Goal: Task Accomplishment & Management: Complete application form

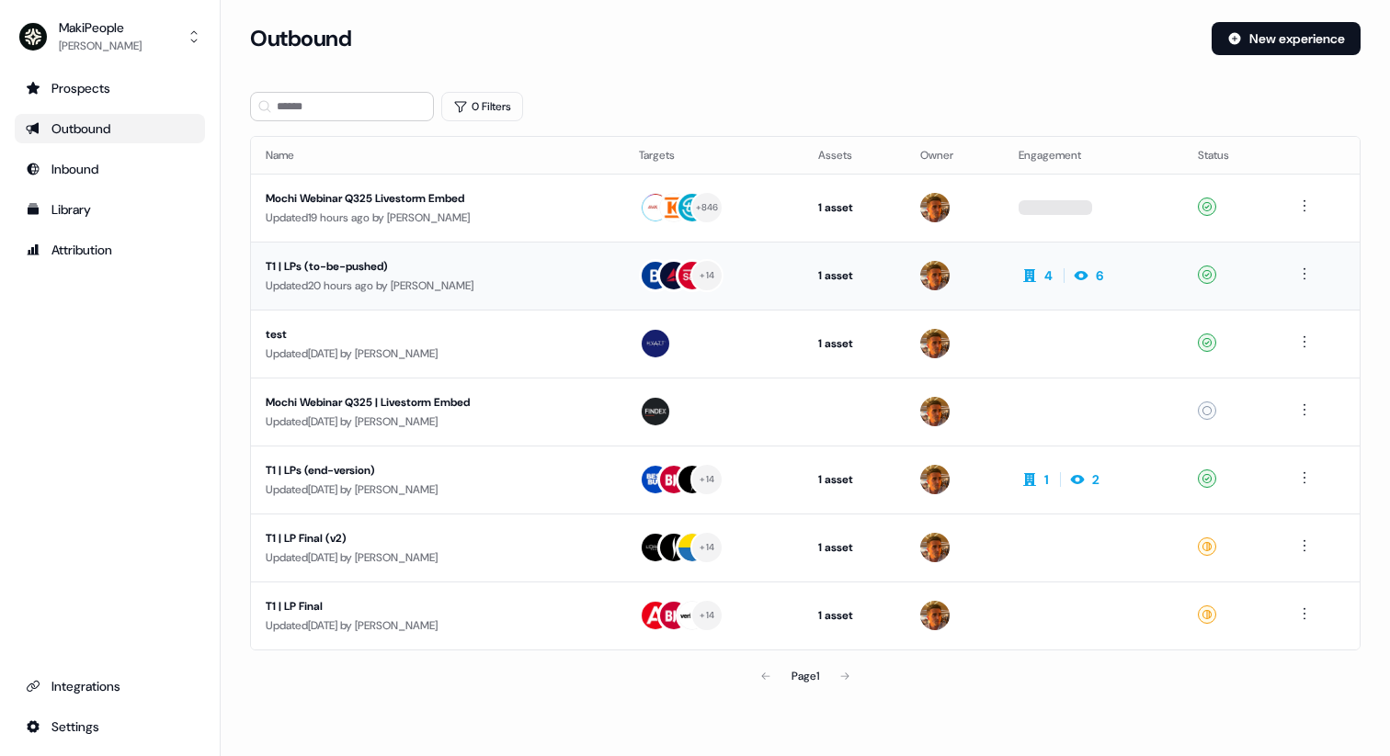
click at [515, 290] on div "Updated 20 hours ago by [PERSON_NAME]" at bounding box center [438, 286] width 344 height 18
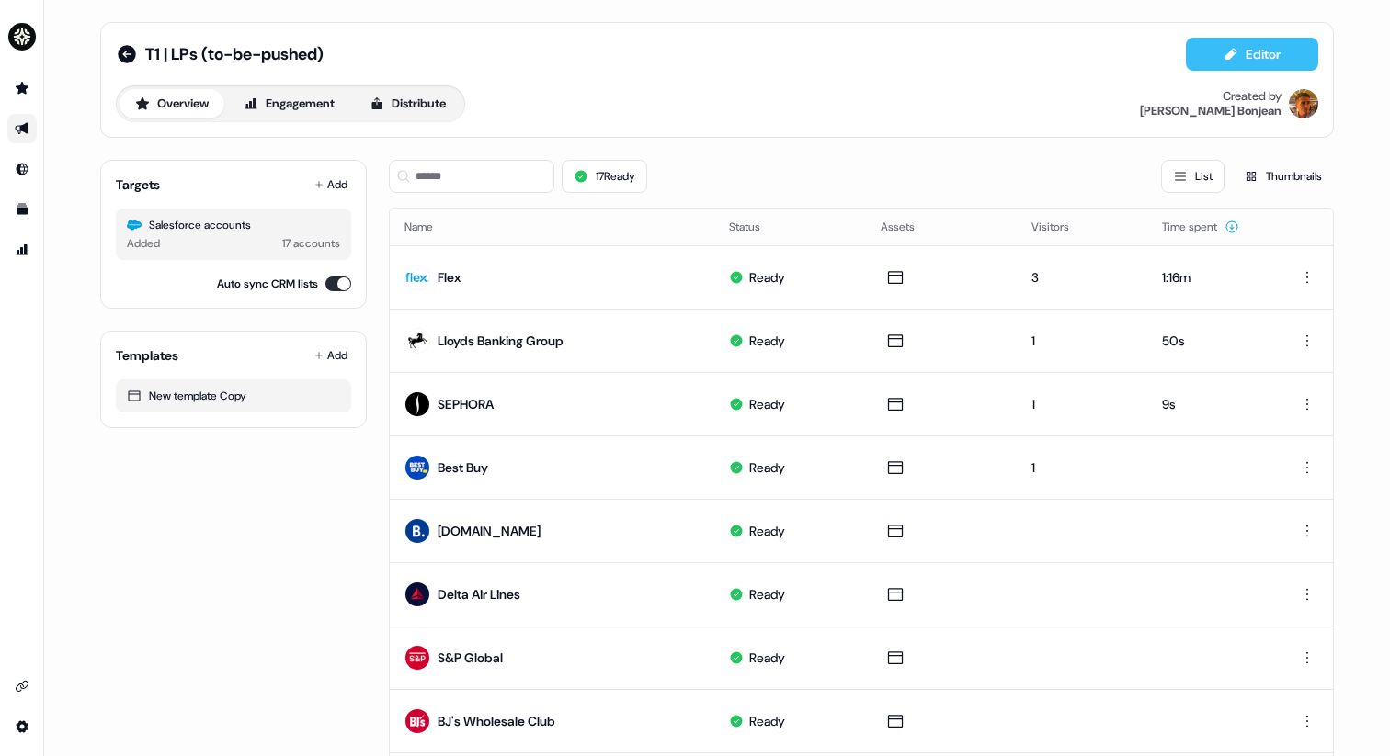
click at [1253, 49] on button "Editor" at bounding box center [1252, 54] width 132 height 33
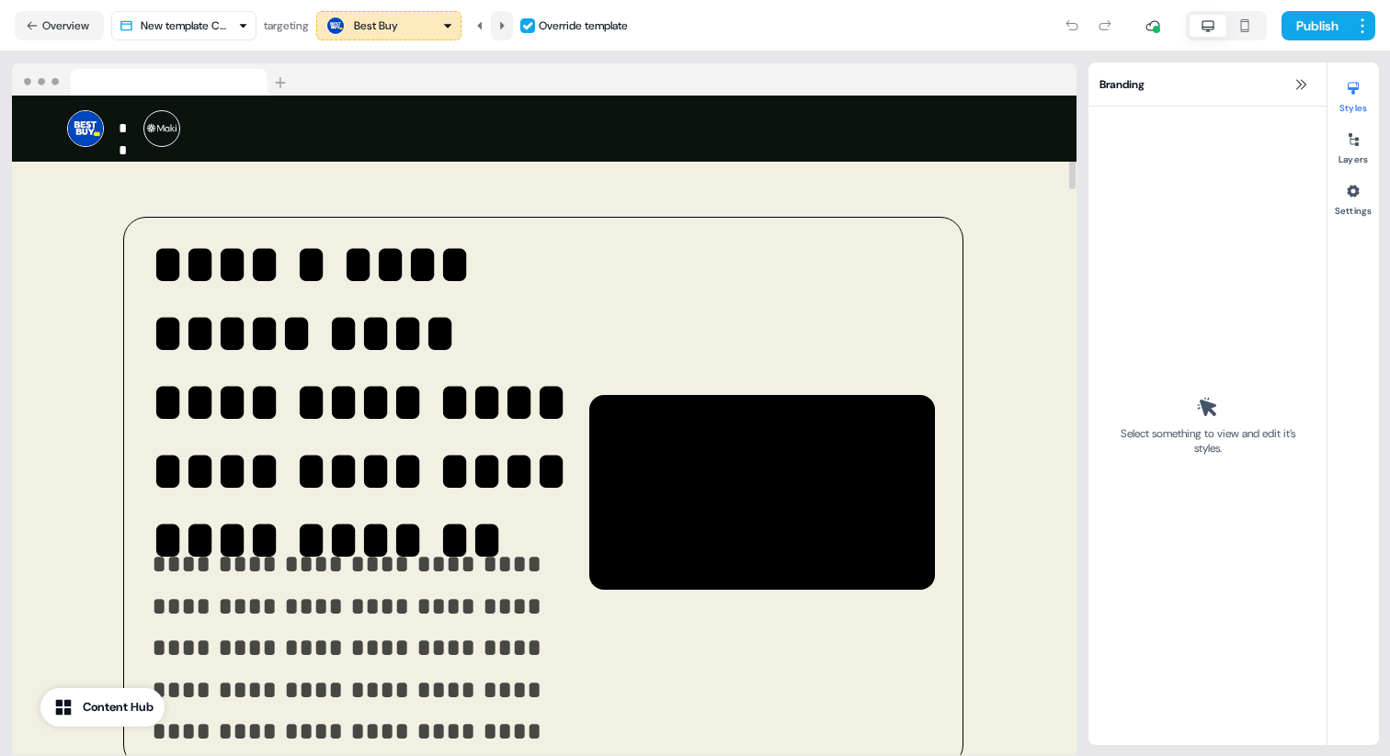
click at [507, 28] on icon at bounding box center [501, 25] width 11 height 11
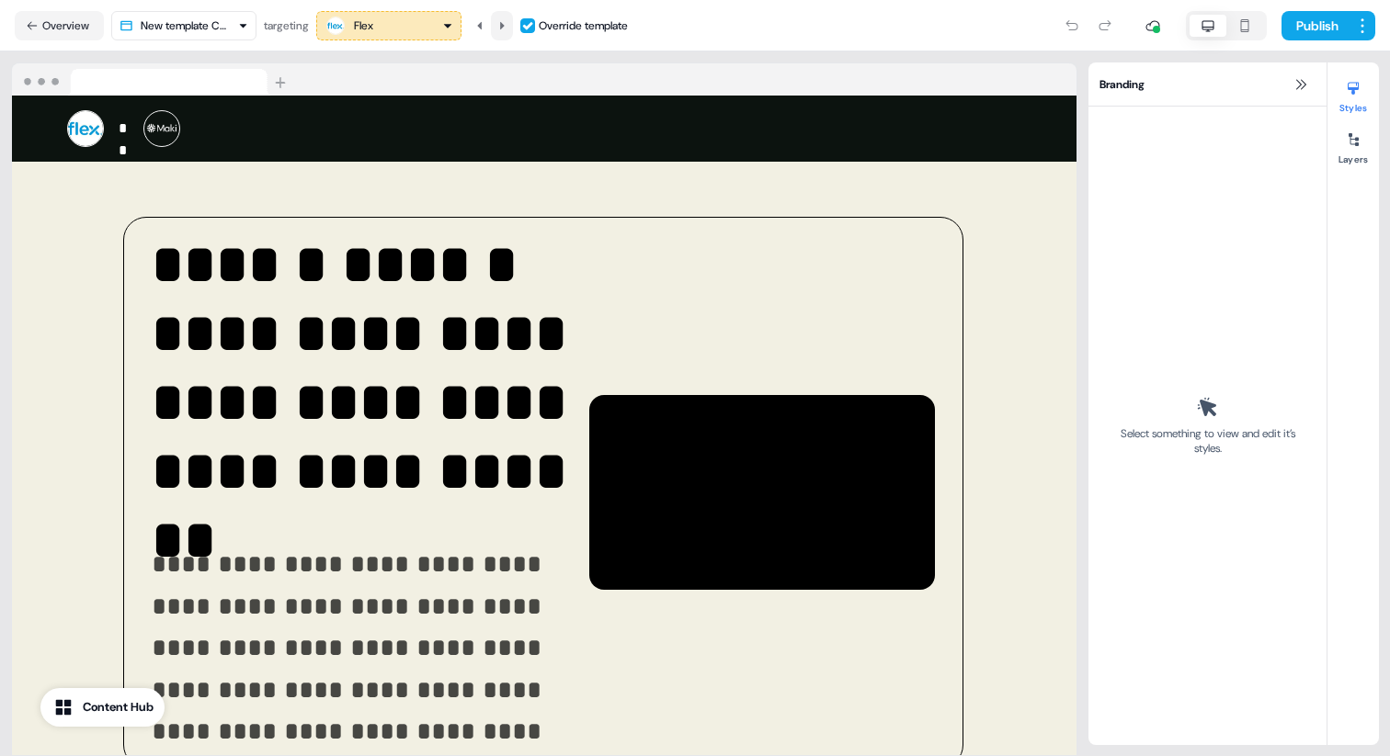
click at [507, 28] on icon at bounding box center [501, 25] width 11 height 11
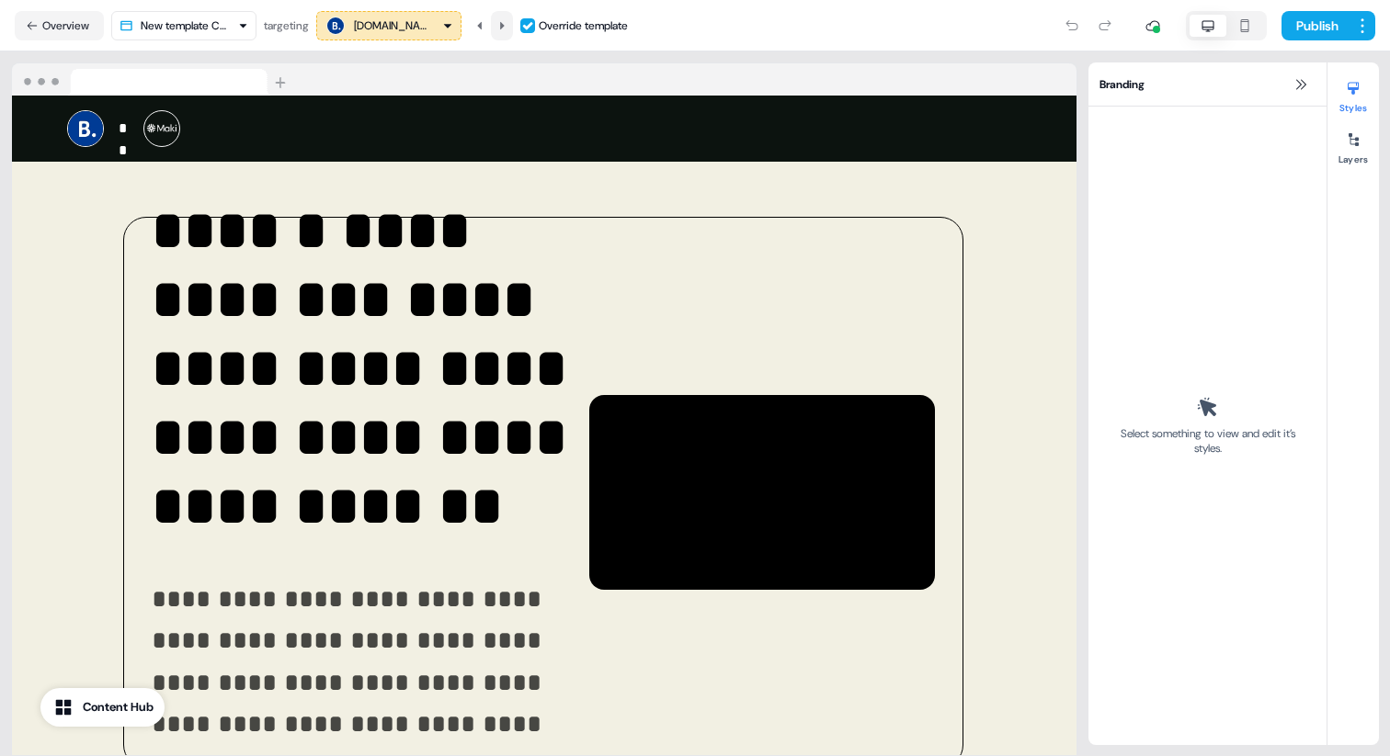
click at [507, 28] on icon at bounding box center [501, 25] width 11 height 11
click at [479, 25] on icon at bounding box center [479, 25] width 11 height 11
click at [485, 27] on icon at bounding box center [479, 25] width 11 height 11
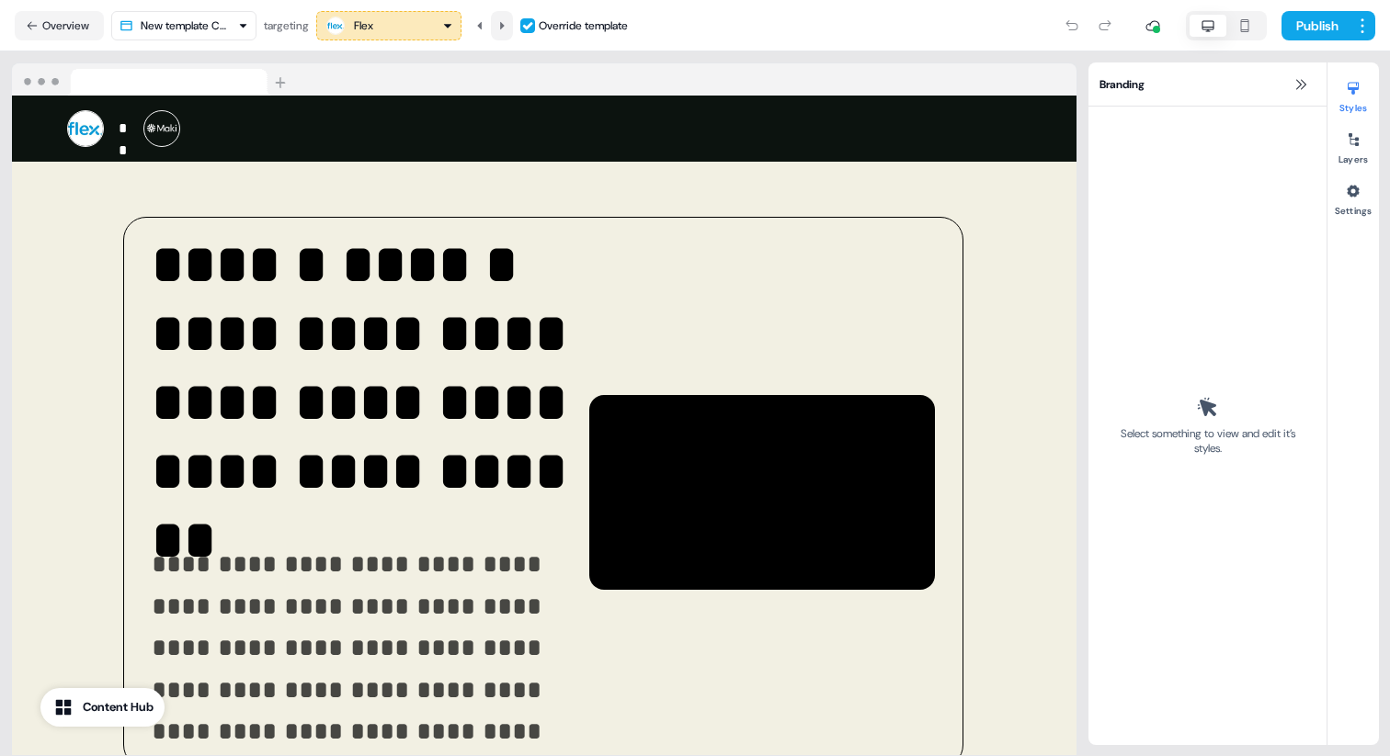
click at [506, 22] on icon at bounding box center [501, 25] width 11 height 11
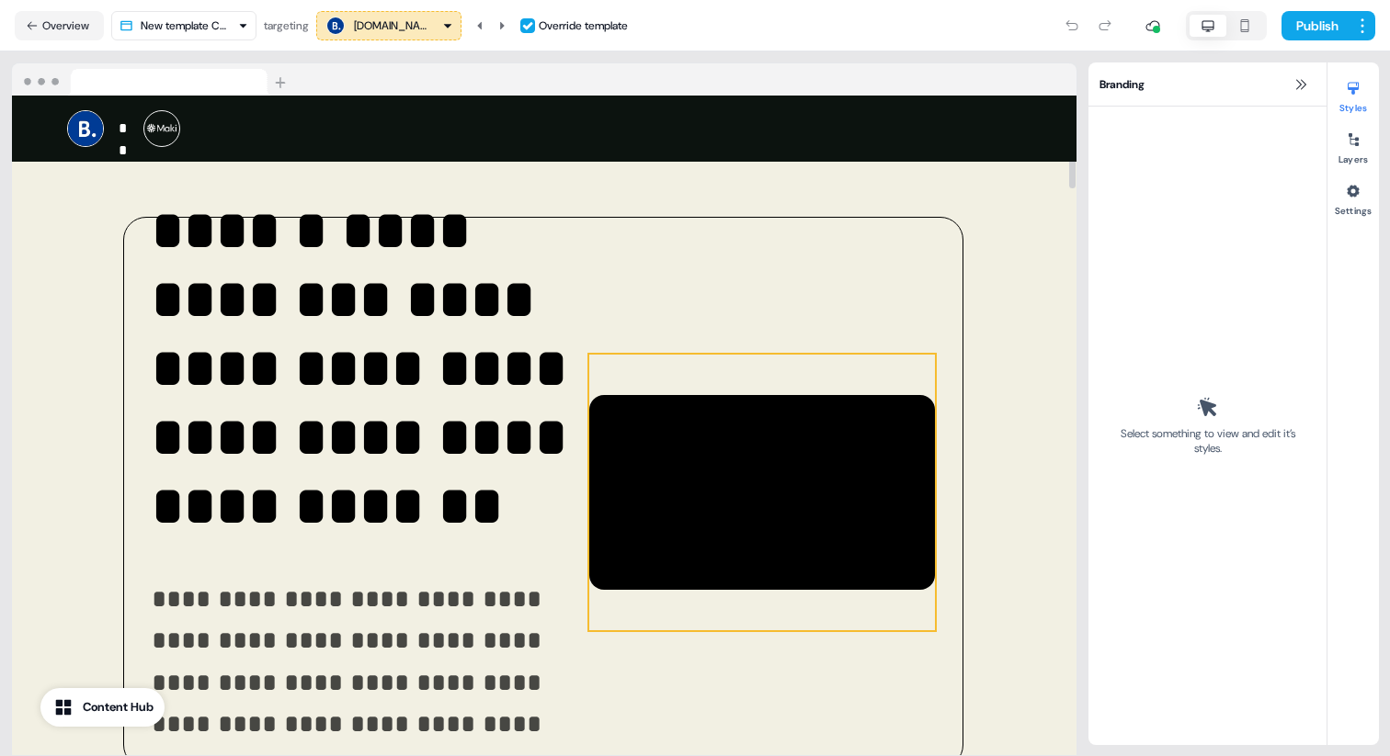
click at [728, 433] on div at bounding box center [762, 493] width 346 height 276
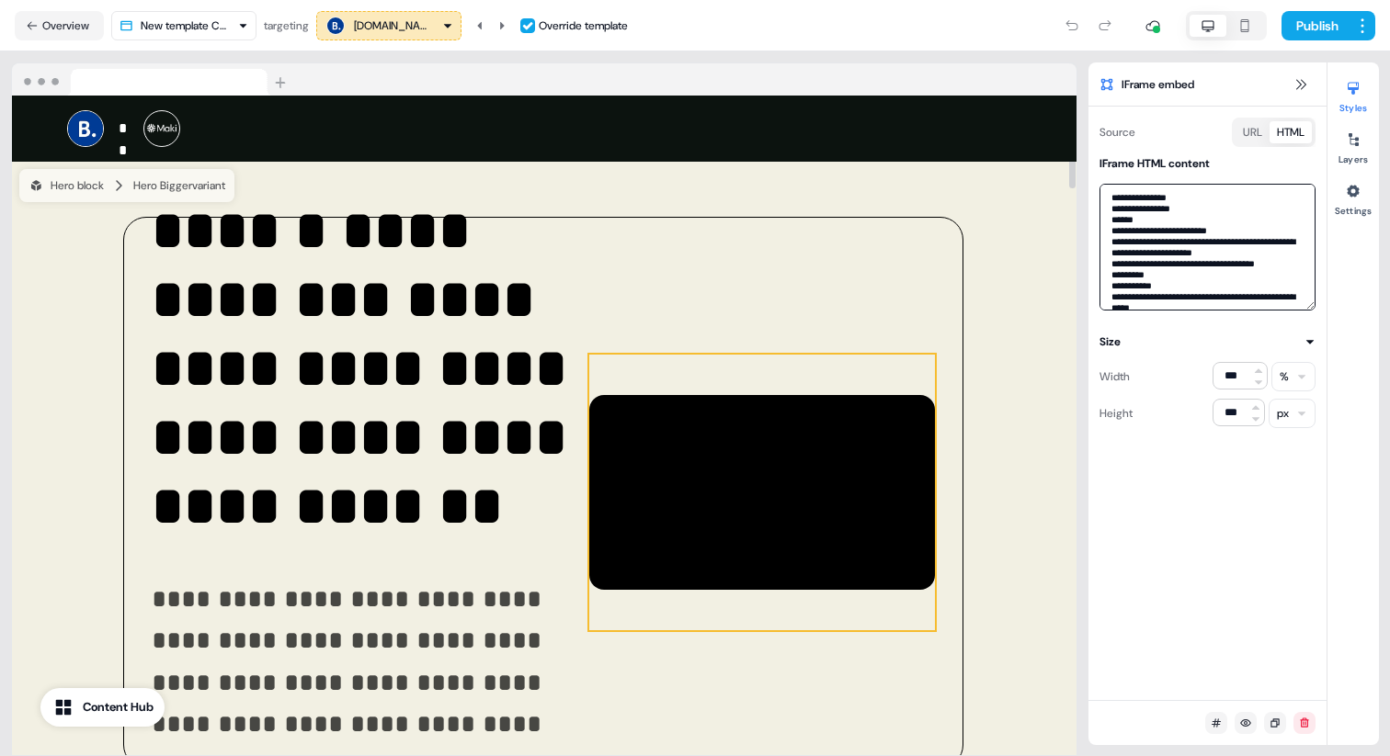
click at [1140, 260] on textarea at bounding box center [1207, 247] width 216 height 127
paste textarea
type textarea "**********"
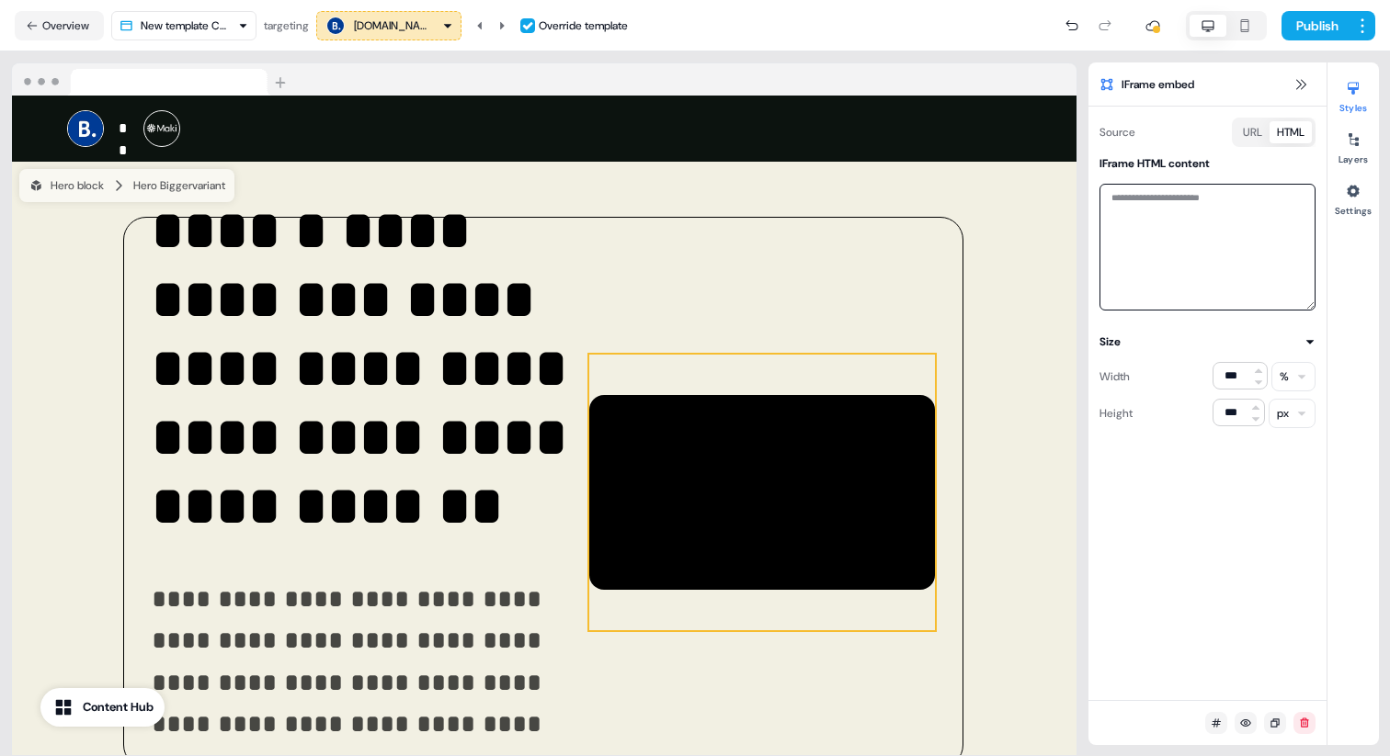
paste textarea "**********"
type textarea "**********"
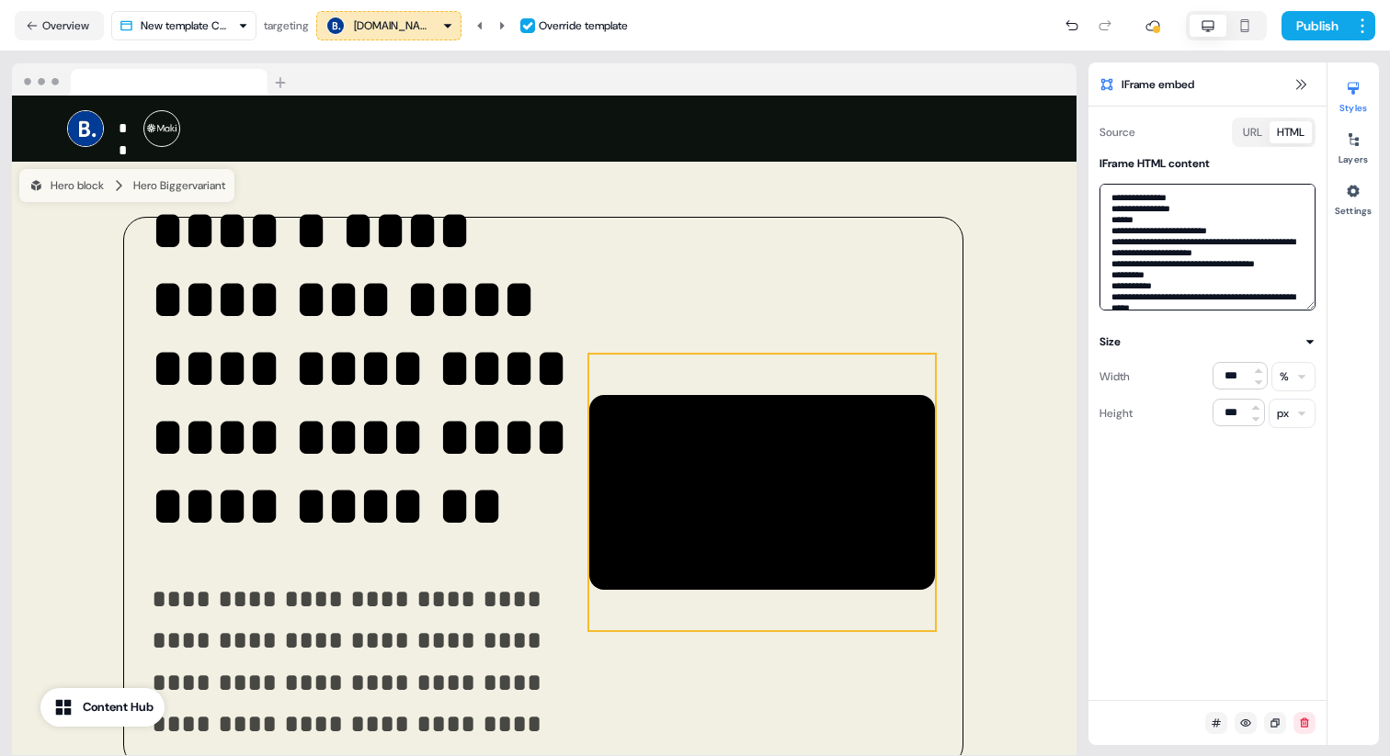
scroll to position [1349, 0]
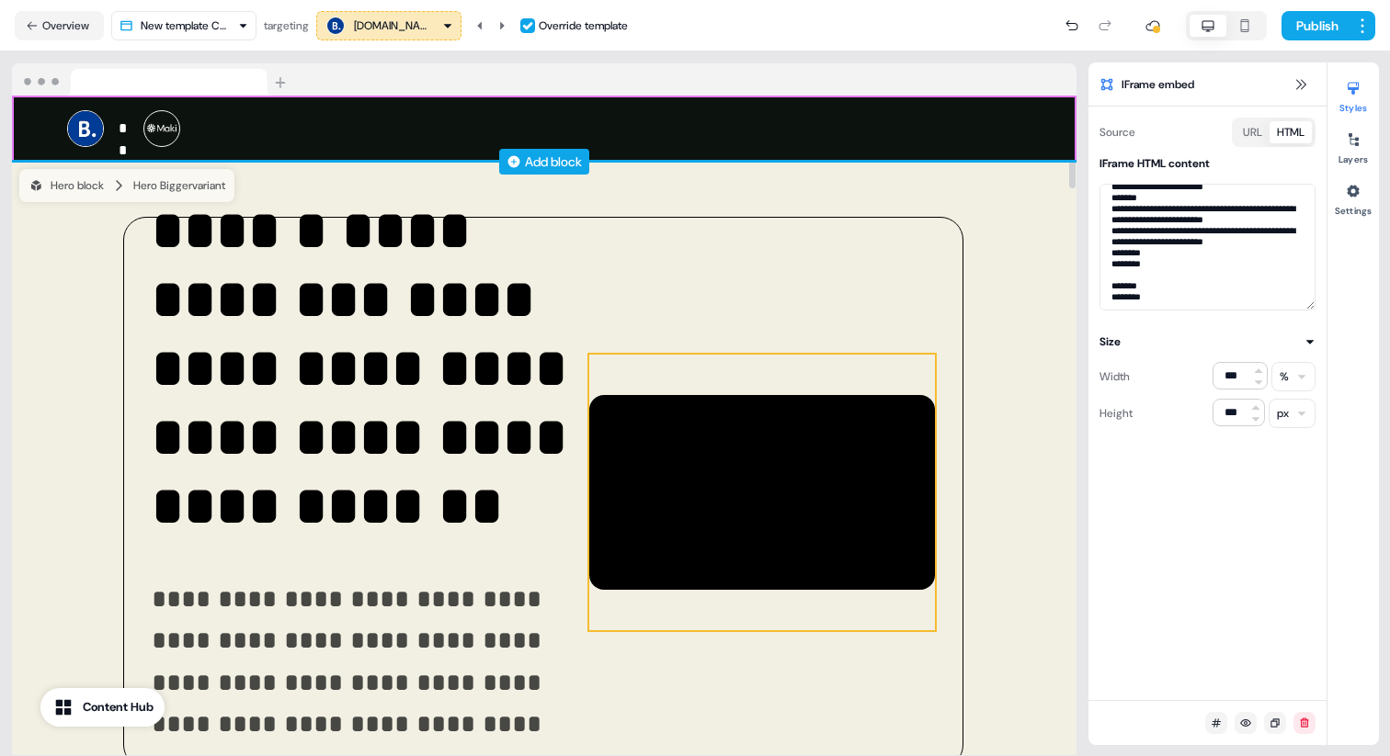
click at [1049, 169] on div "Add block" at bounding box center [544, 162] width 1064 height 18
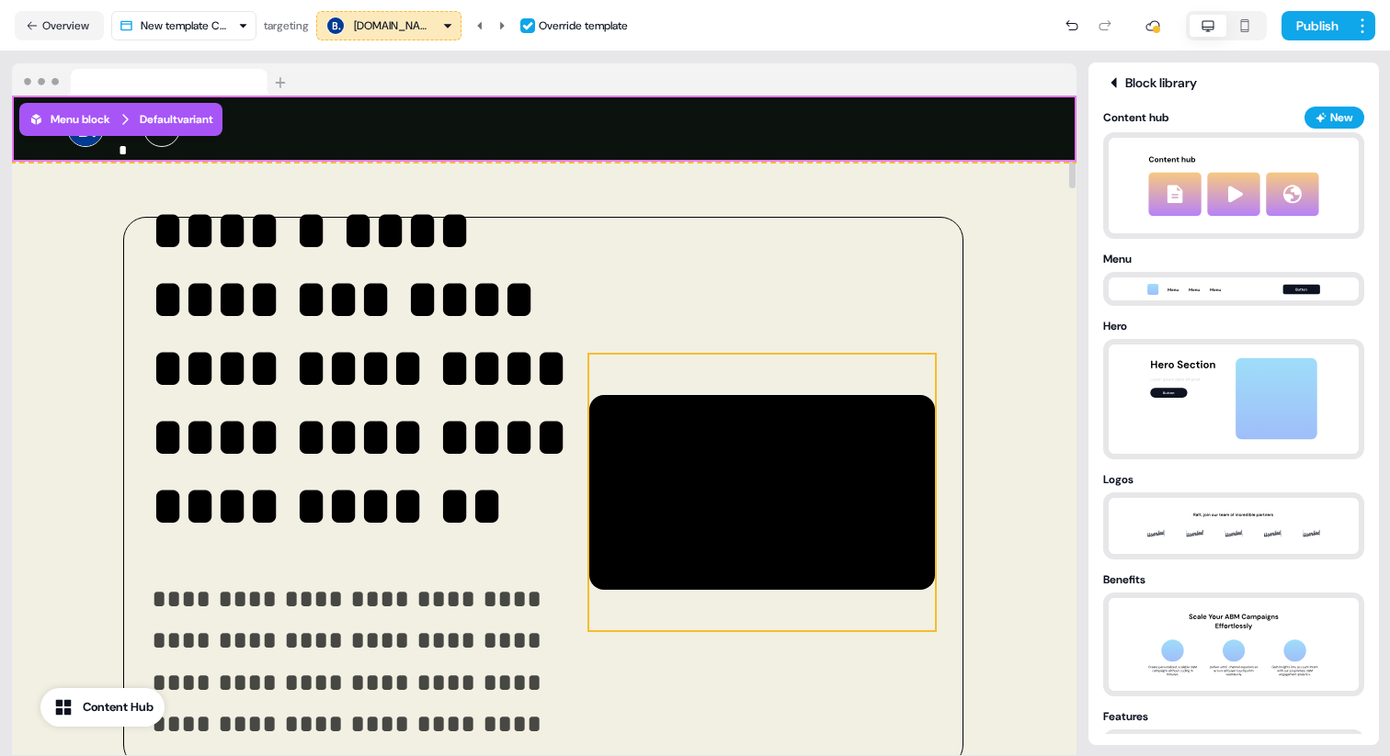
click at [910, 434] on div at bounding box center [762, 493] width 346 height 276
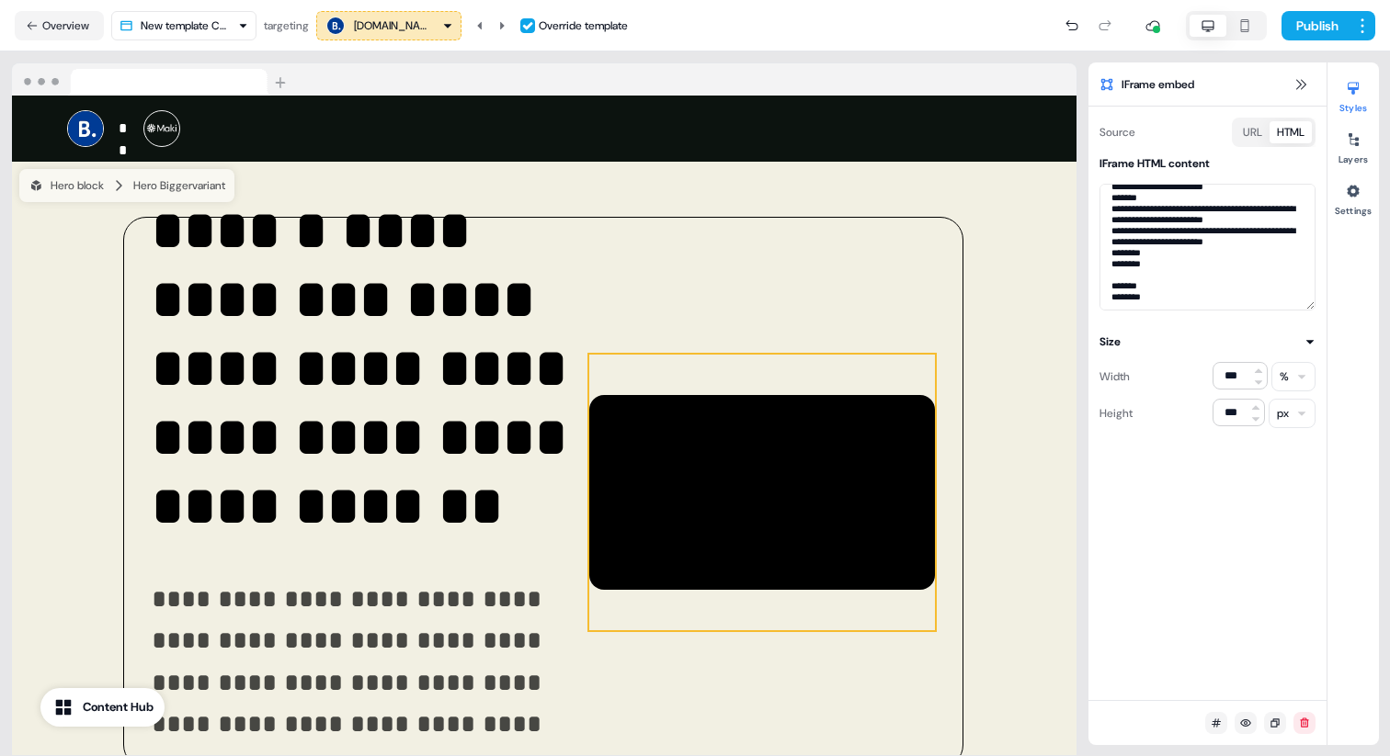
scroll to position [1357, 0]
click at [498, 17] on button at bounding box center [502, 25] width 22 height 29
click at [482, 23] on icon at bounding box center [479, 25] width 11 height 11
click at [1154, 280] on textarea at bounding box center [1207, 247] width 216 height 127
click at [1154, 305] on textarea at bounding box center [1207, 247] width 216 height 127
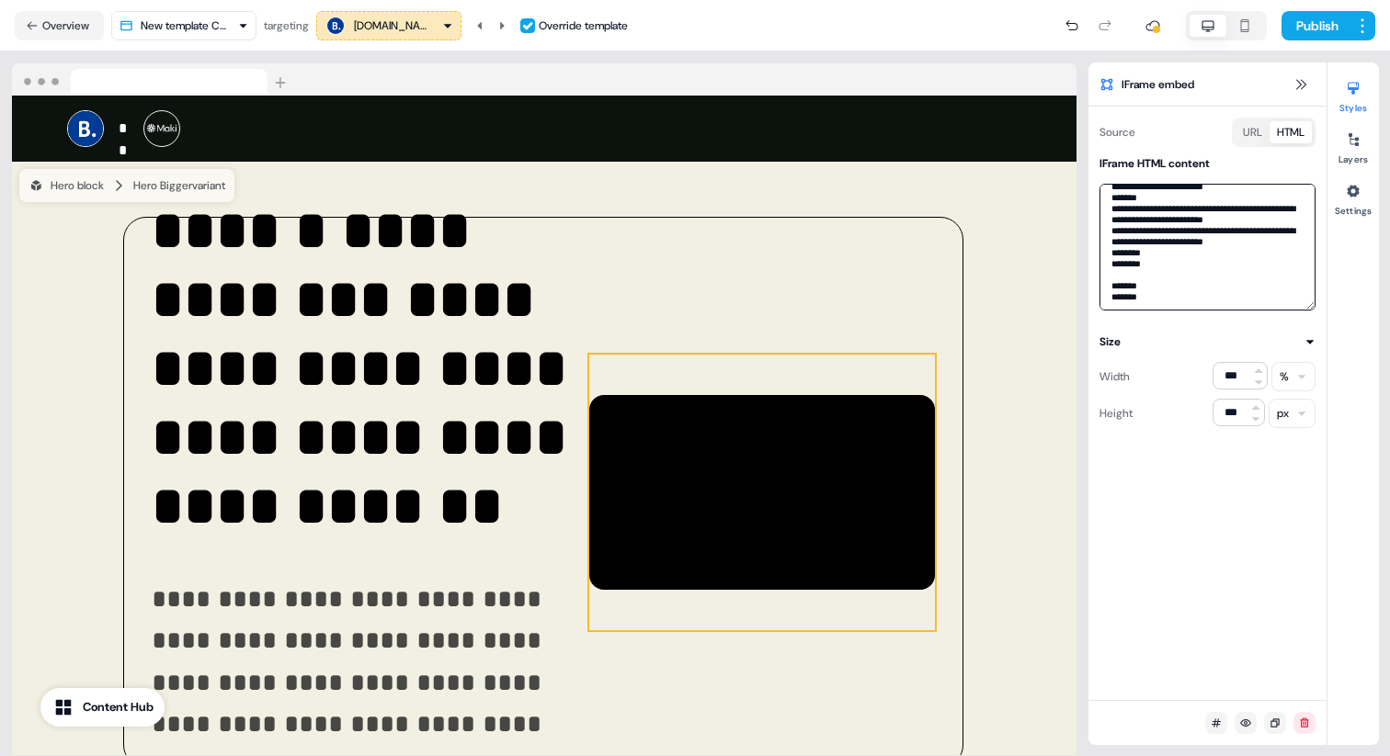
scroll to position [1346, 0]
type textarea "**********"
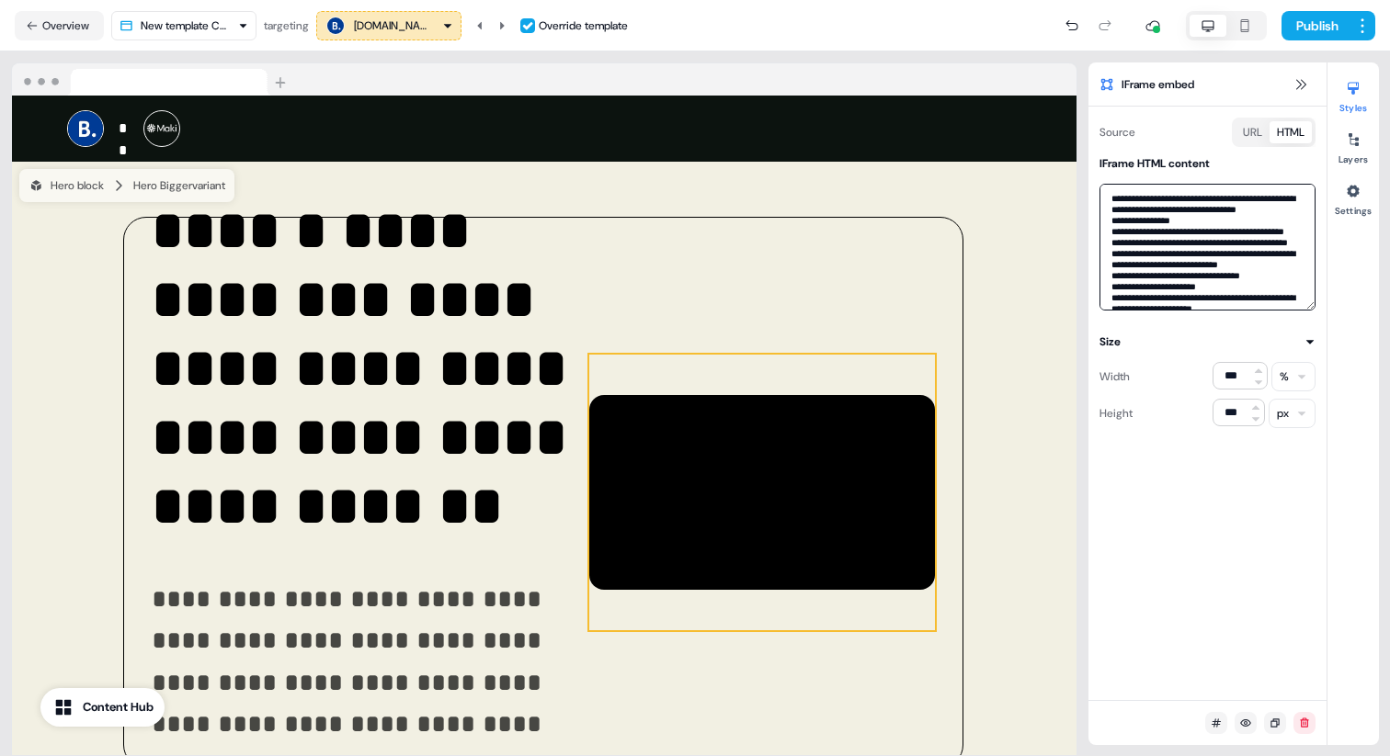
scroll to position [492, 0]
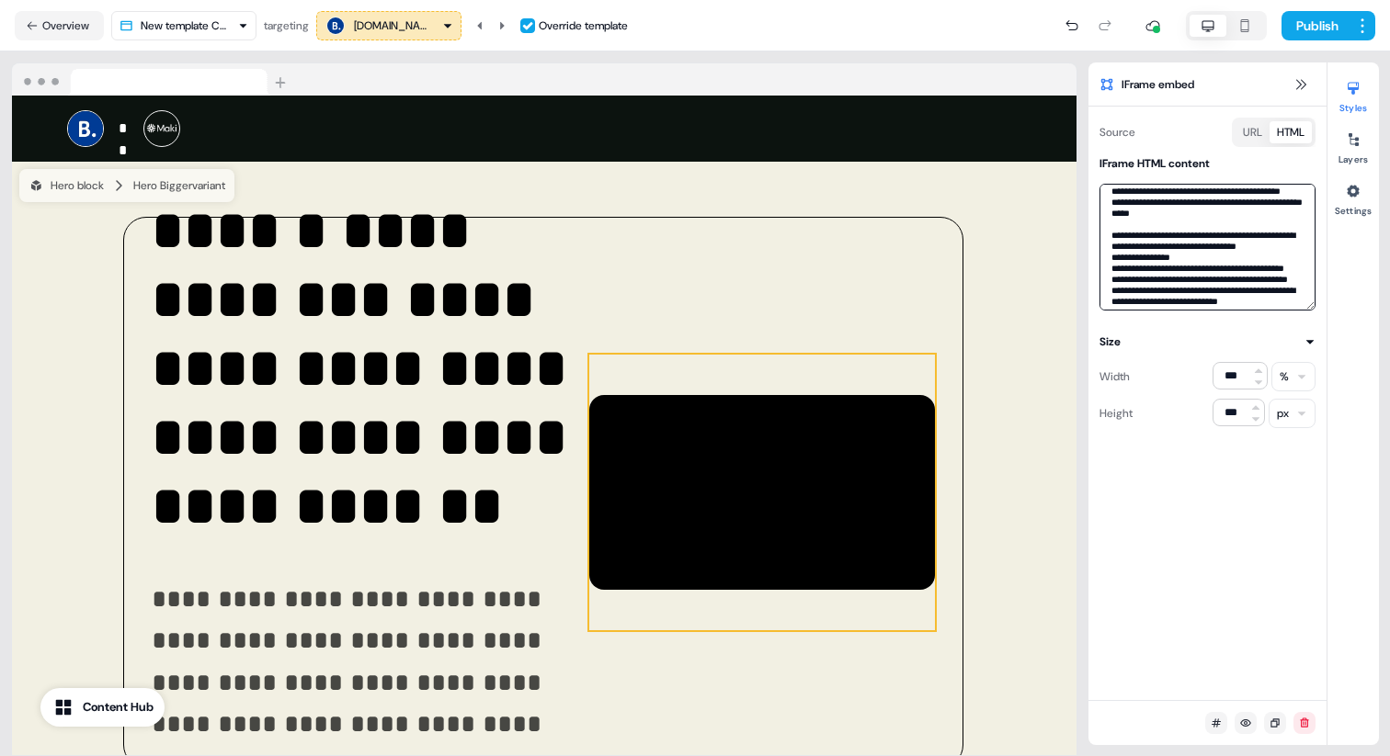
click at [1175, 259] on textarea at bounding box center [1207, 247] width 216 height 127
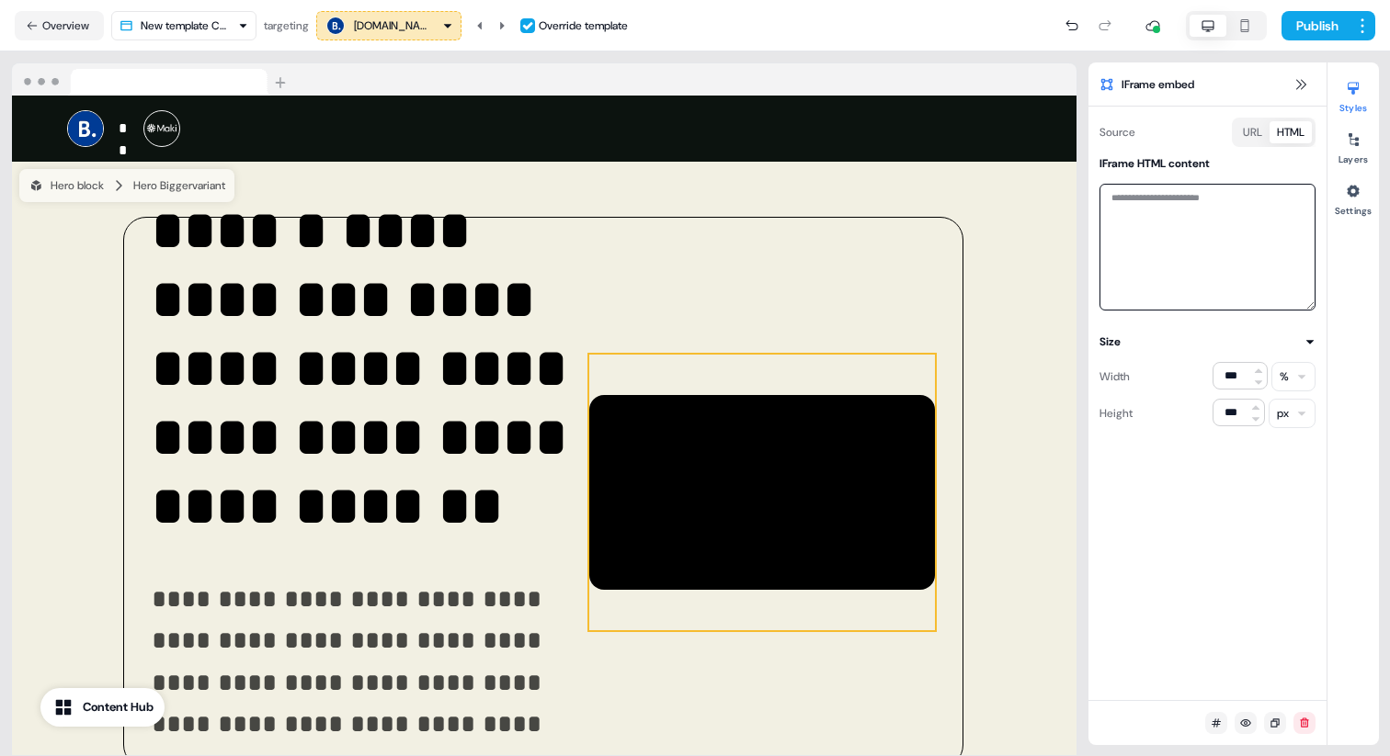
scroll to position [0, 0]
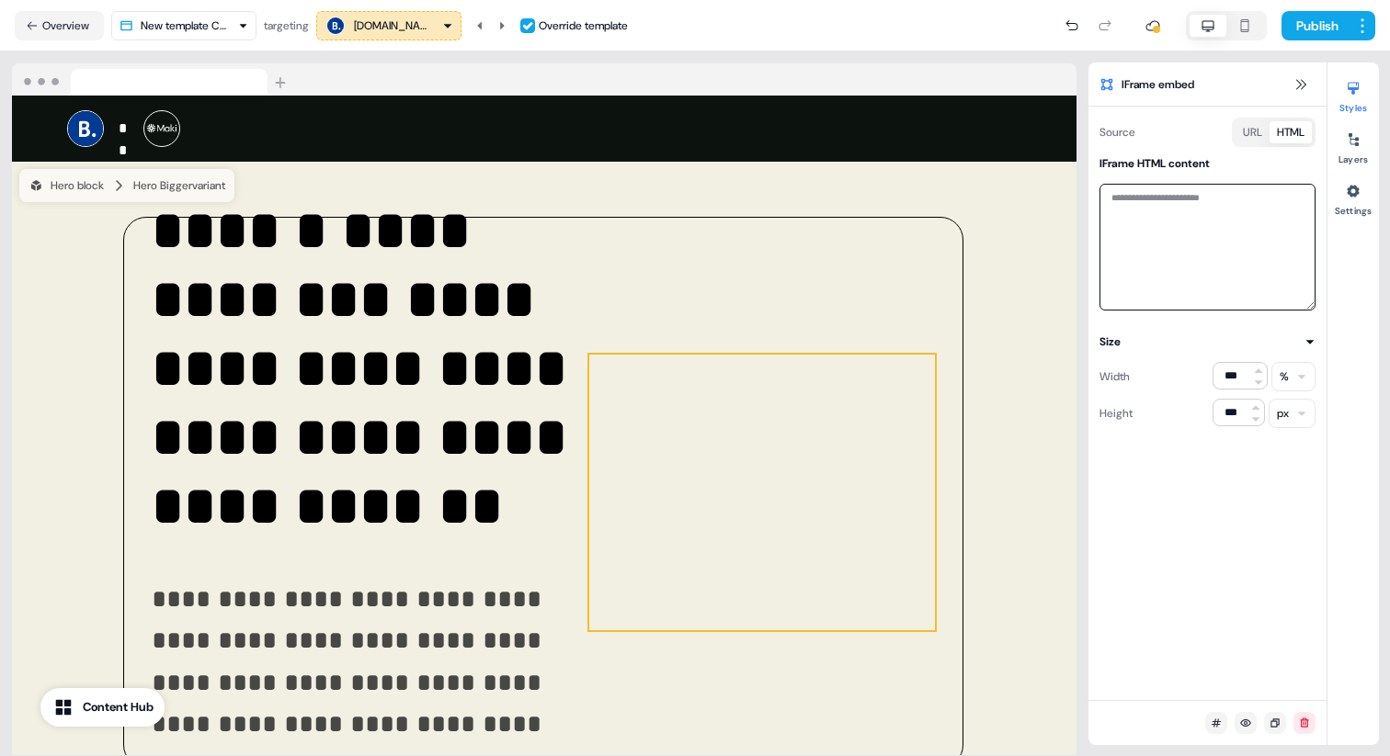
paste textarea "**********"
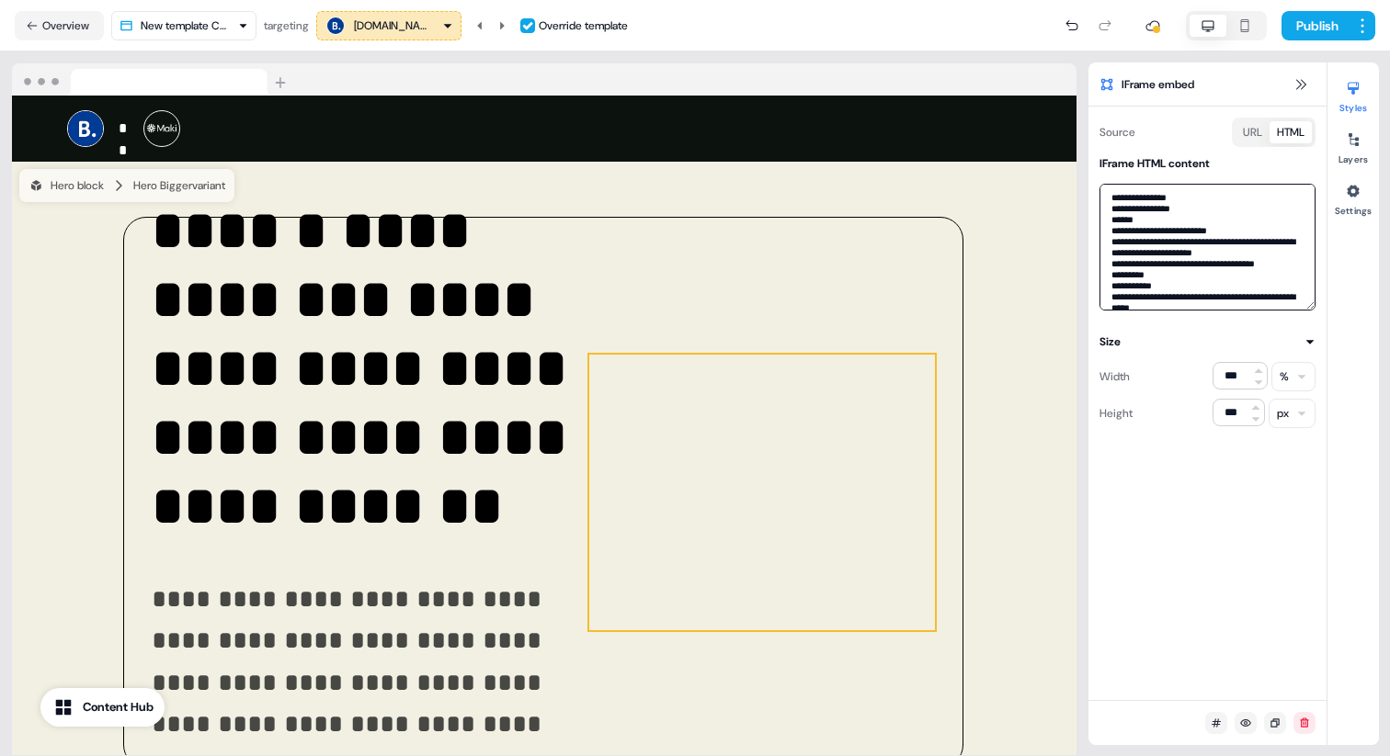
scroll to position [1349, 0]
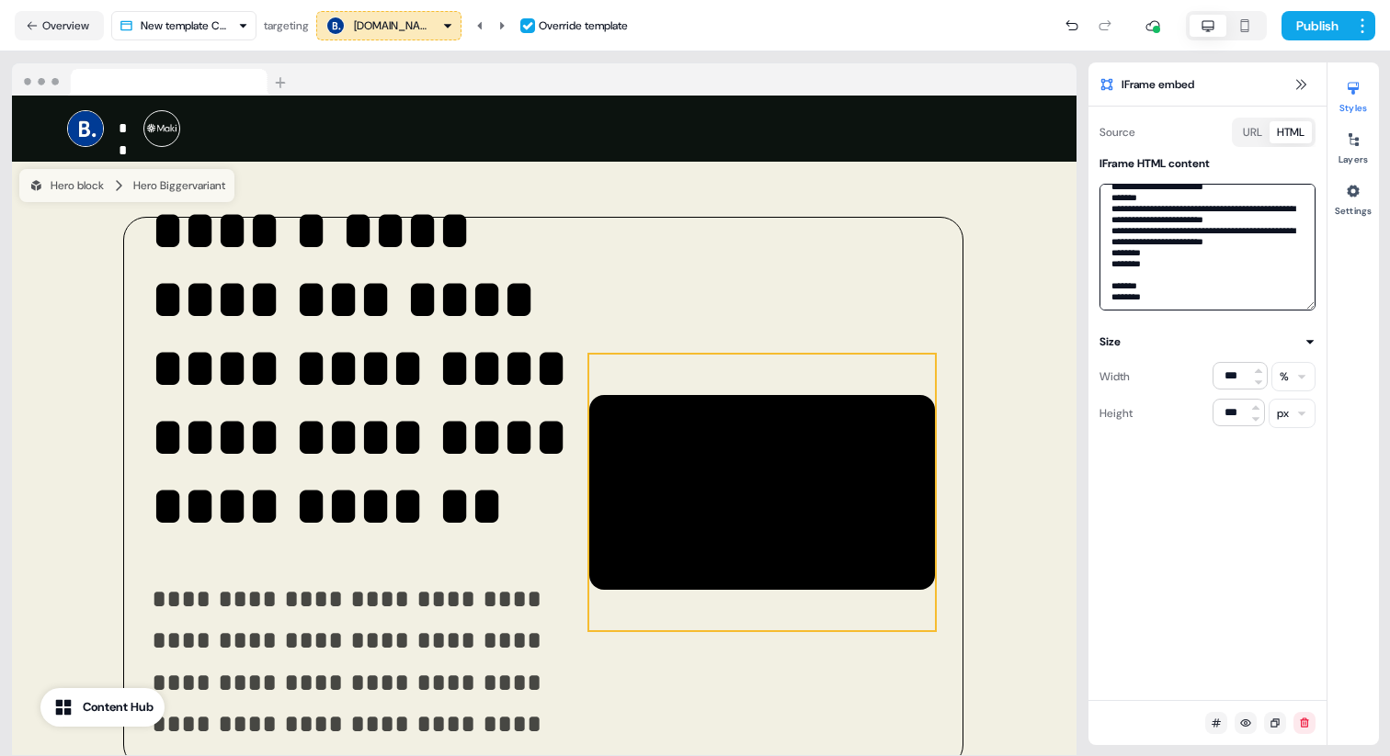
type textarea "**********"
click at [1301, 18] on button "Publish" at bounding box center [1315, 25] width 68 height 29
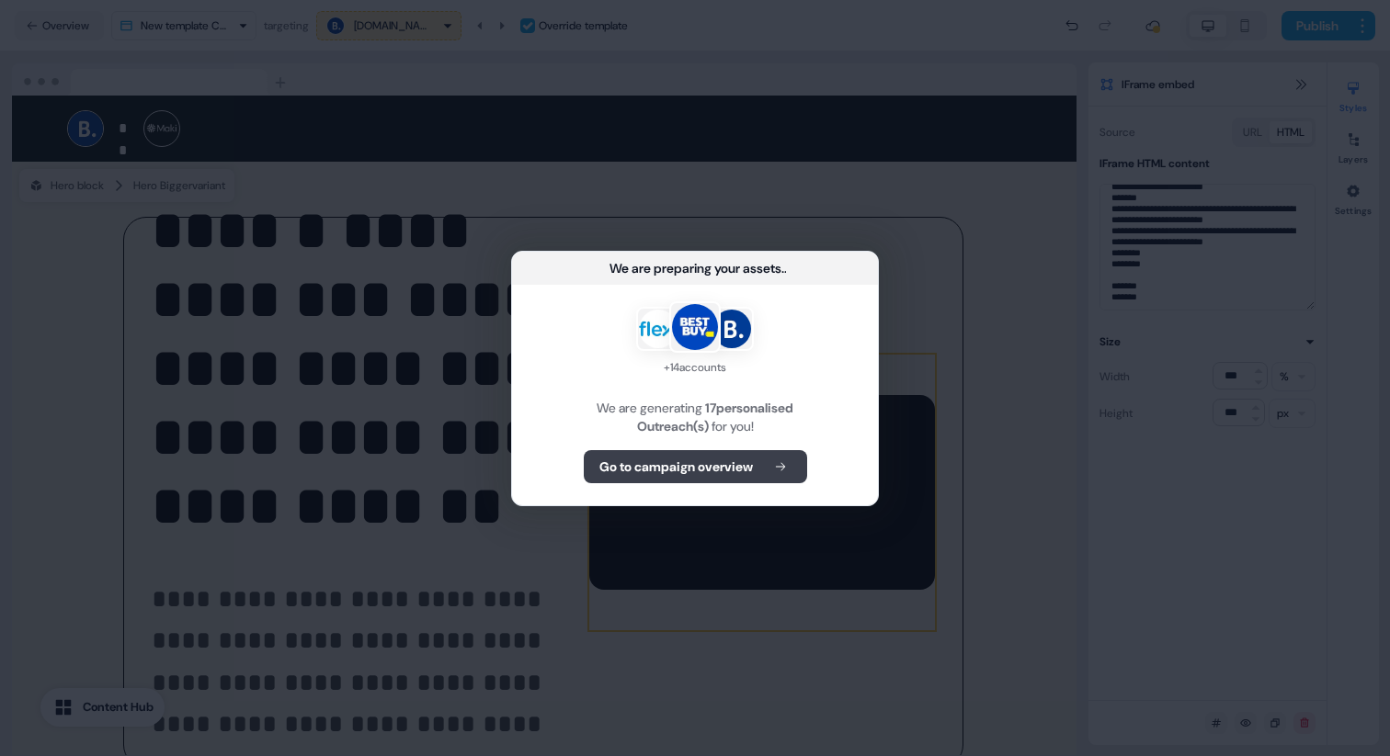
click at [742, 467] on b "Go to campaign overview" at bounding box center [675, 467] width 153 height 18
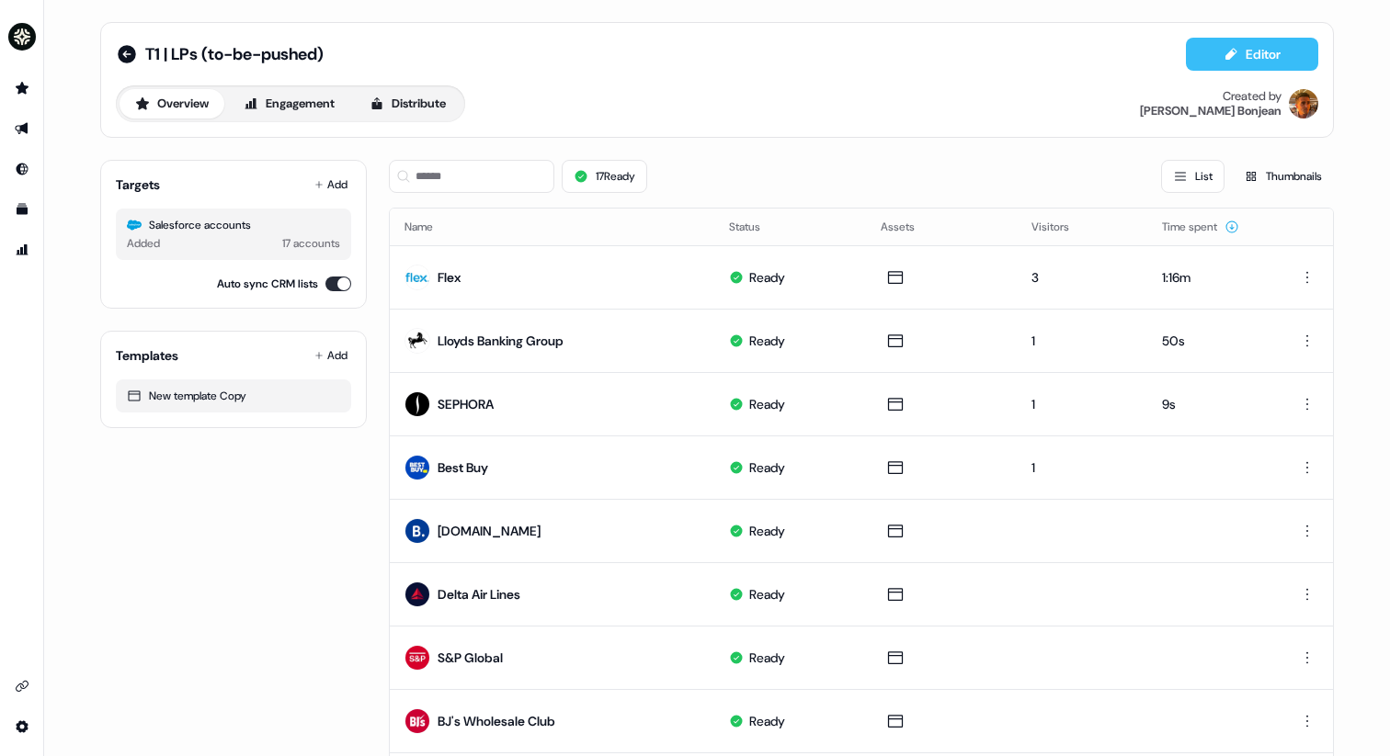
click at [1274, 67] on button "Editor" at bounding box center [1252, 54] width 132 height 33
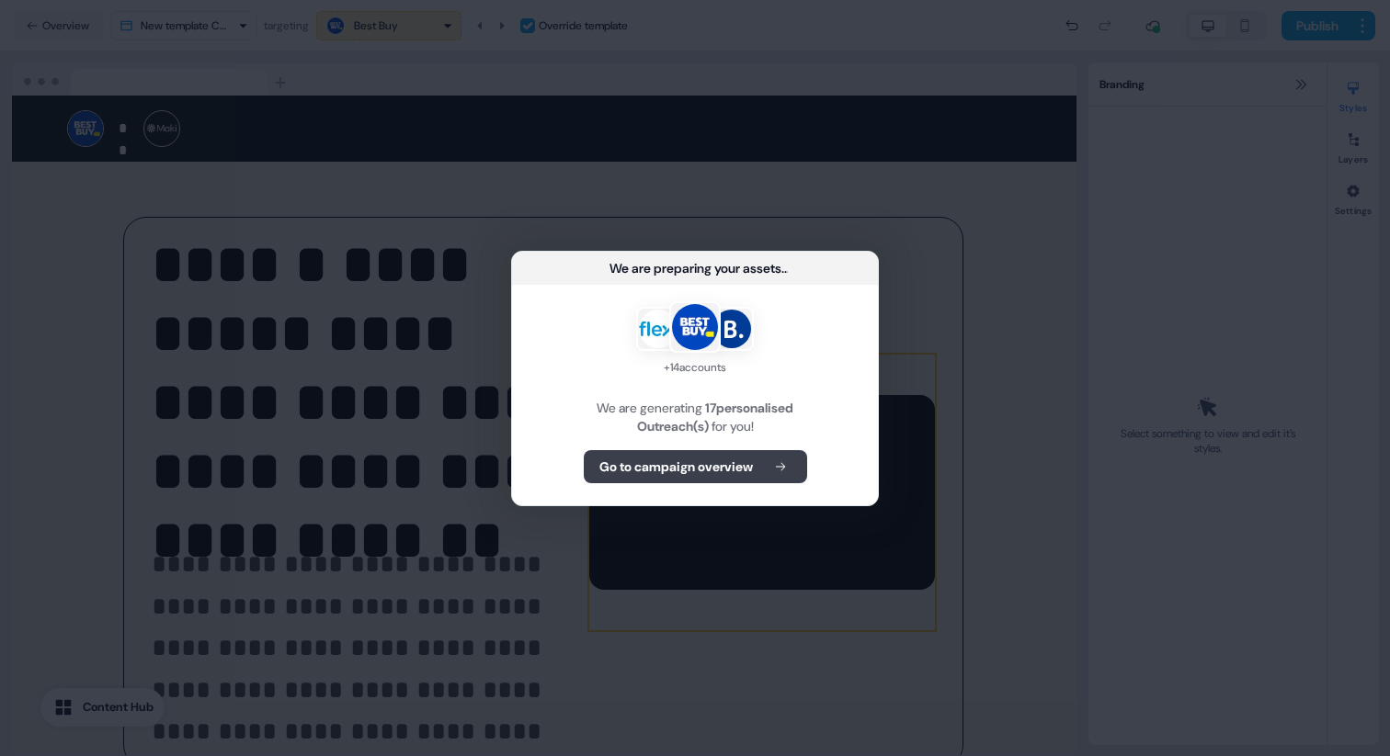
click at [711, 465] on b "Go to campaign overview" at bounding box center [675, 467] width 153 height 18
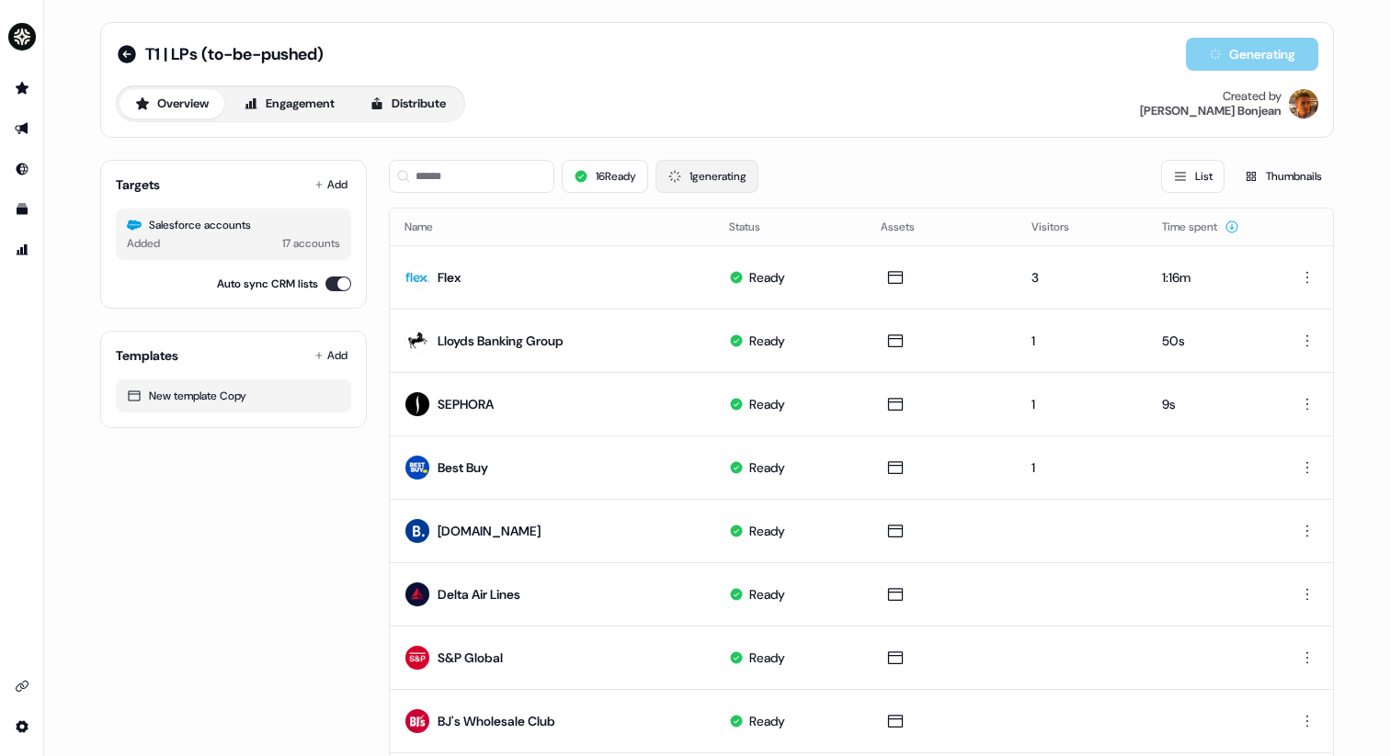
click at [718, 172] on button "1 generating" at bounding box center [706, 176] width 103 height 33
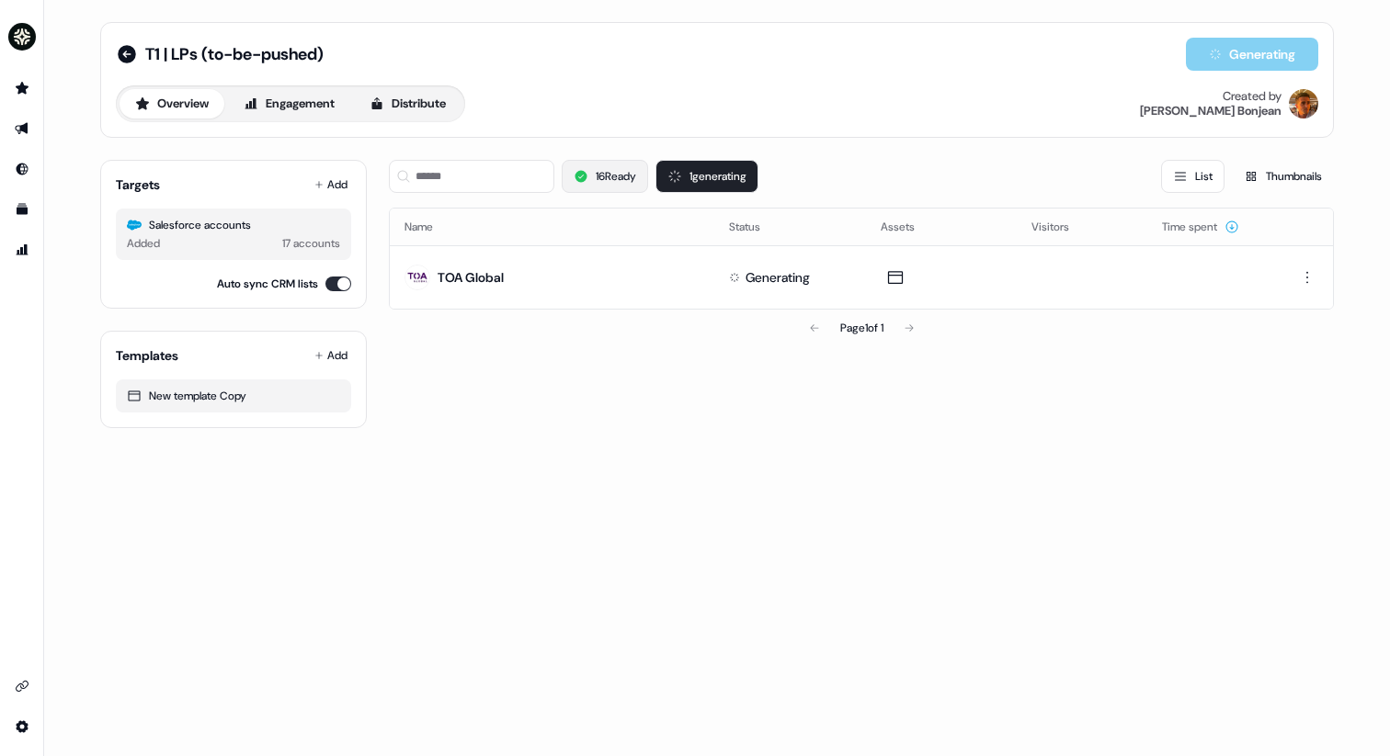
click at [637, 176] on button "16 Ready" at bounding box center [605, 176] width 86 height 33
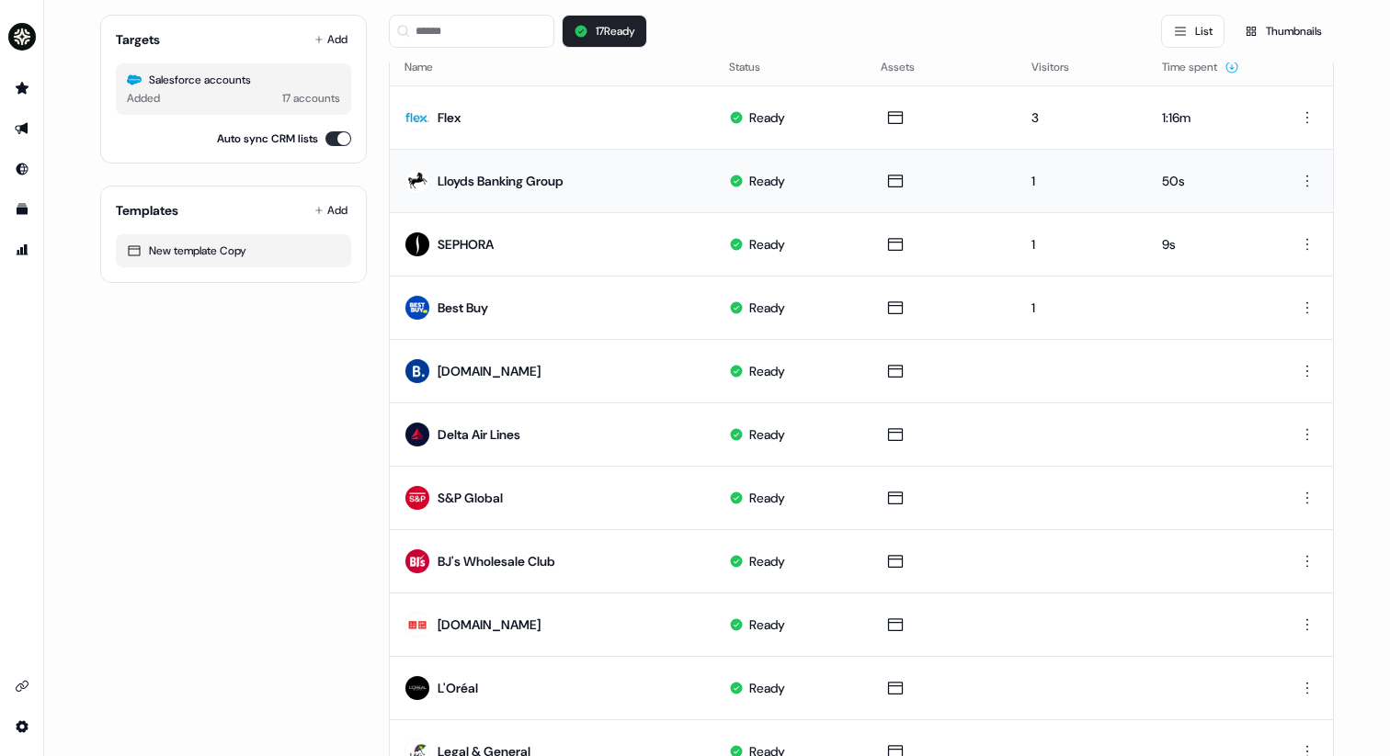
scroll to position [304, 0]
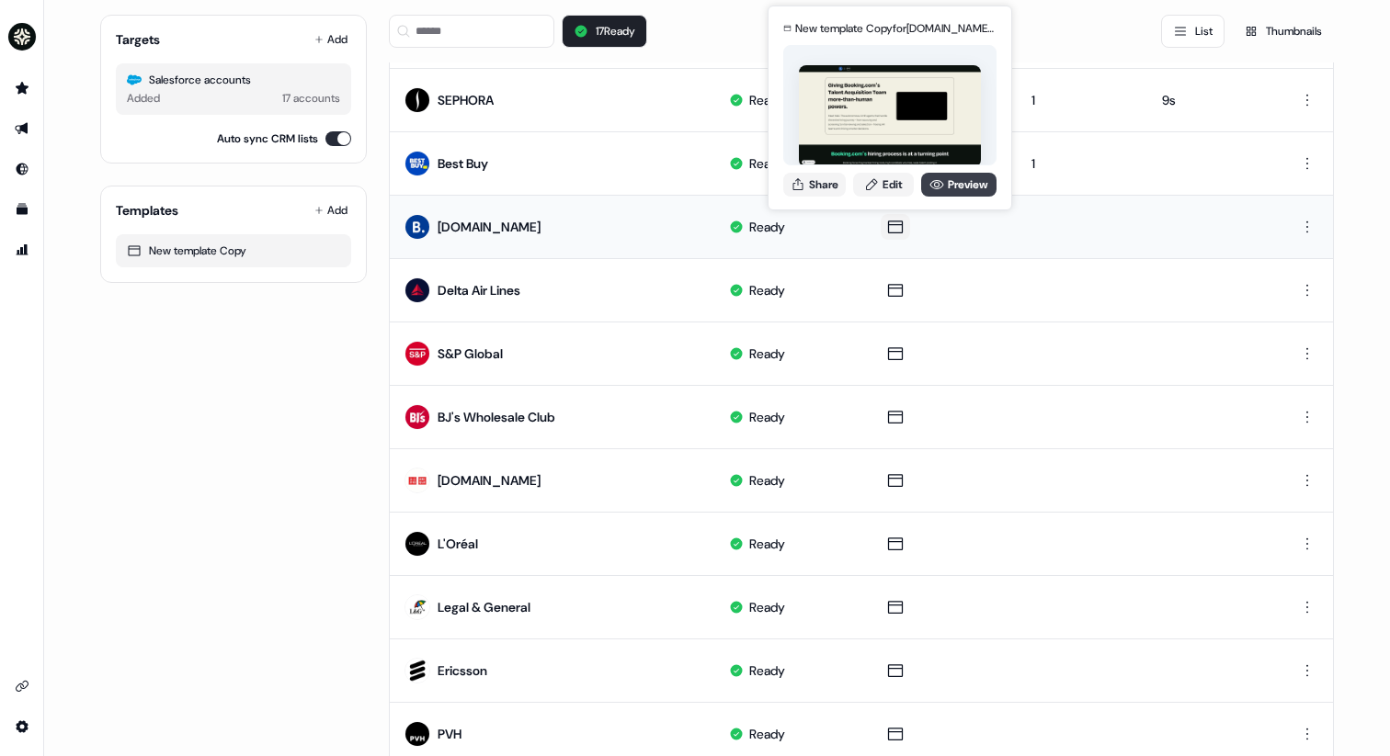
click at [961, 188] on link "Preview" at bounding box center [958, 185] width 75 height 24
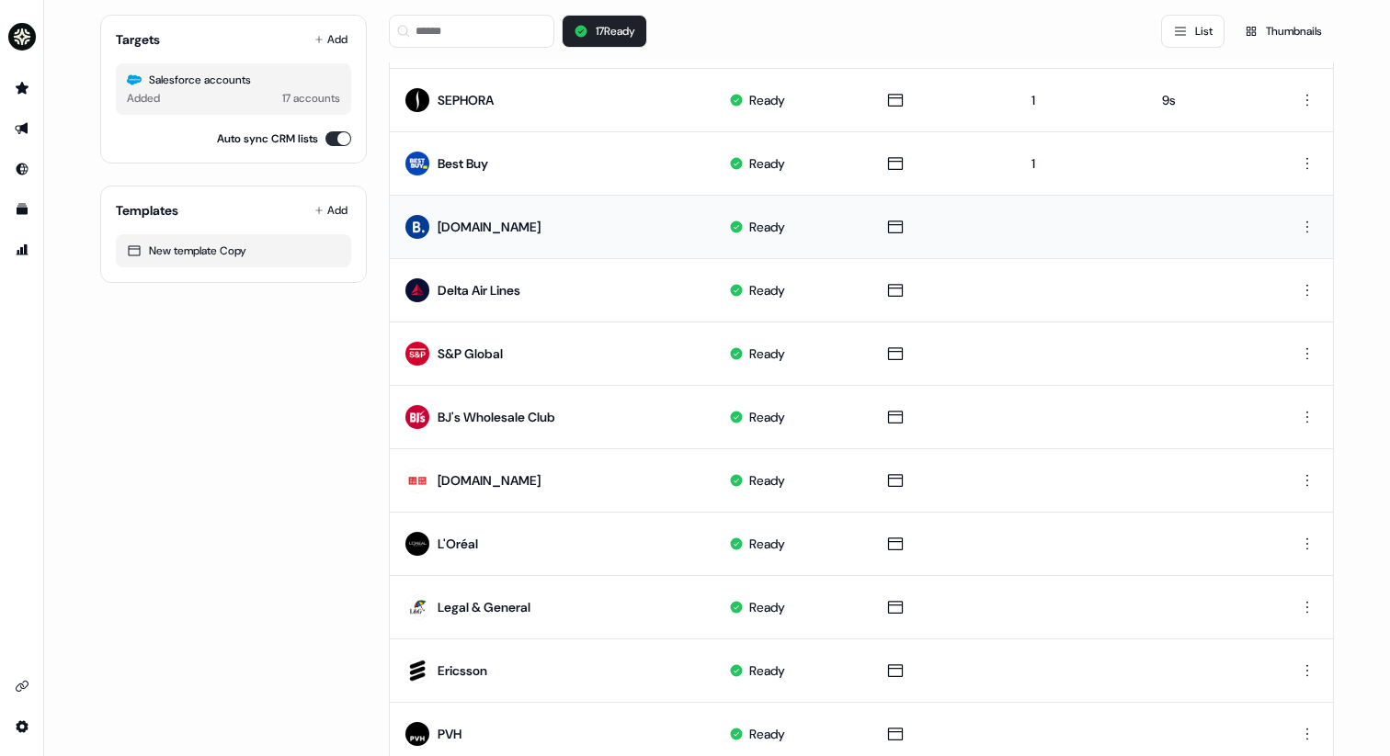
scroll to position [0, 0]
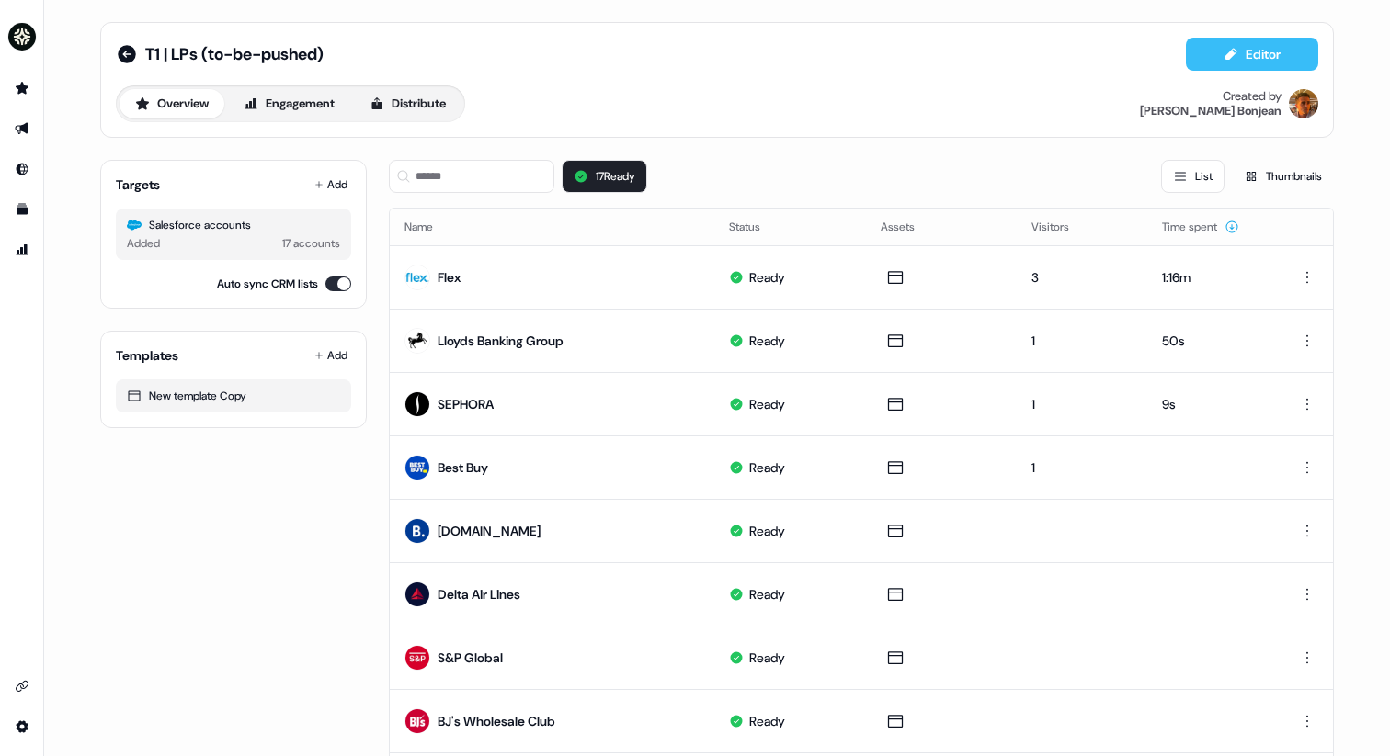
click at [1204, 58] on button "Editor" at bounding box center [1252, 54] width 132 height 33
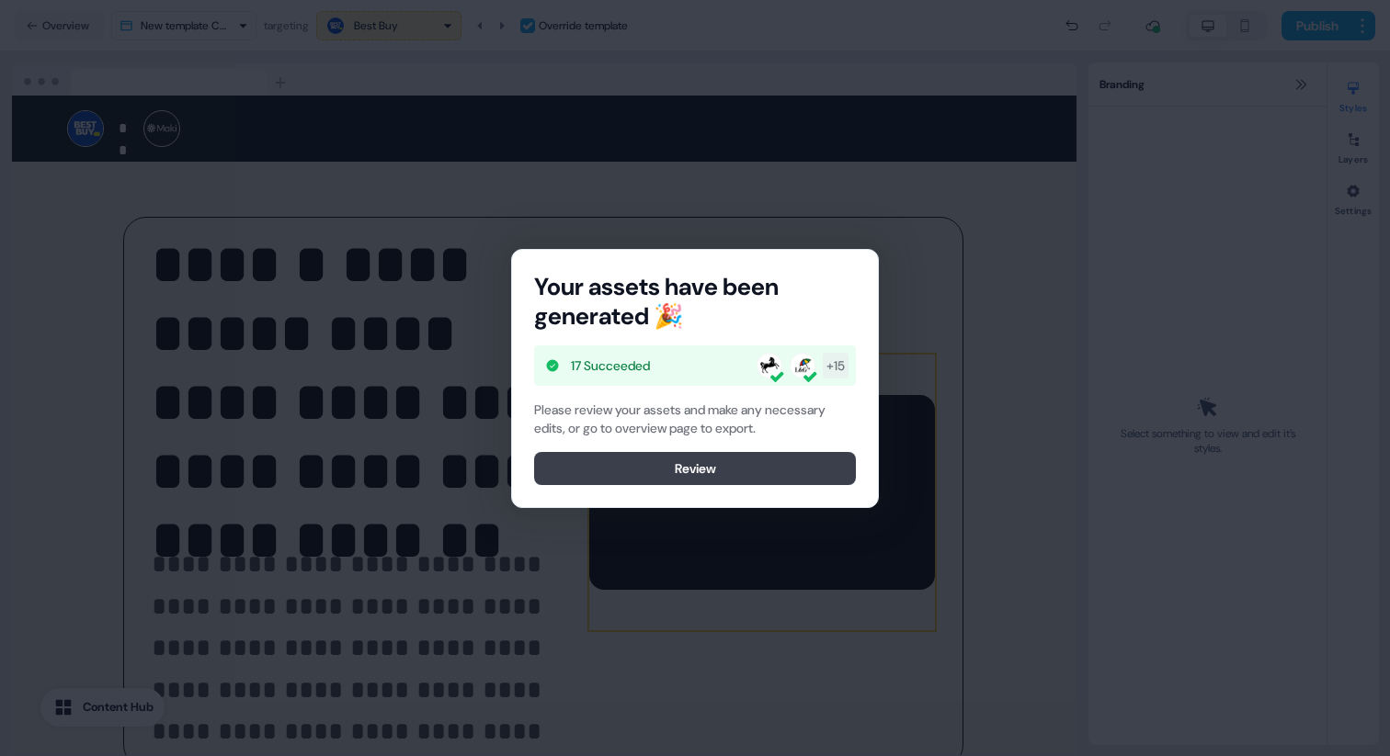
click at [738, 474] on button "Review" at bounding box center [695, 468] width 322 height 33
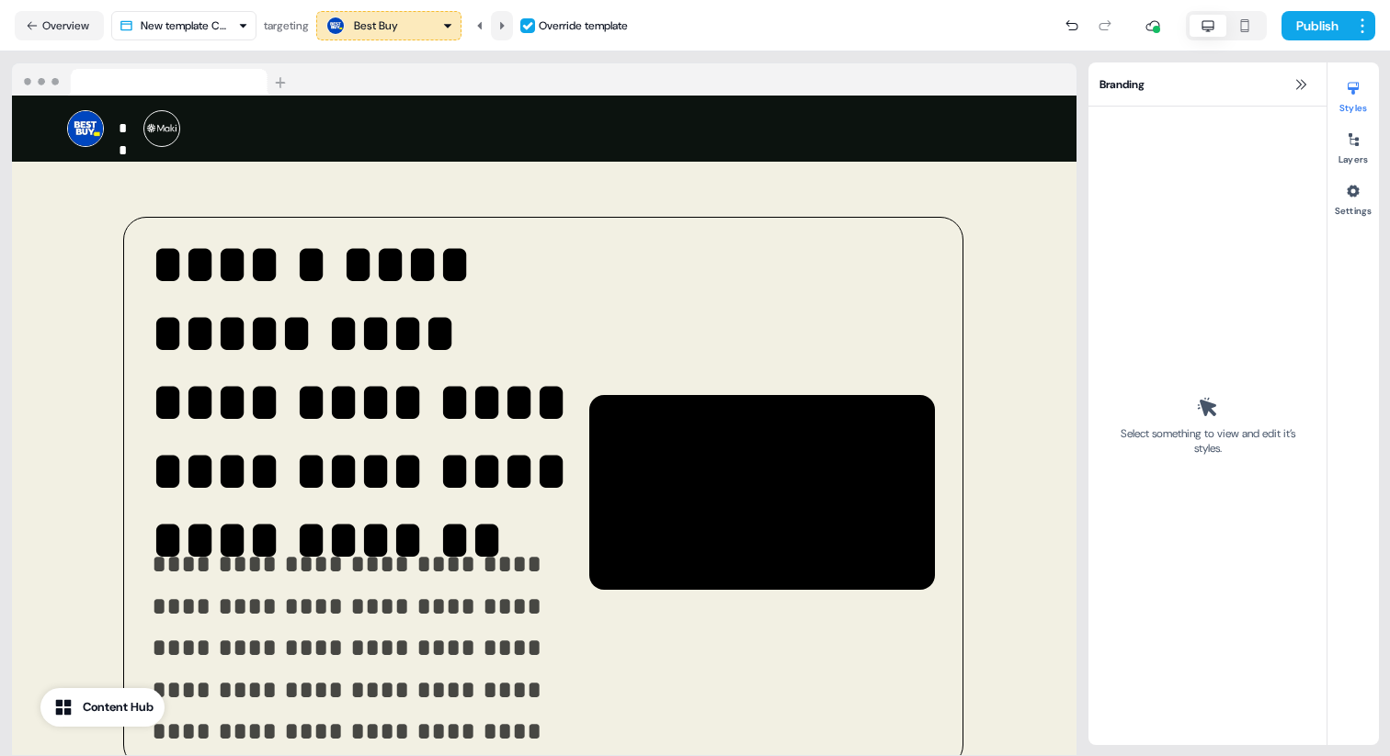
click at [501, 21] on icon at bounding box center [501, 25] width 11 height 11
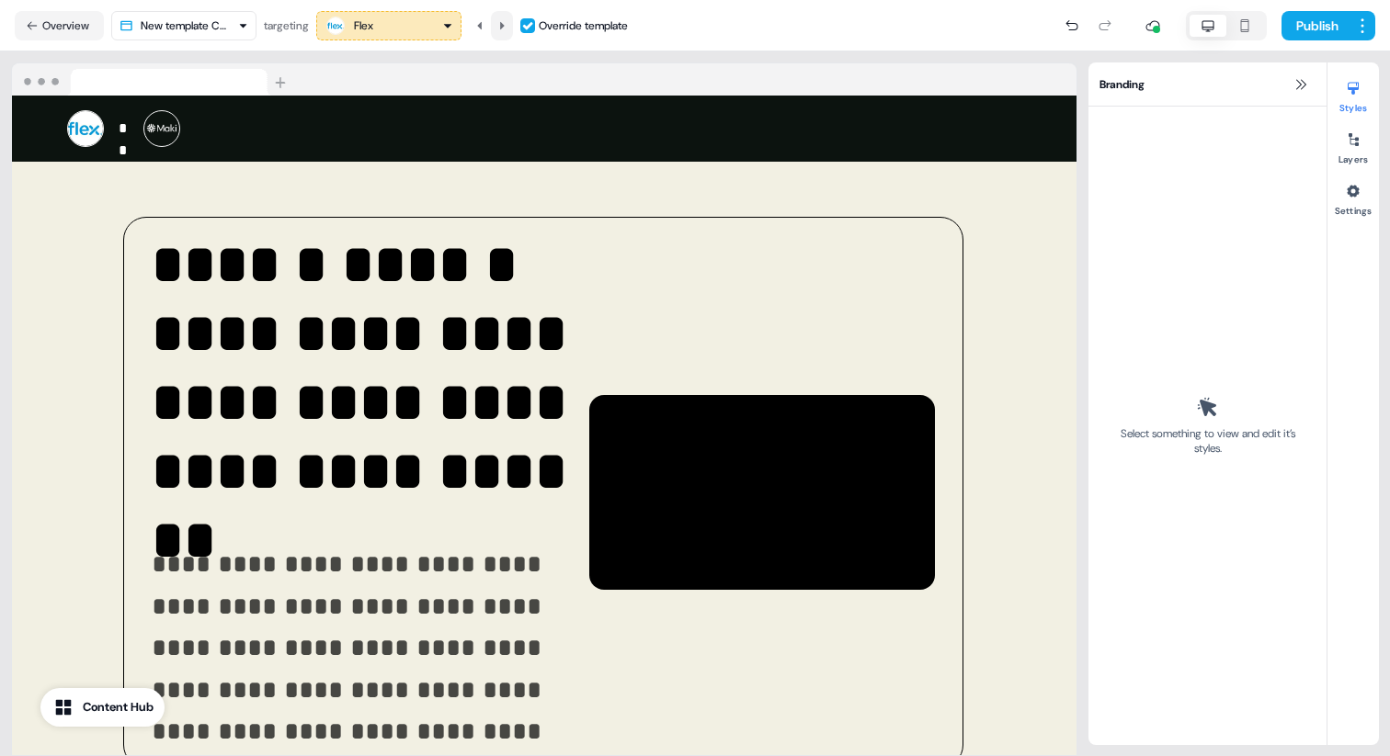
click at [504, 22] on icon at bounding box center [501, 25] width 11 height 11
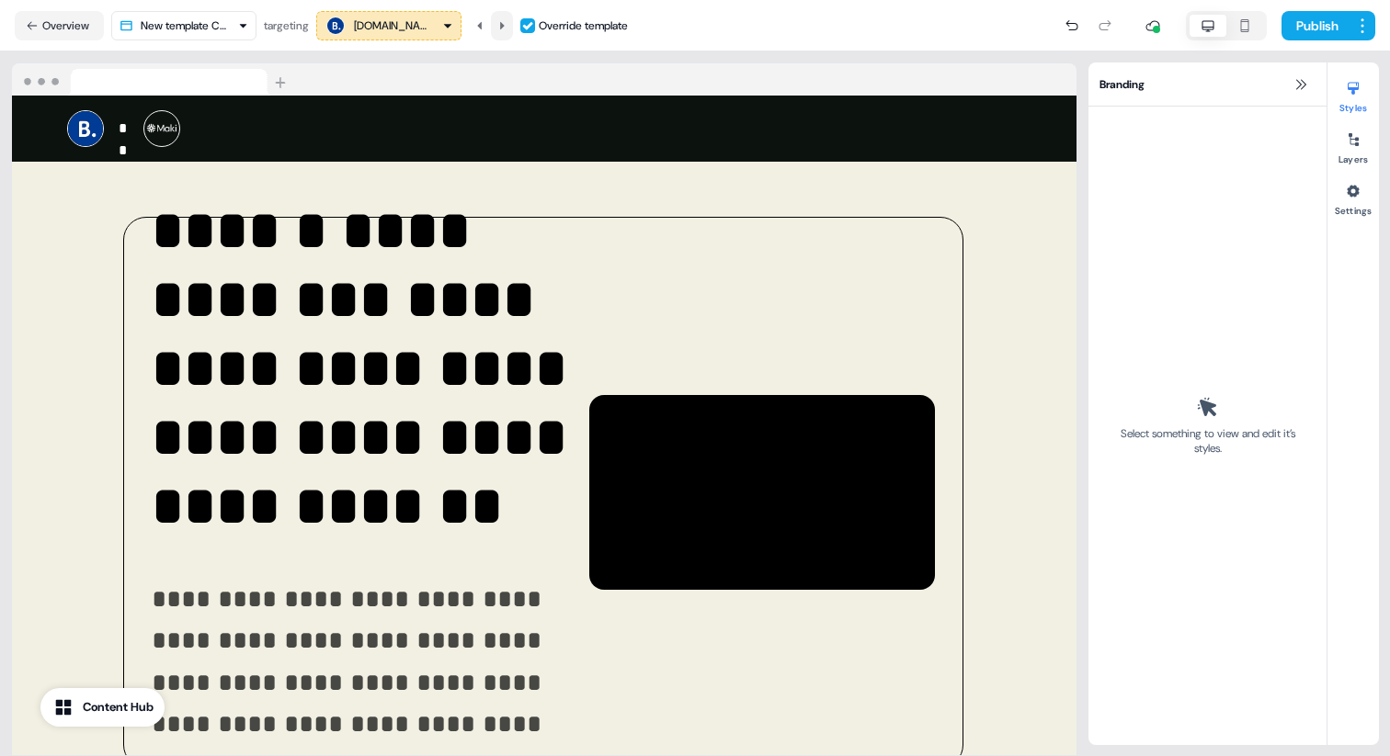
click at [504, 22] on icon at bounding box center [501, 25] width 11 height 11
click at [475, 24] on button at bounding box center [480, 25] width 22 height 29
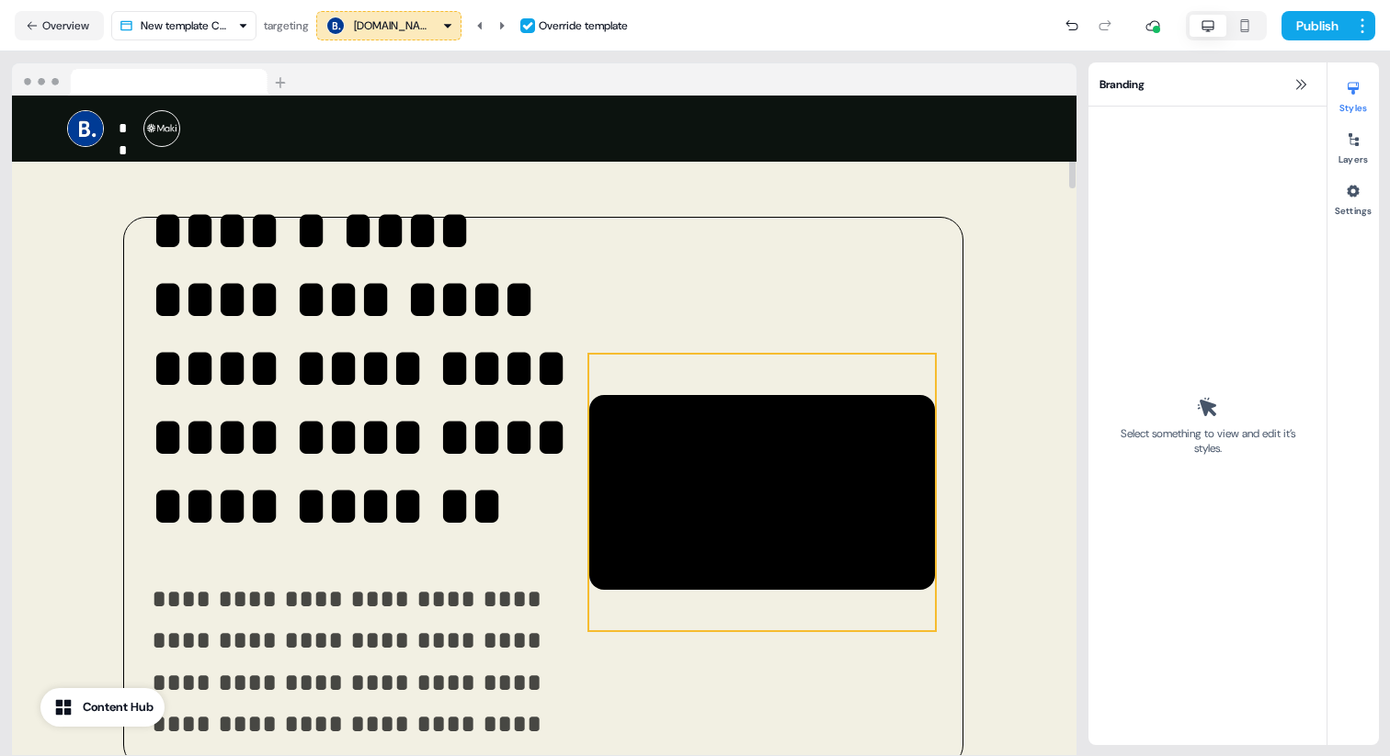
click at [883, 443] on div at bounding box center [762, 493] width 346 height 276
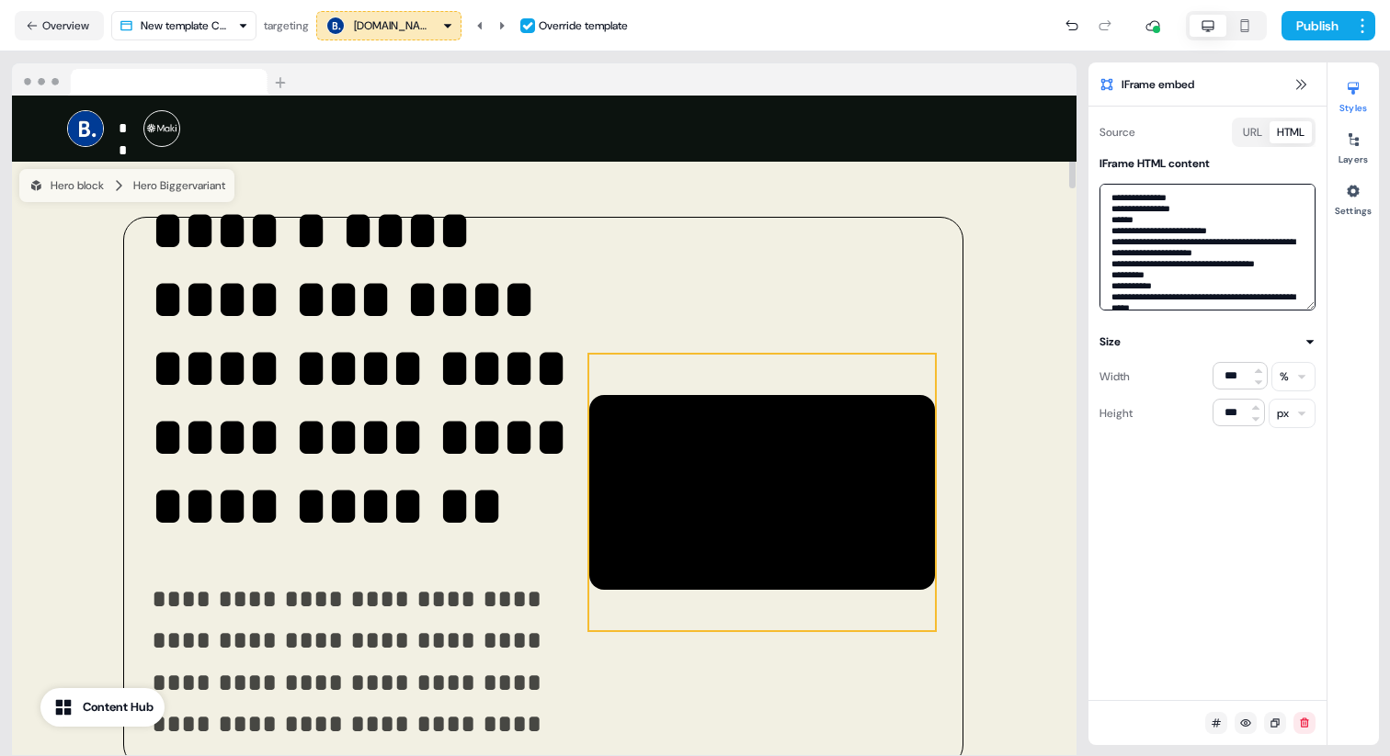
click at [1217, 214] on textarea at bounding box center [1207, 247] width 216 height 127
paste textarea
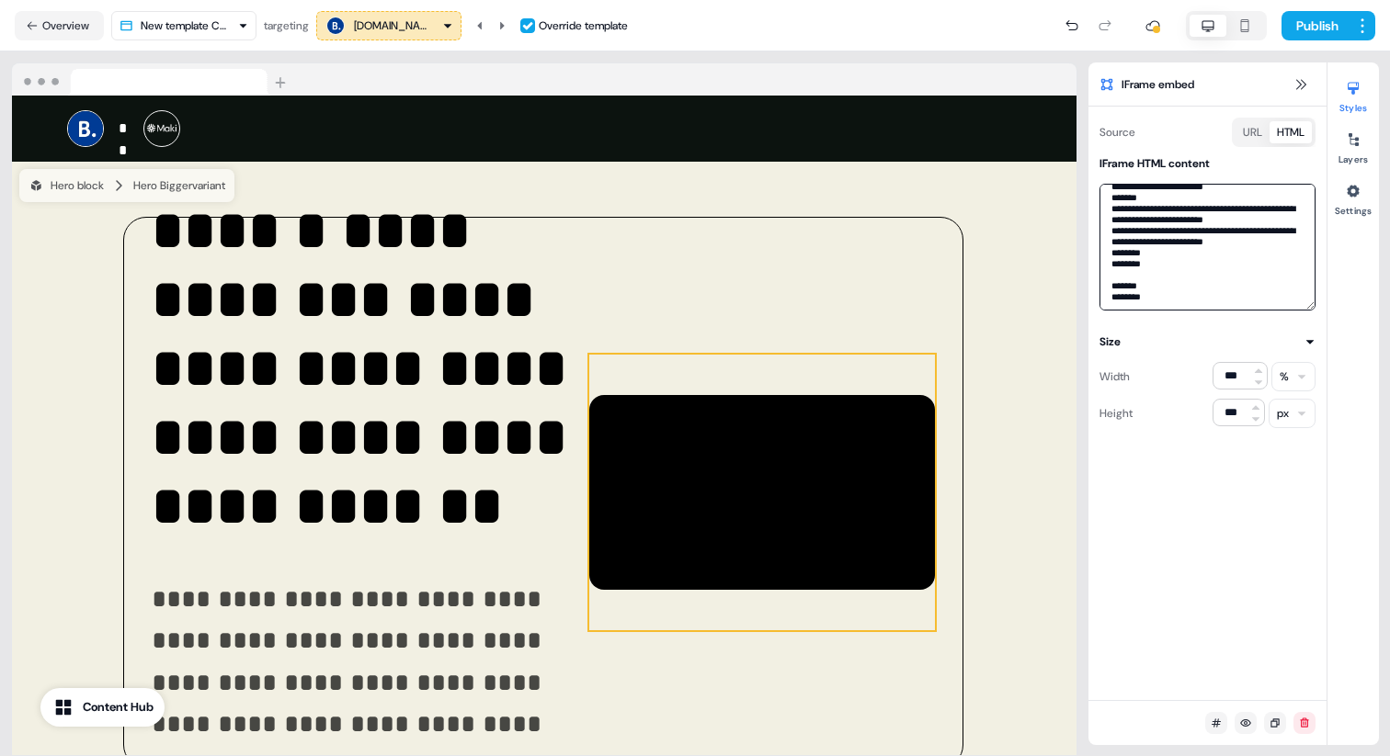
type textarea "**********"
paste textarea "**********"
type textarea "**********"
click at [1178, 498] on div "Source URL HTML IFrame HTML content Size Width *** % Height *** px" at bounding box center [1207, 404] width 238 height 594
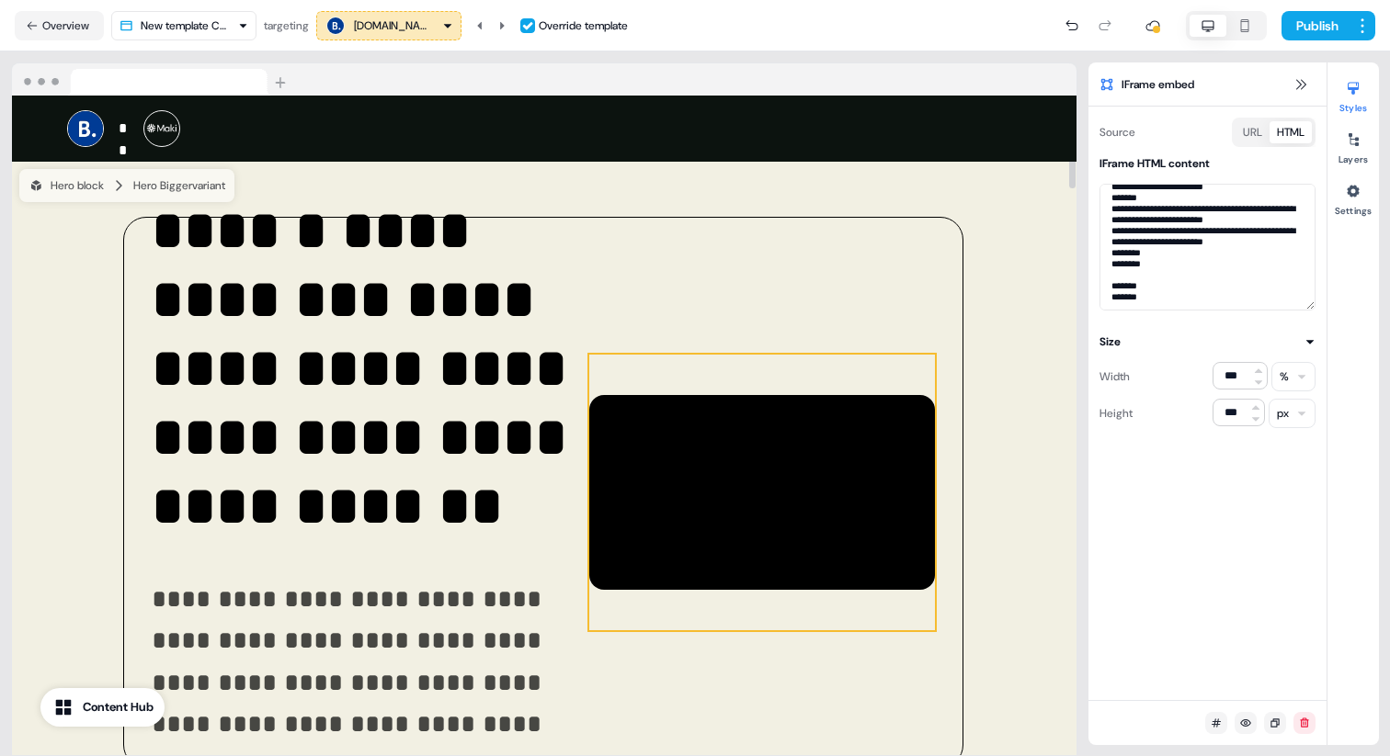
click at [716, 407] on div at bounding box center [762, 493] width 346 height 276
click at [1290, 88] on button at bounding box center [1301, 85] width 22 height 22
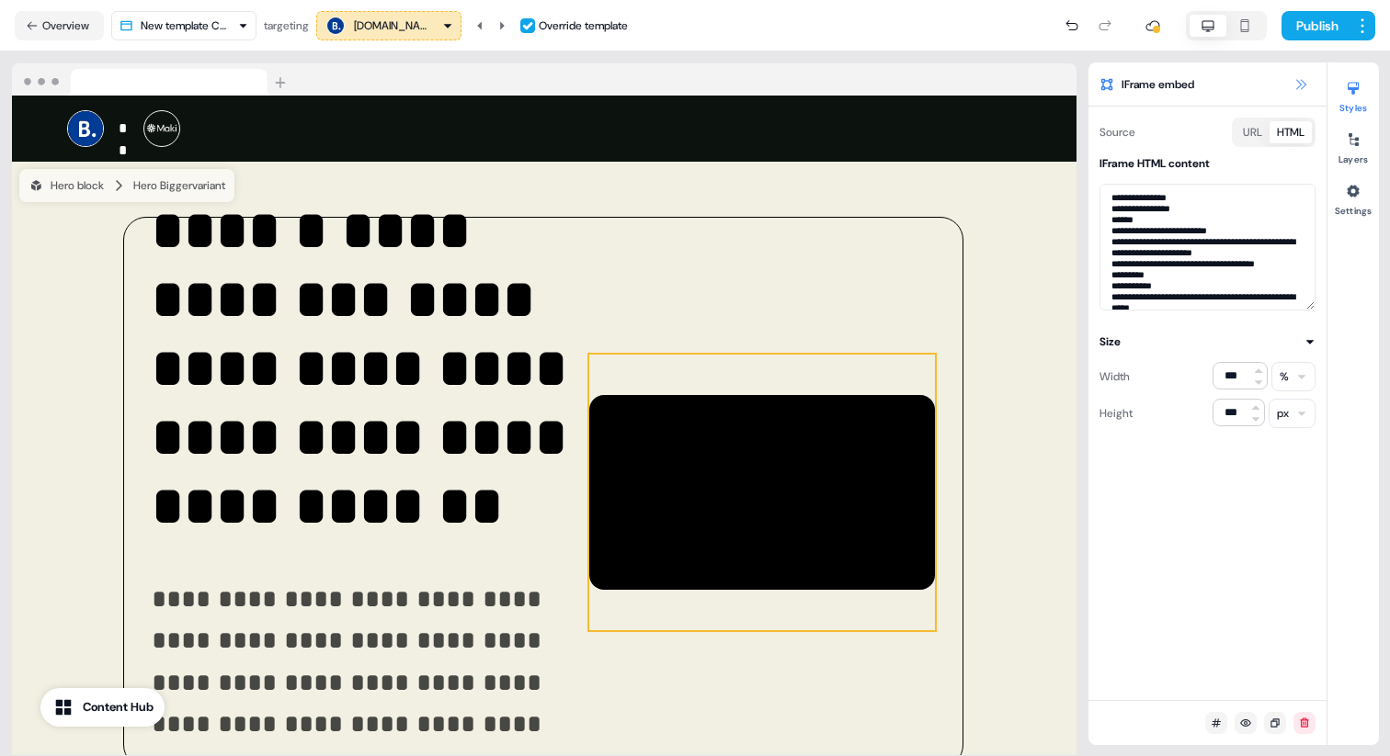
click at [1303, 86] on icon at bounding box center [1300, 84] width 15 height 15
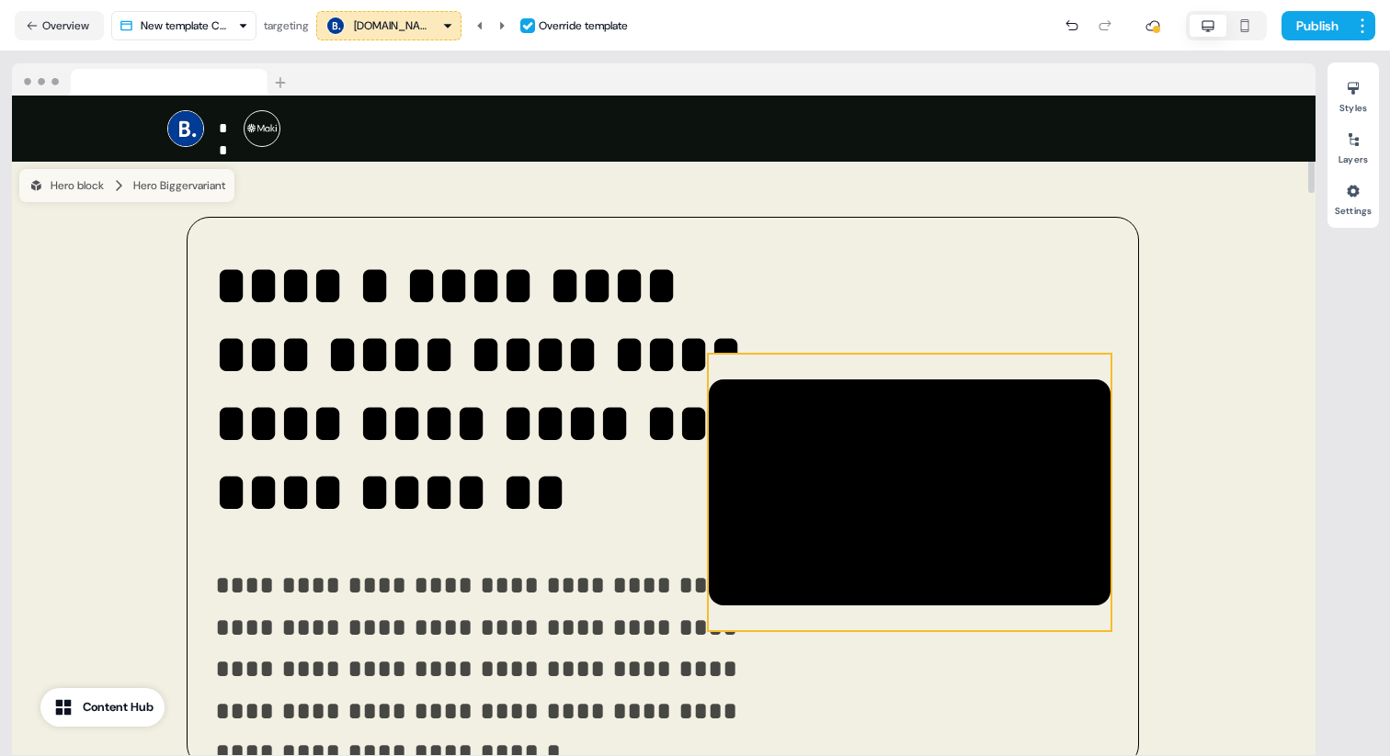
click at [1011, 409] on div at bounding box center [910, 493] width 402 height 276
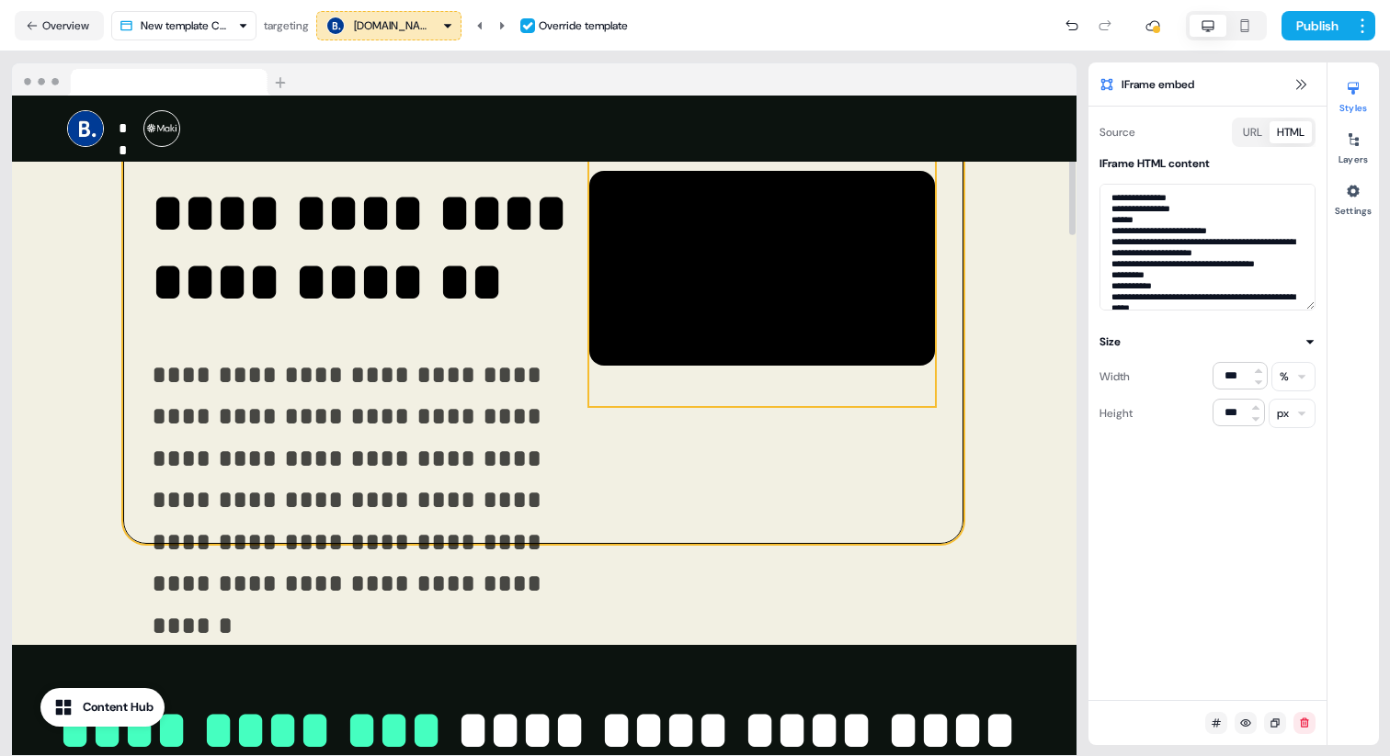
scroll to position [333, 0]
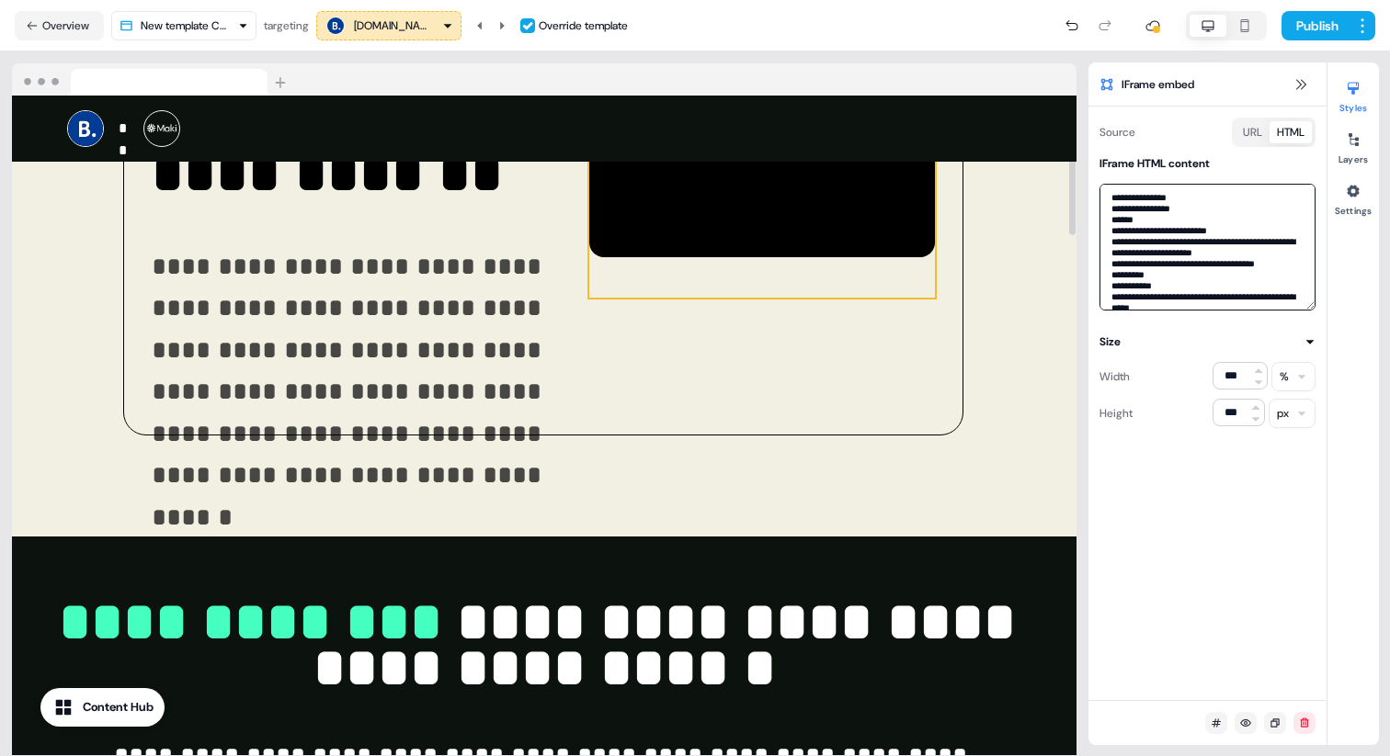
click at [1245, 276] on textarea at bounding box center [1207, 247] width 216 height 127
paste textarea "**********"
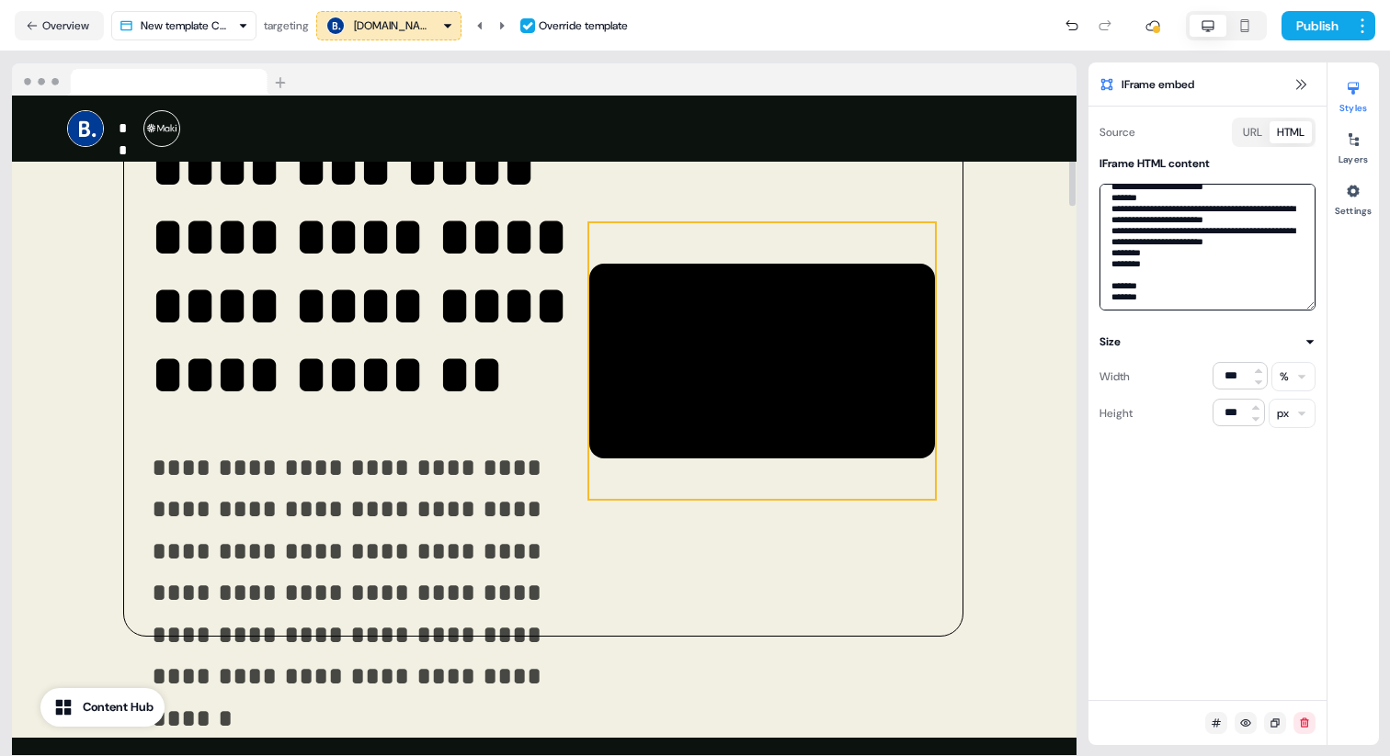
scroll to position [127, 0]
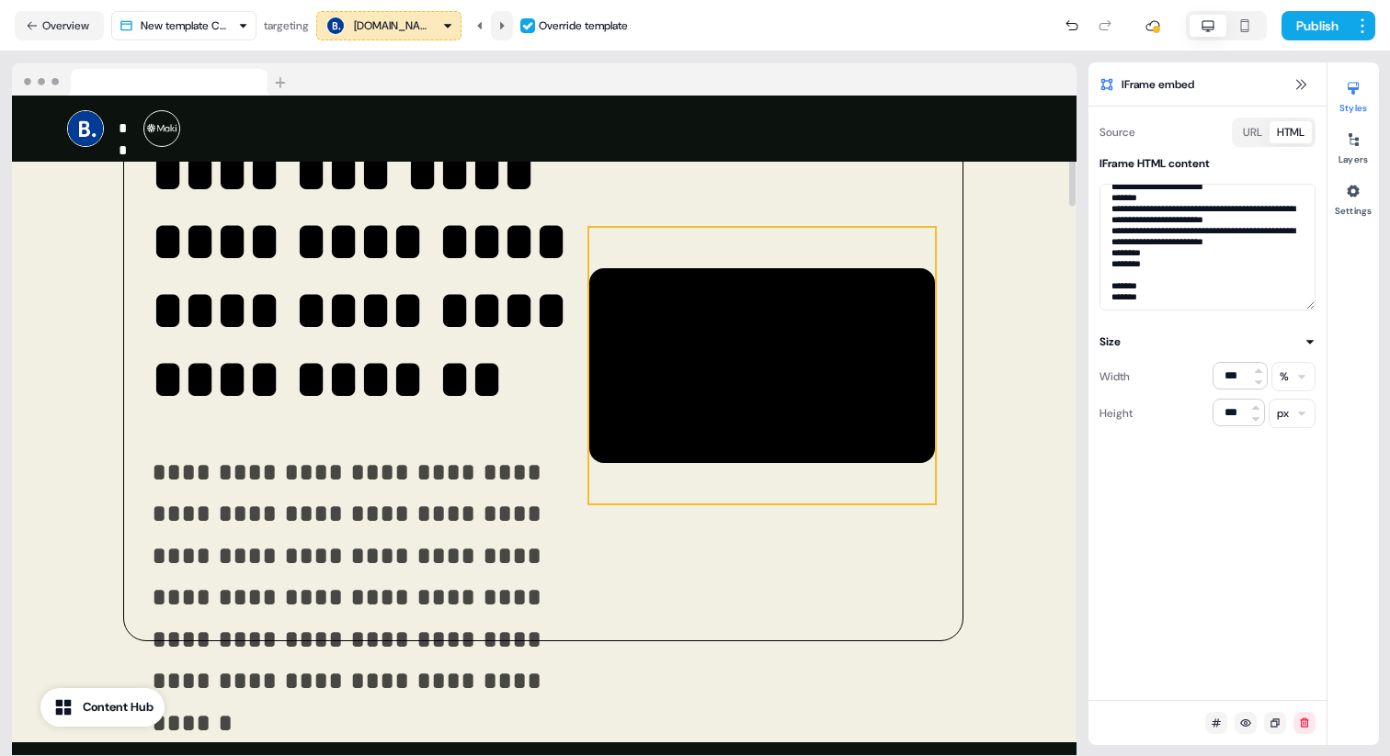
click at [507, 26] on icon at bounding box center [501, 25] width 11 height 11
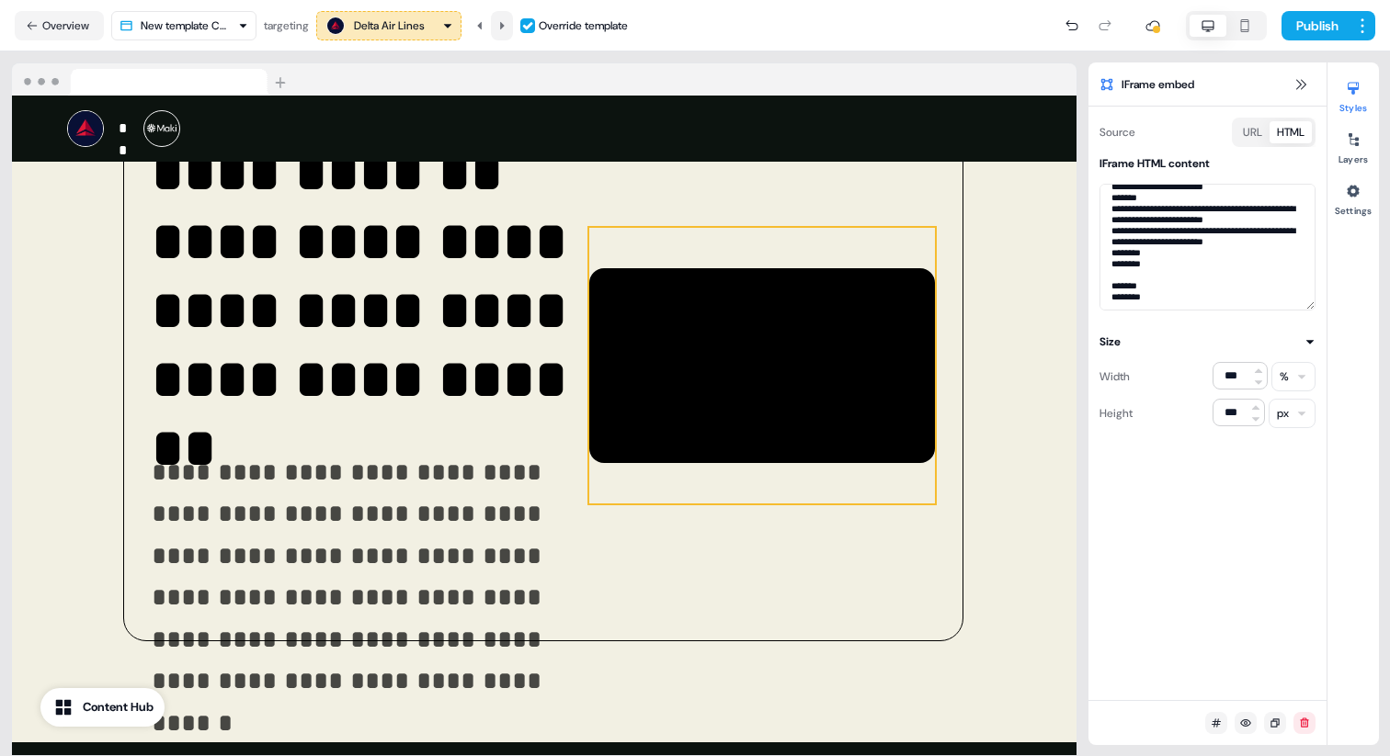
click at [507, 26] on icon at bounding box center [501, 25] width 11 height 11
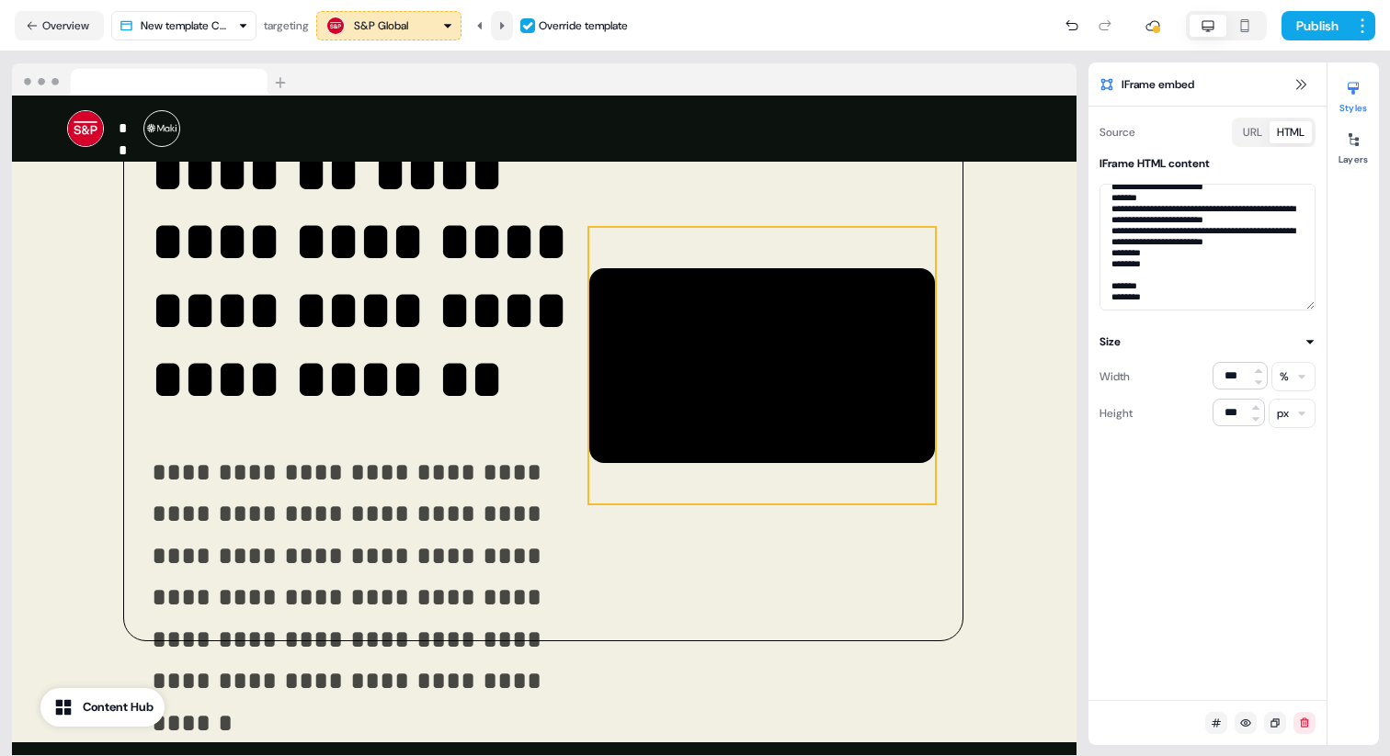
click at [507, 26] on icon at bounding box center [501, 25] width 11 height 11
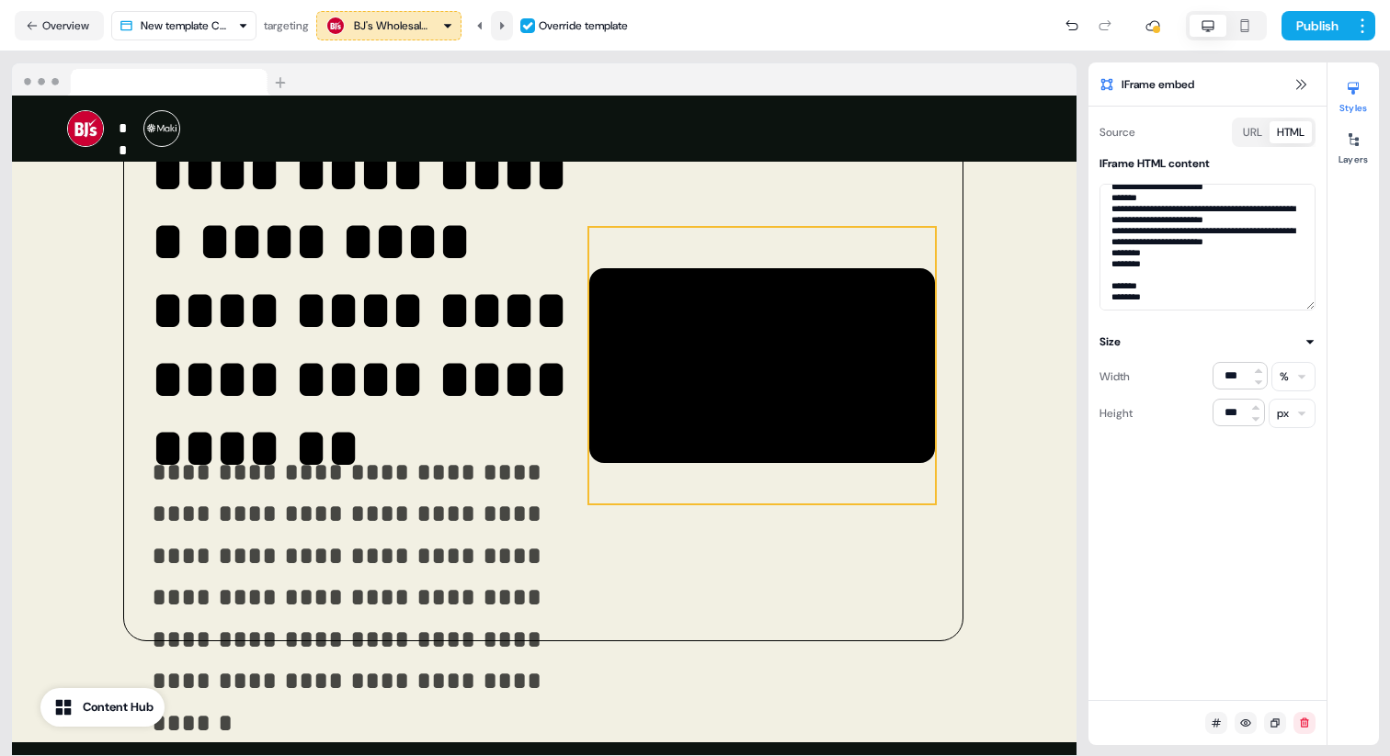
click at [507, 26] on icon at bounding box center [501, 25] width 11 height 11
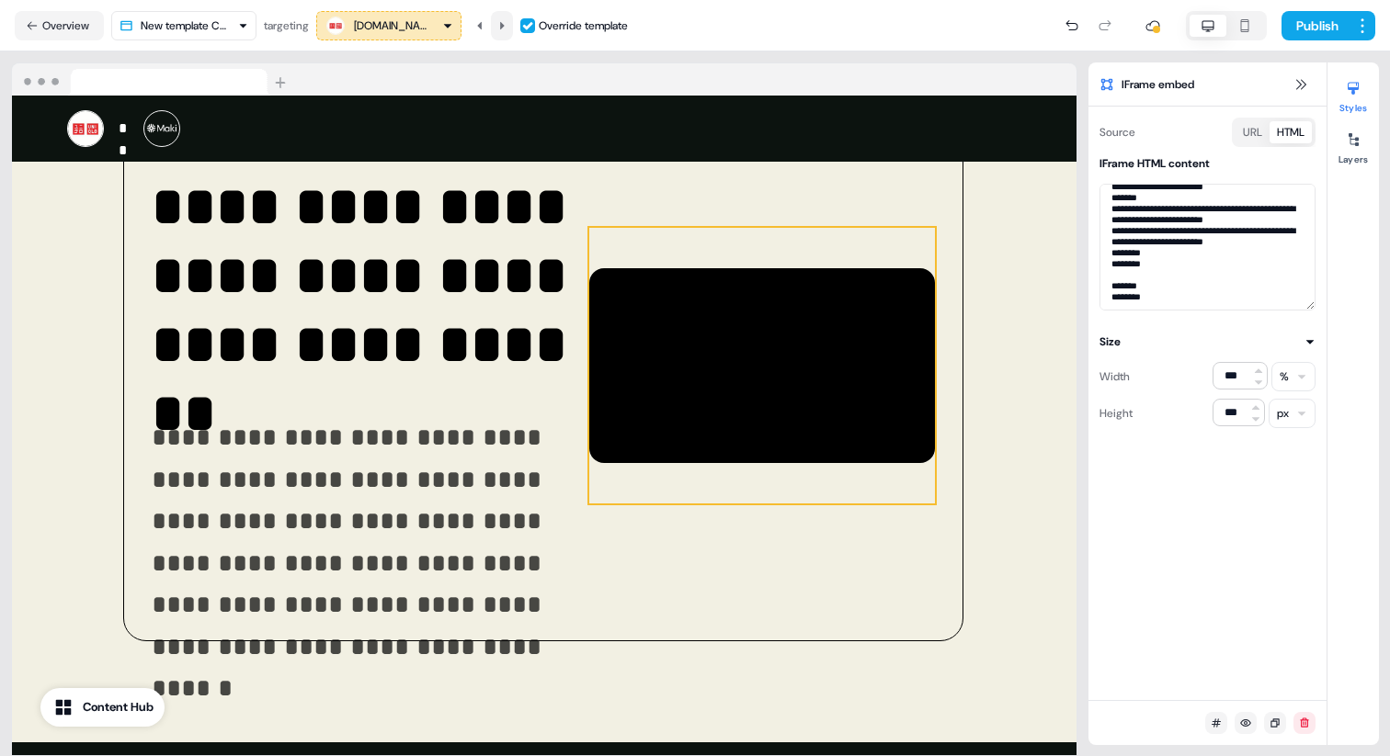
scroll to position [161, 0]
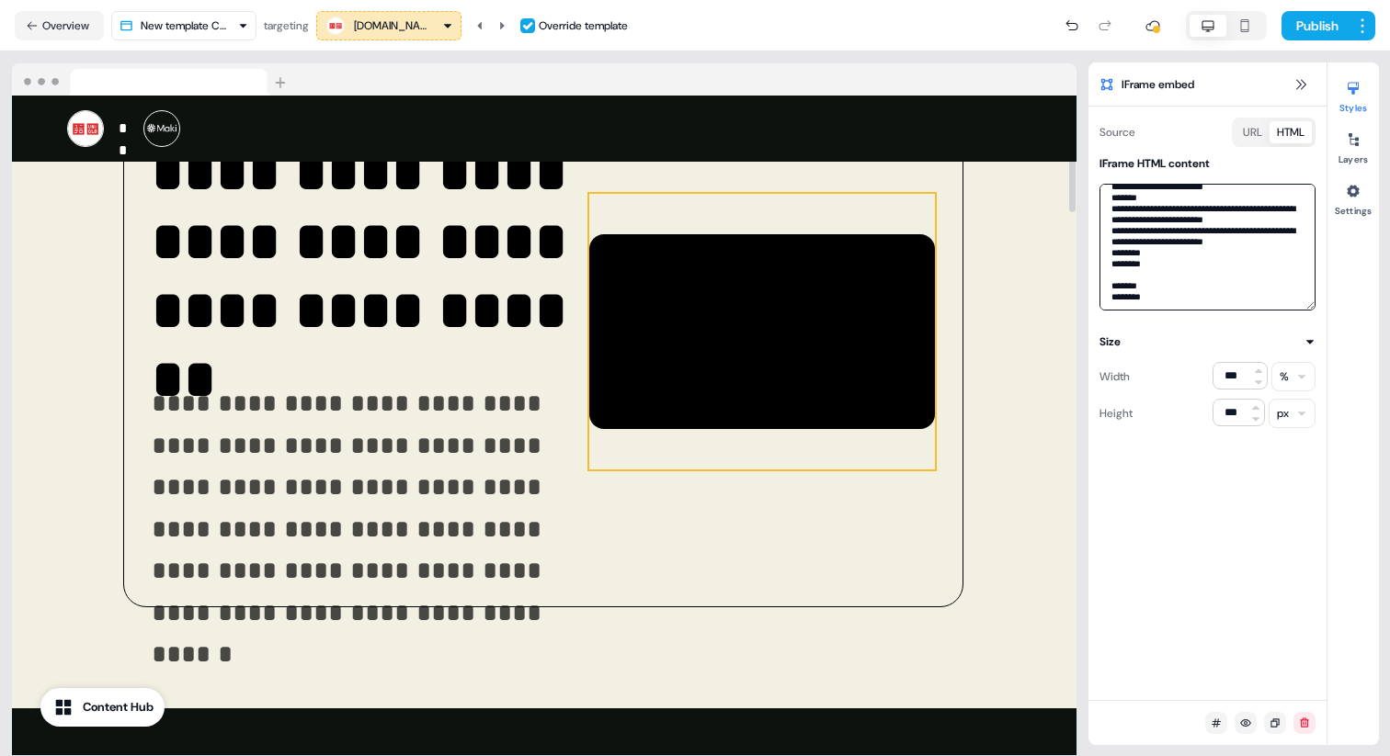
click at [1177, 199] on textarea at bounding box center [1207, 247] width 216 height 127
paste textarea
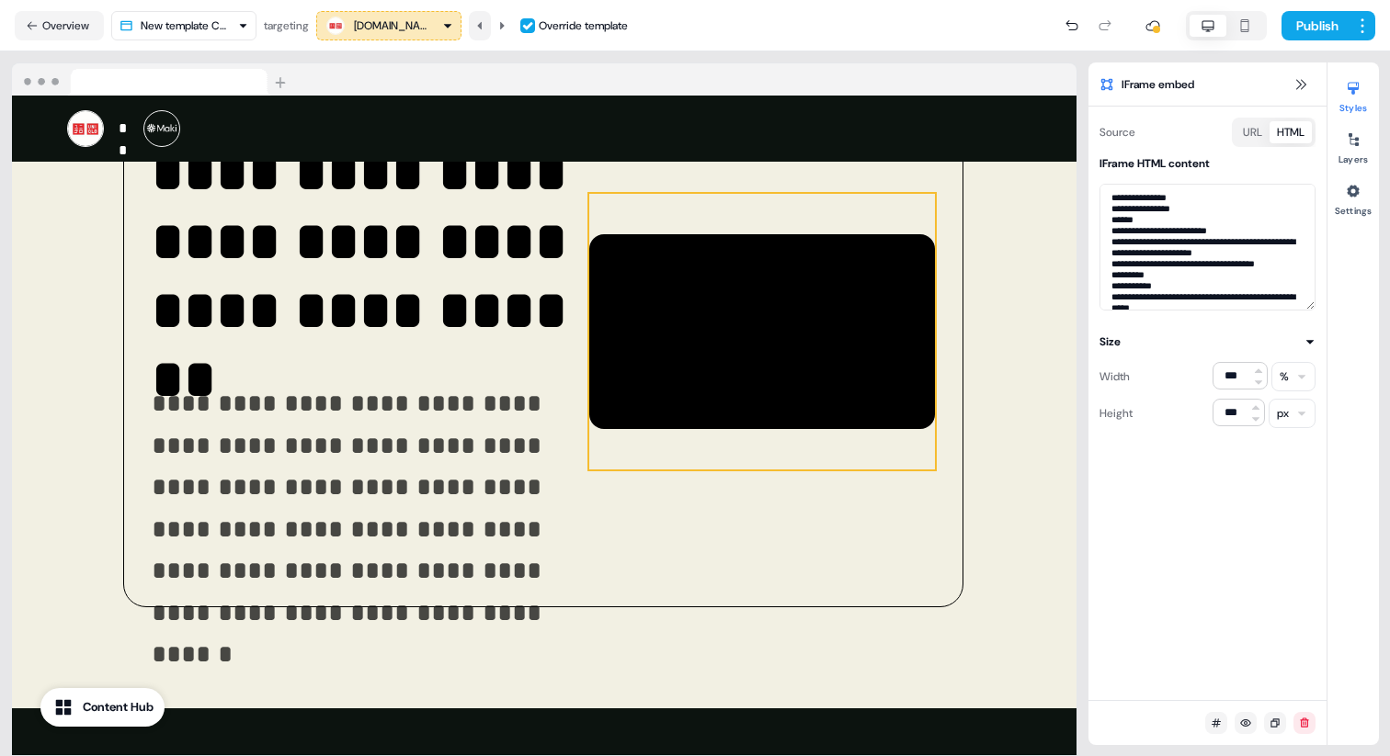
click at [491, 25] on button at bounding box center [480, 25] width 22 height 29
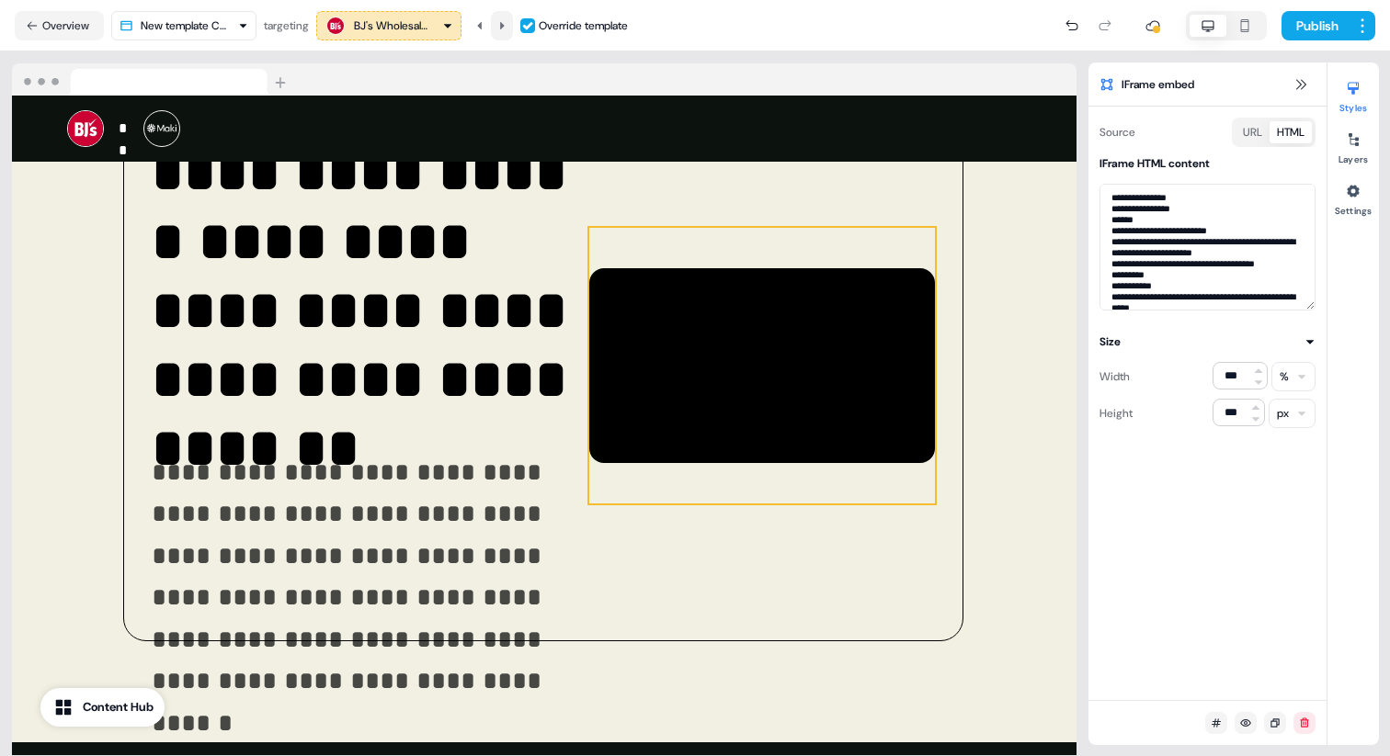
click at [507, 25] on icon at bounding box center [501, 25] width 11 height 11
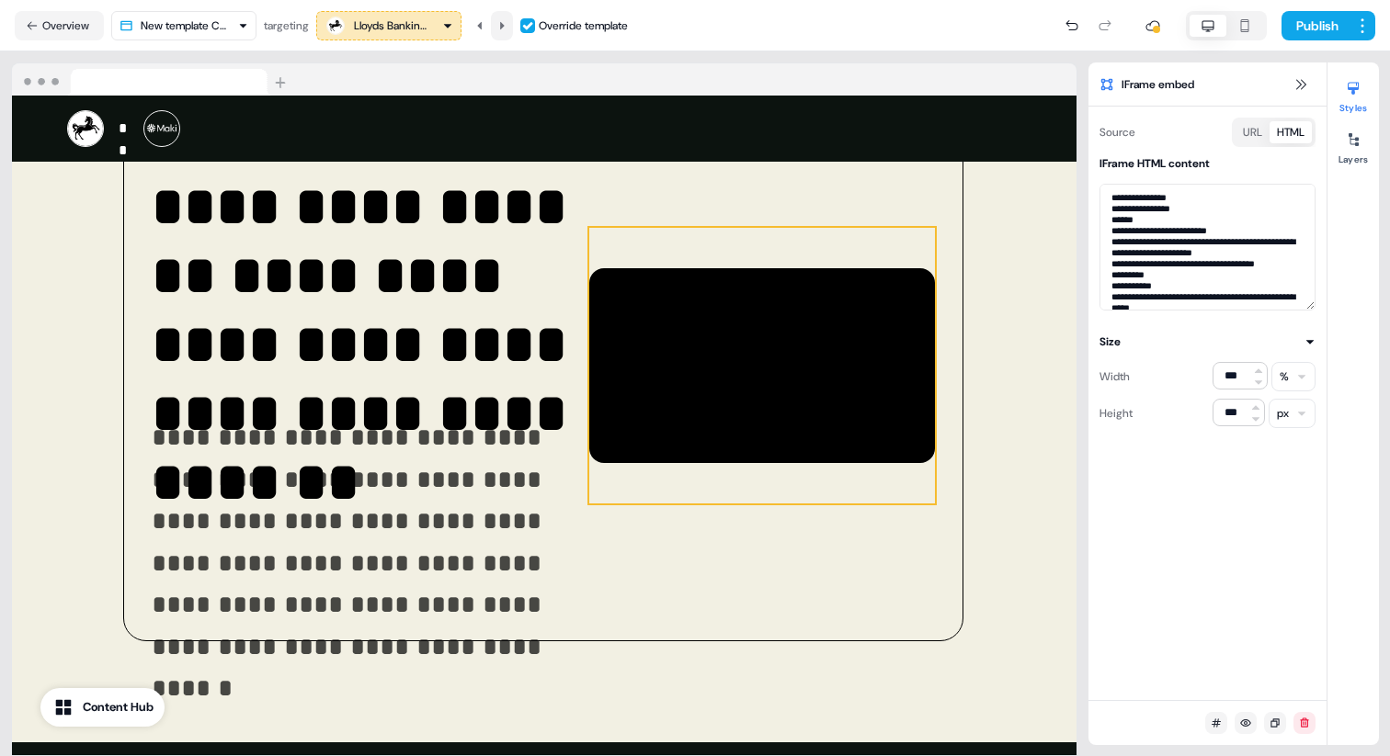
scroll to position [127, 0]
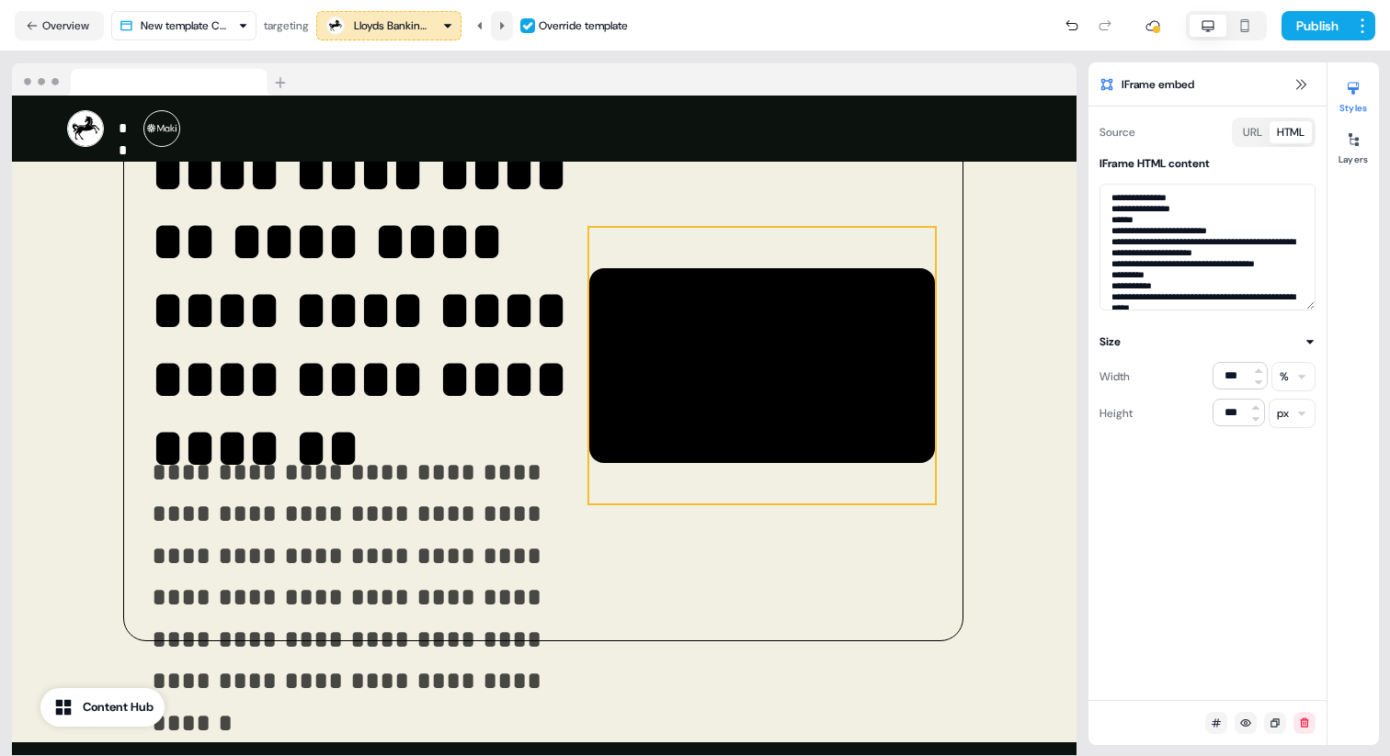
click at [507, 25] on icon at bounding box center [501, 25] width 11 height 11
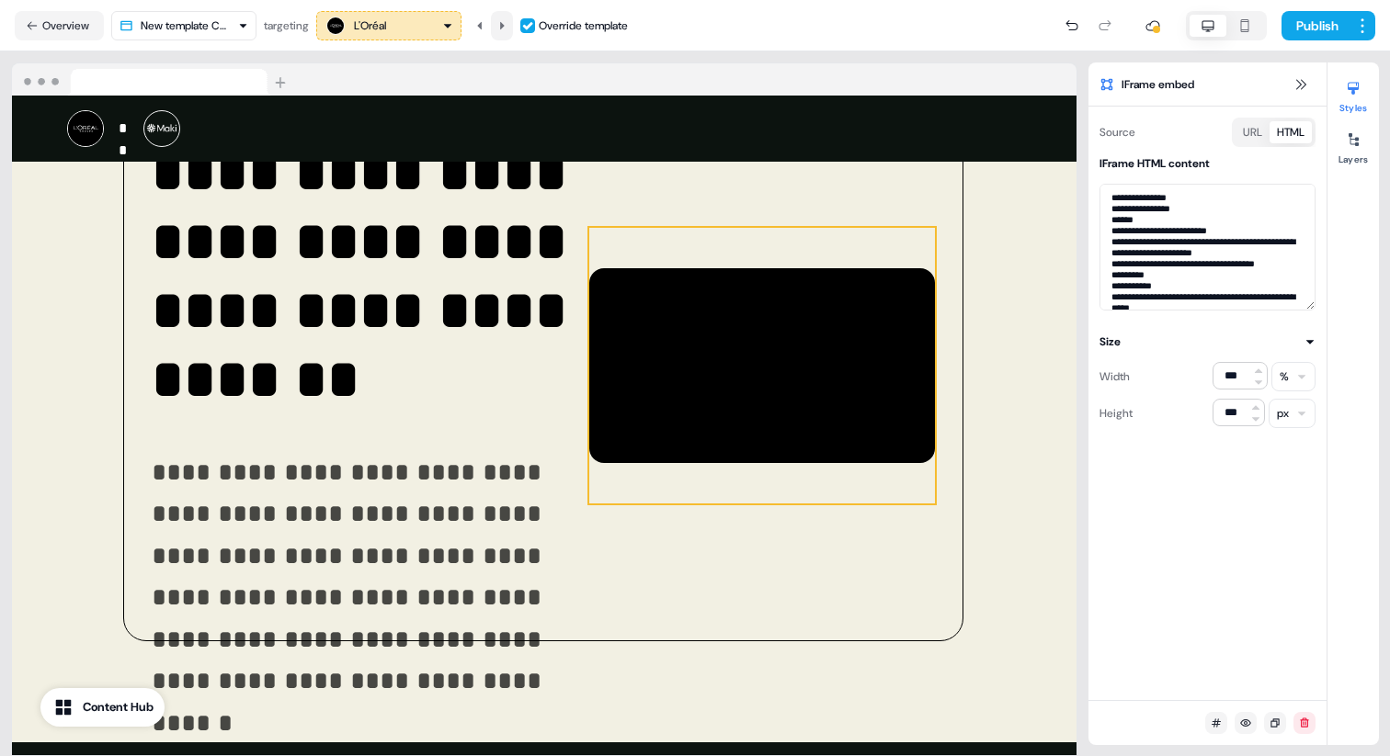
scroll to position [161, 0]
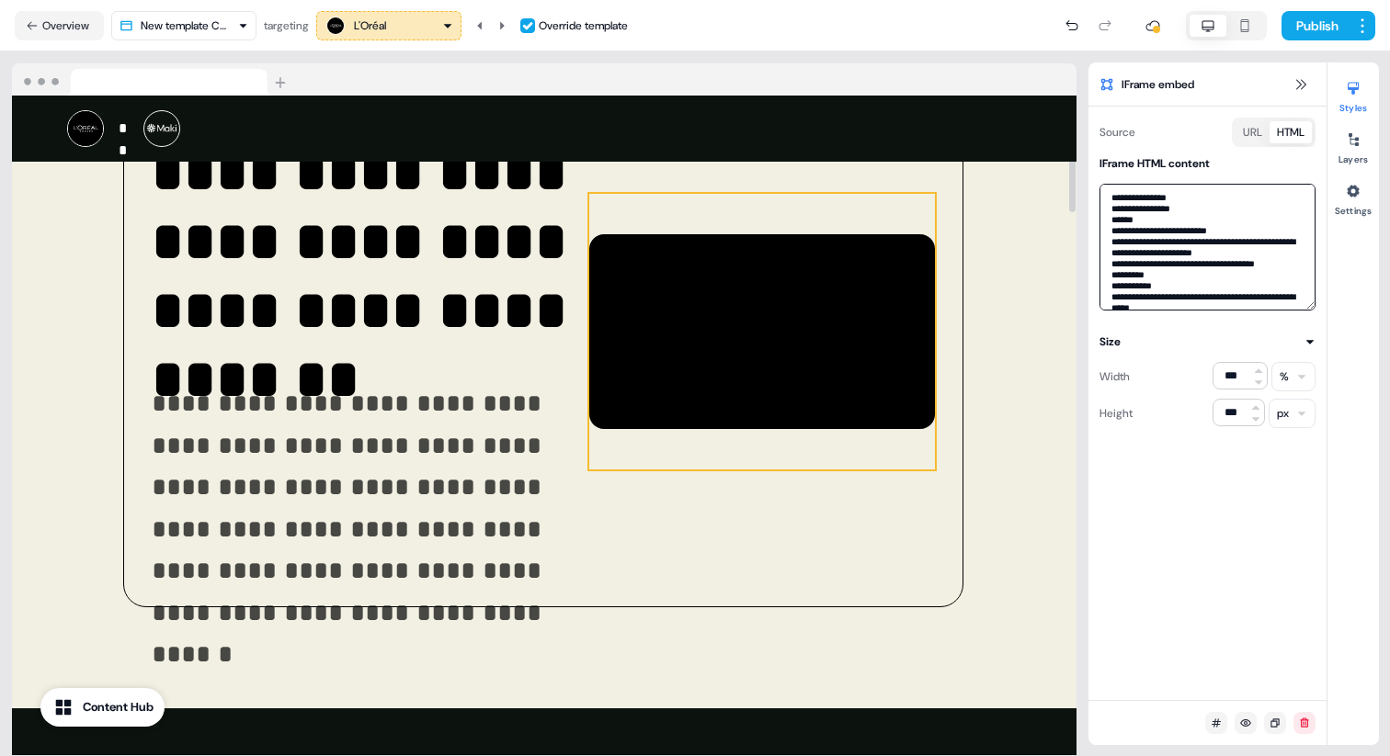
click at [1179, 274] on textarea at bounding box center [1207, 247] width 216 height 127
paste textarea
click at [494, 26] on button at bounding box center [502, 25] width 22 height 29
click at [1160, 237] on textarea at bounding box center [1207, 247] width 216 height 127
paste textarea
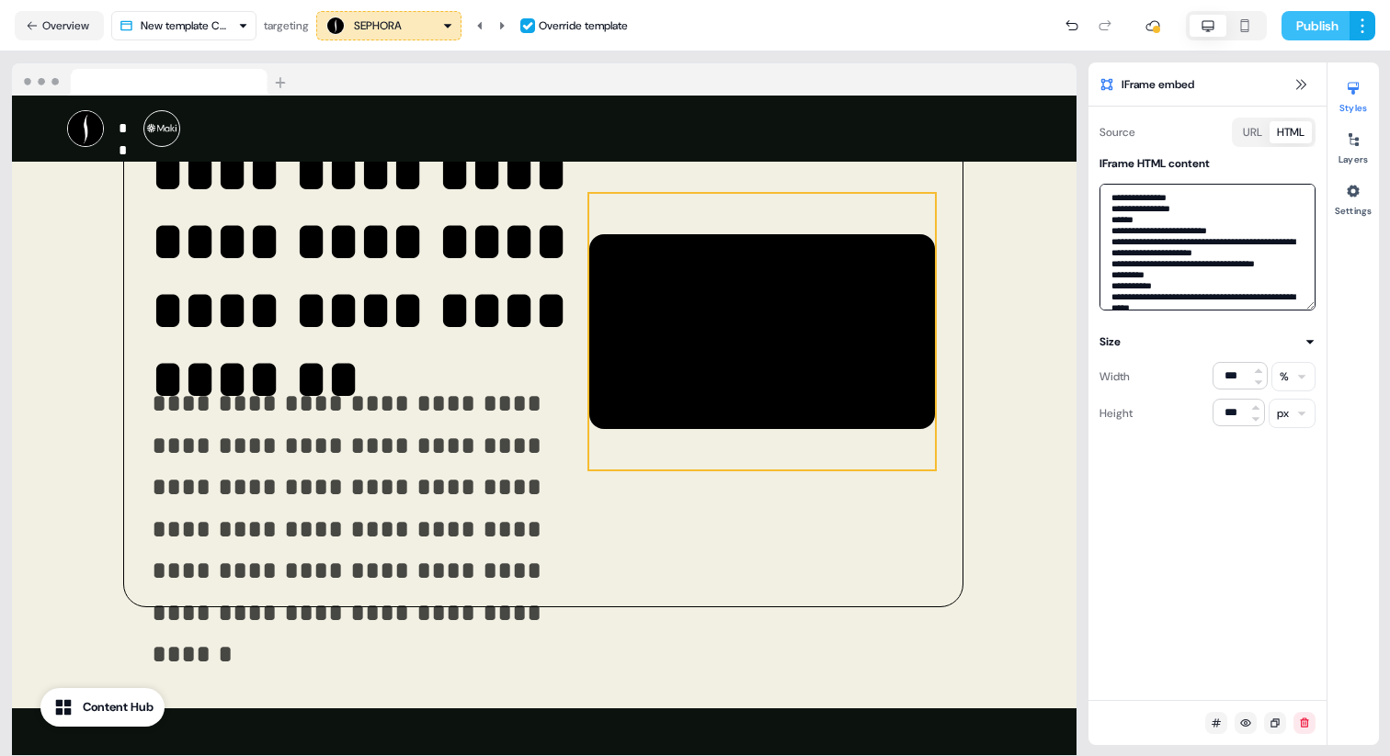
type textarea "**********"
click at [1300, 29] on button "Publish" at bounding box center [1315, 25] width 68 height 29
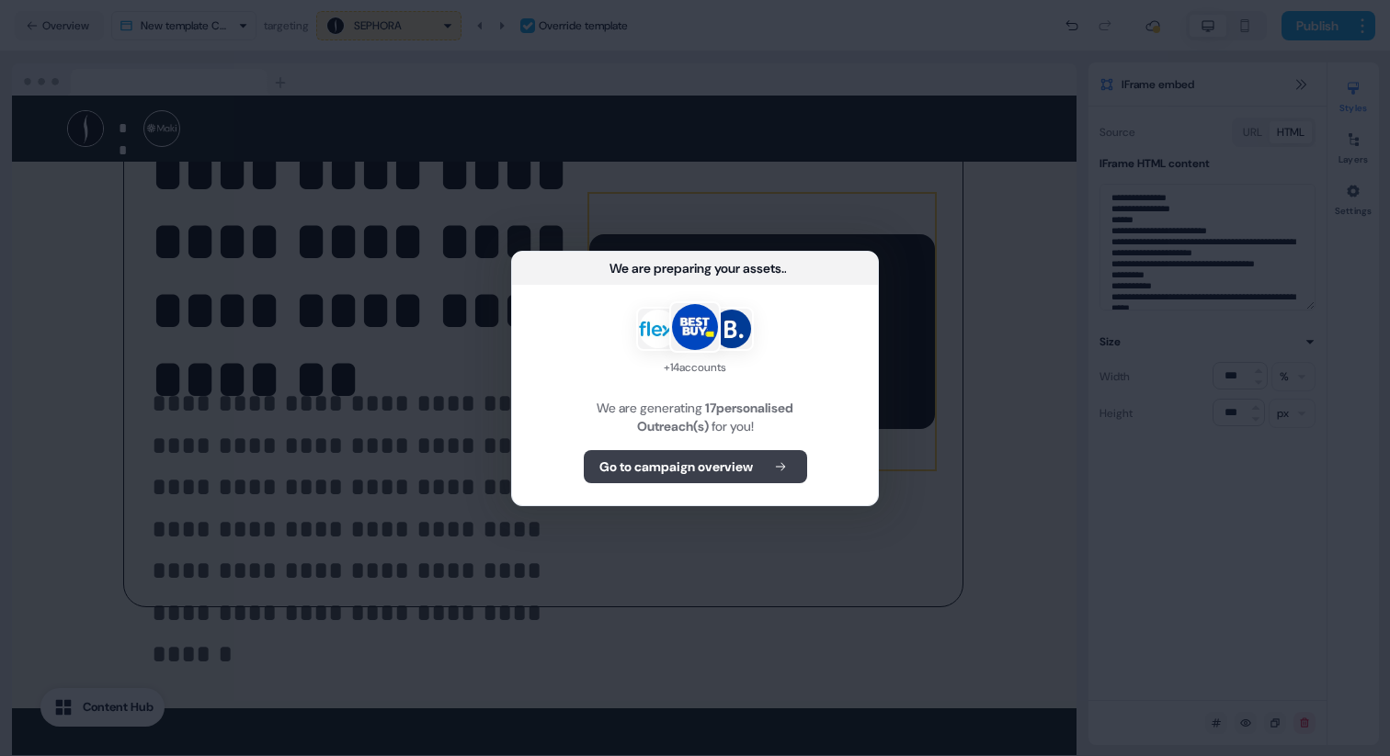
click at [673, 476] on button "Go to campaign overview" at bounding box center [695, 466] width 223 height 33
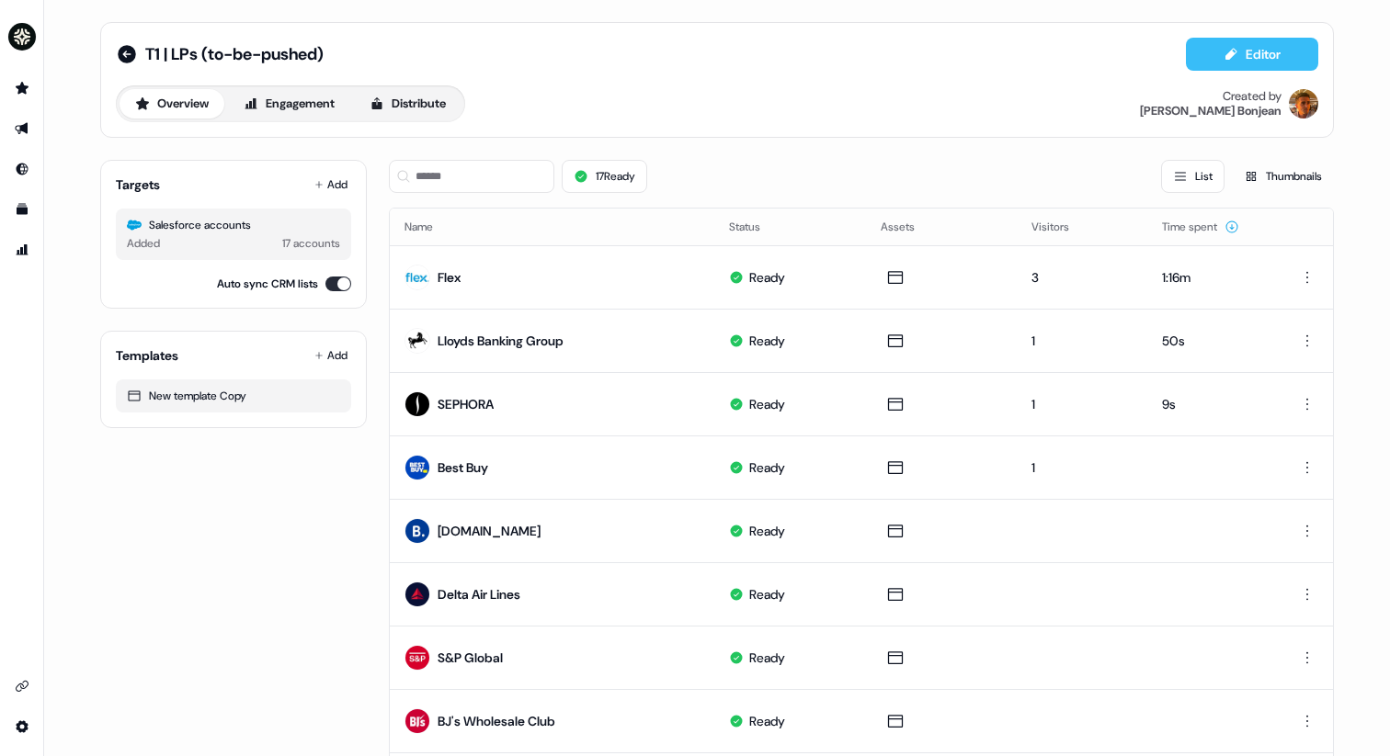
click at [1279, 55] on button "Editor" at bounding box center [1252, 54] width 132 height 33
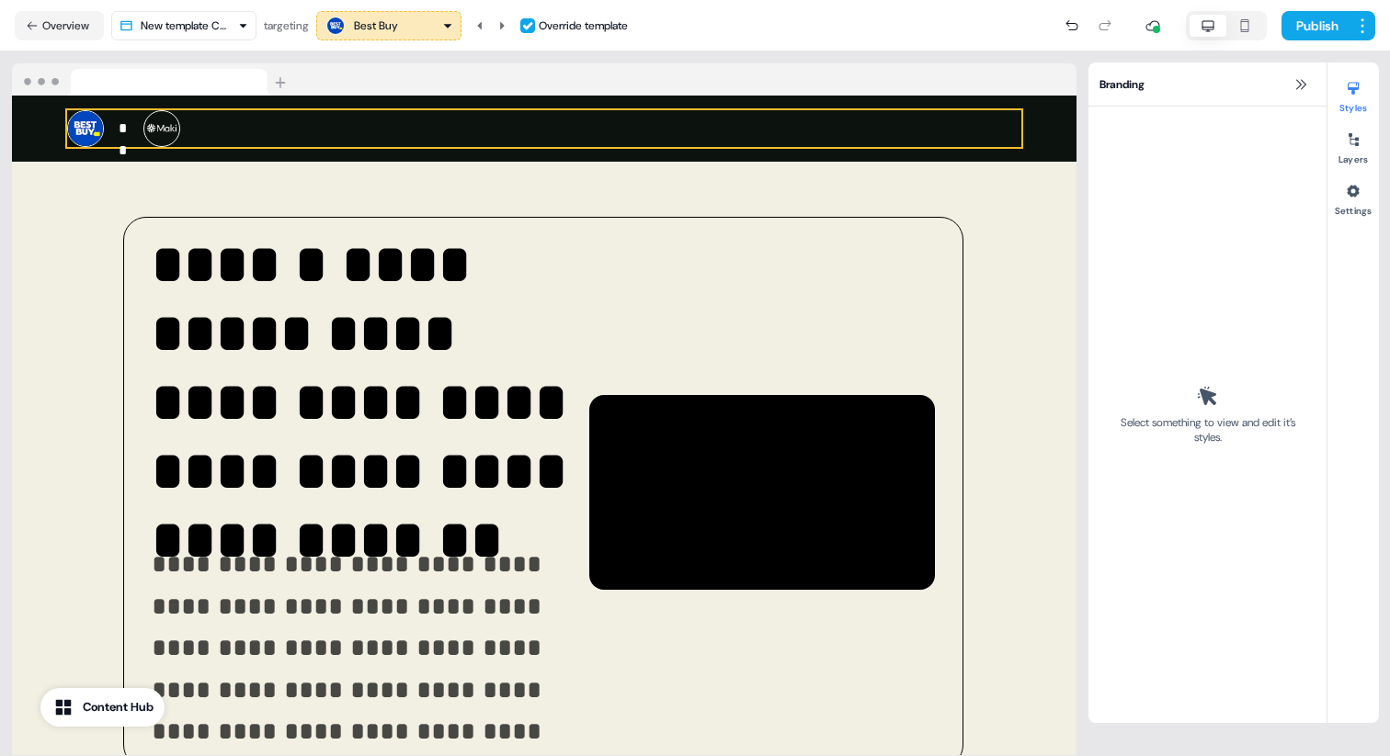
scroll to position [0, 0]
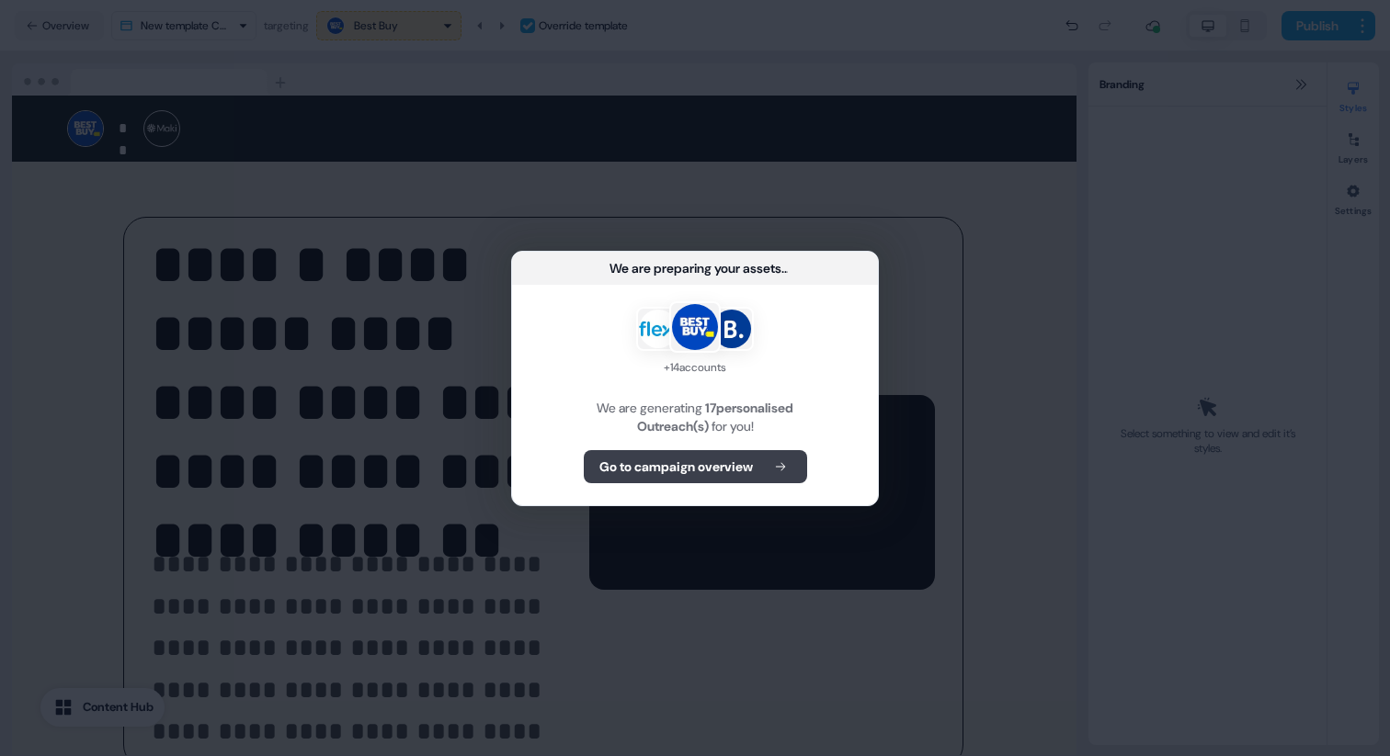
click at [650, 480] on button "Go to campaign overview" at bounding box center [695, 466] width 223 height 33
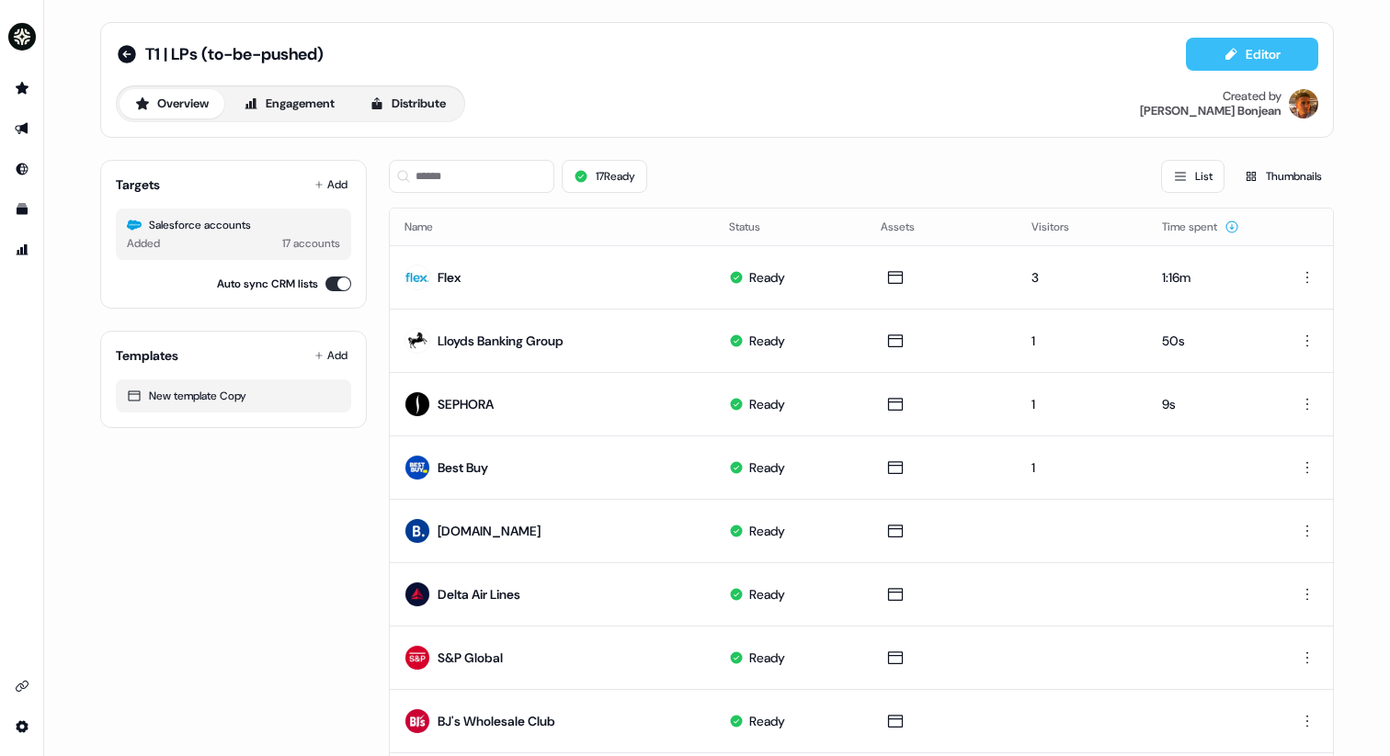
click at [1216, 63] on button "Editor" at bounding box center [1252, 54] width 132 height 33
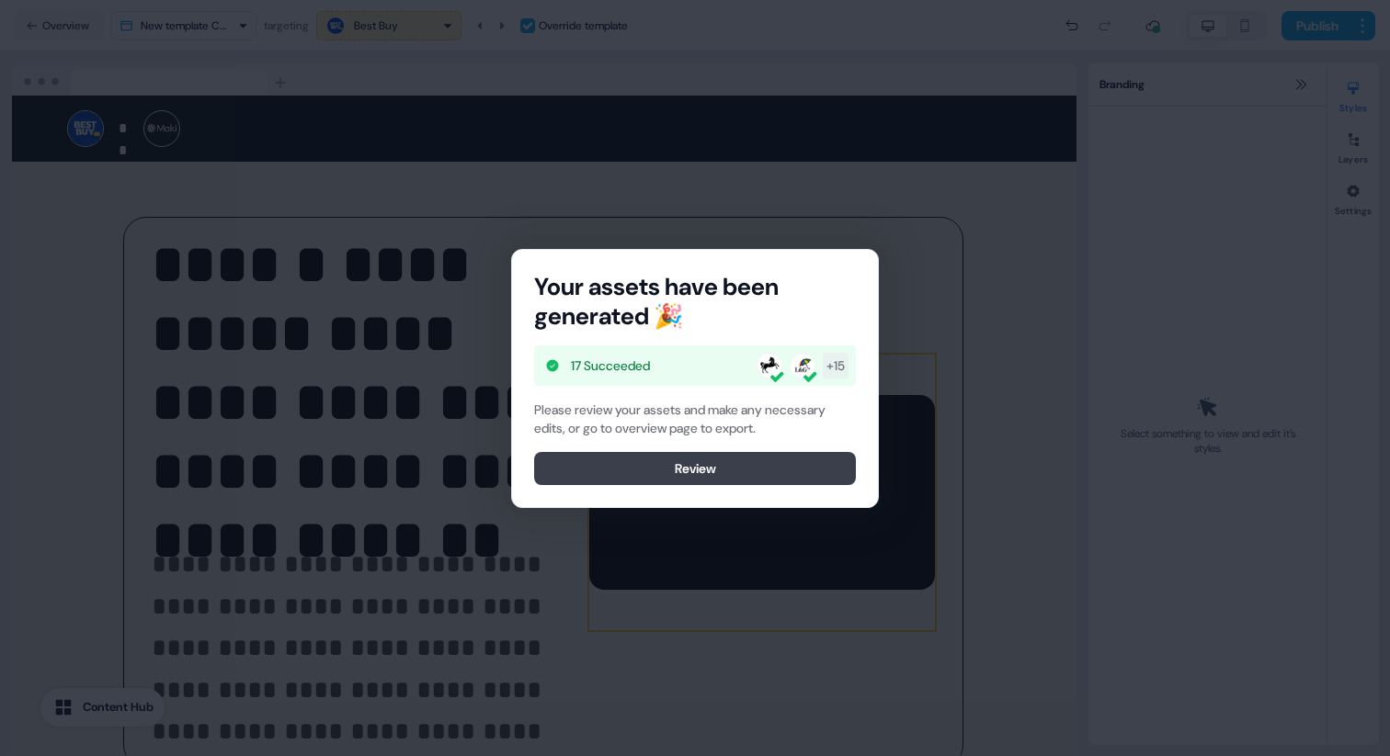
click at [759, 458] on button "Review" at bounding box center [695, 468] width 322 height 33
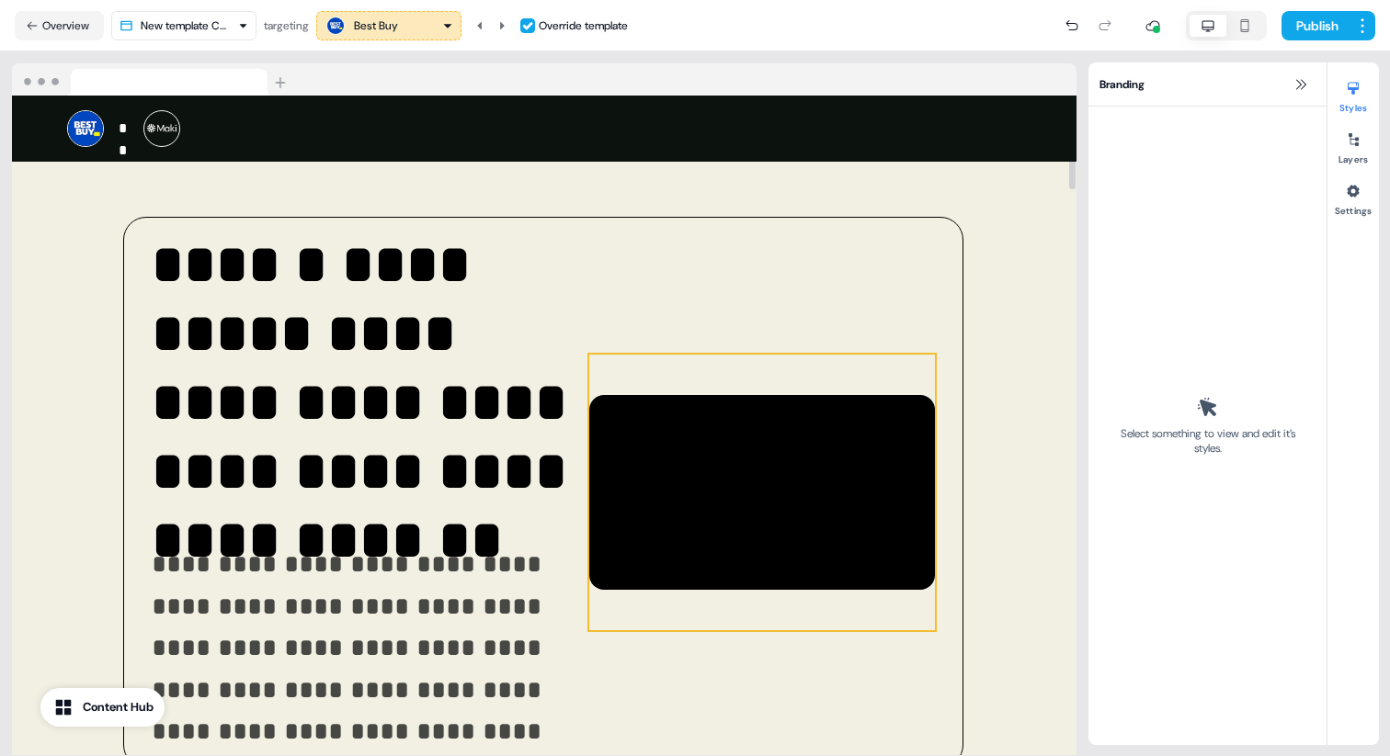
click at [809, 450] on div at bounding box center [762, 493] width 346 height 276
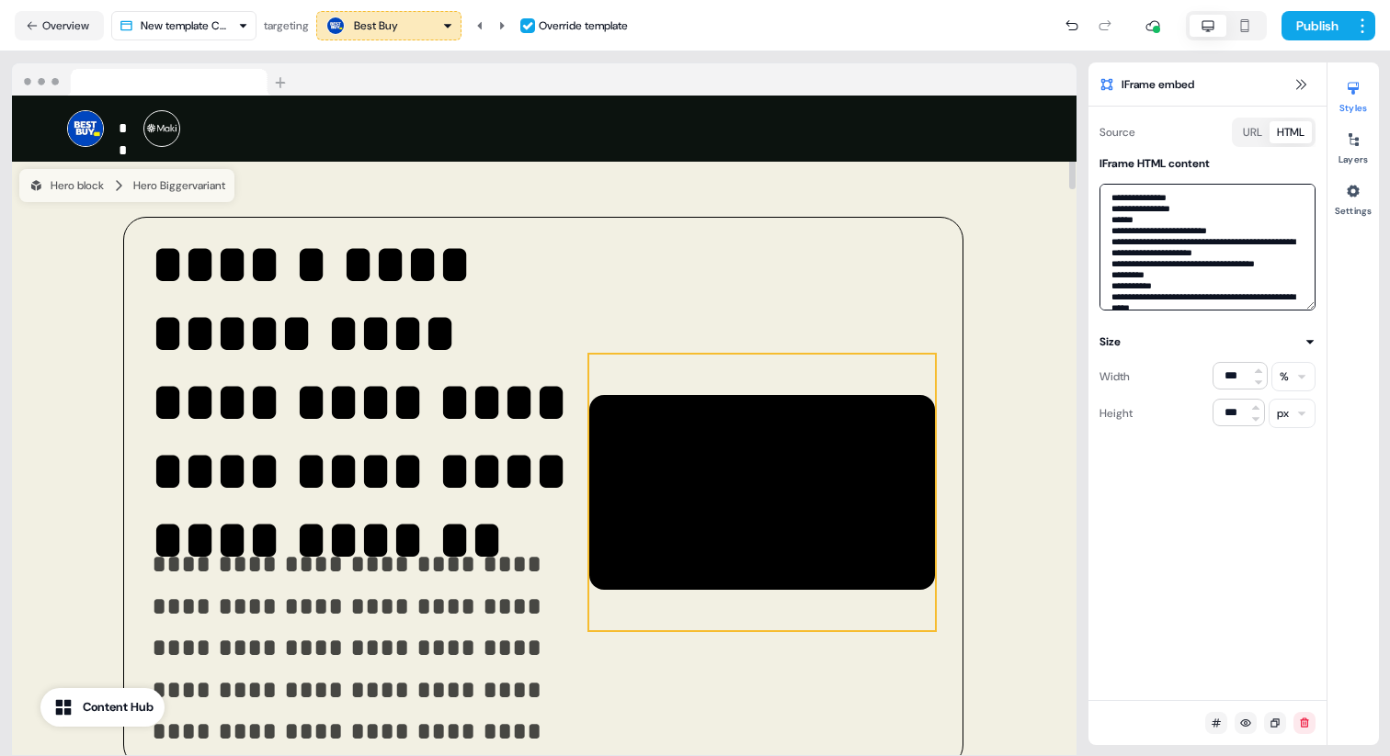
click at [1208, 224] on textarea at bounding box center [1207, 247] width 216 height 127
click at [506, 28] on icon at bounding box center [501, 25] width 11 height 11
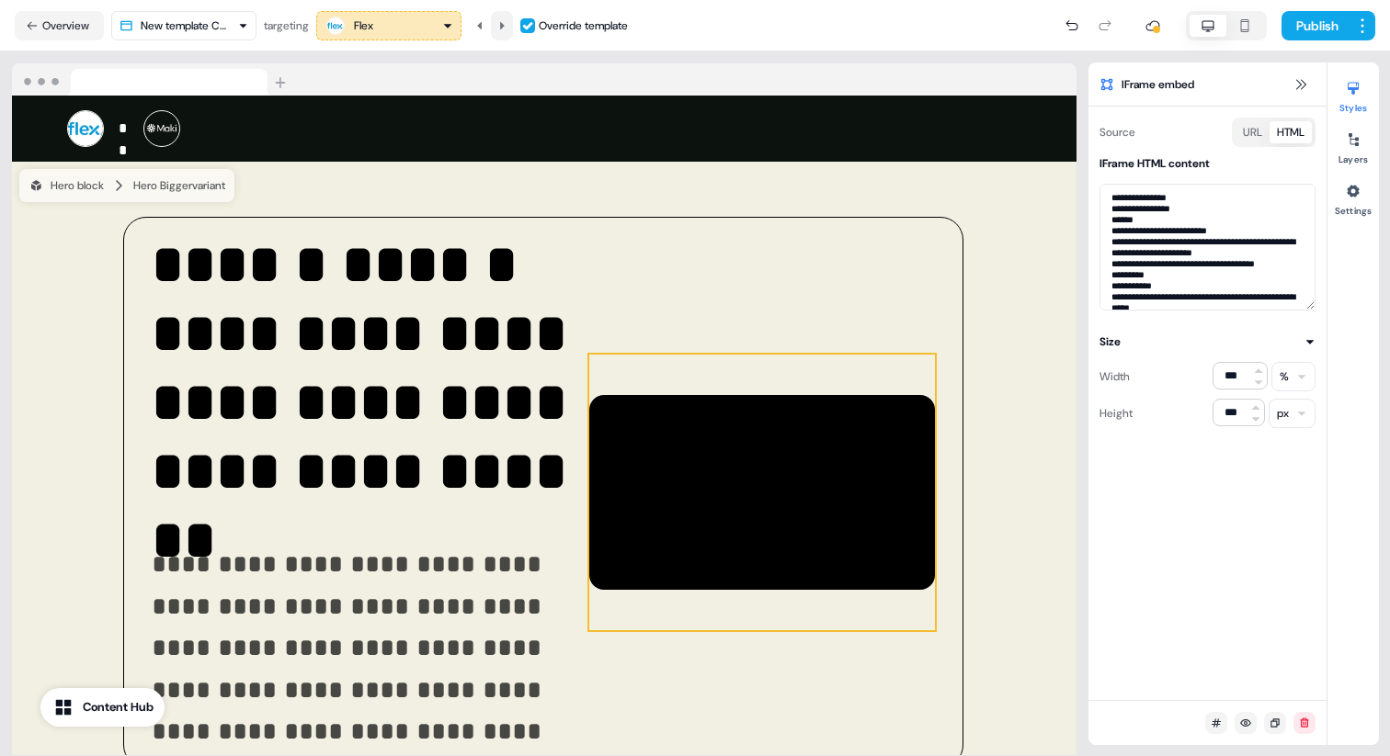
click at [506, 28] on icon at bounding box center [501, 25] width 11 height 11
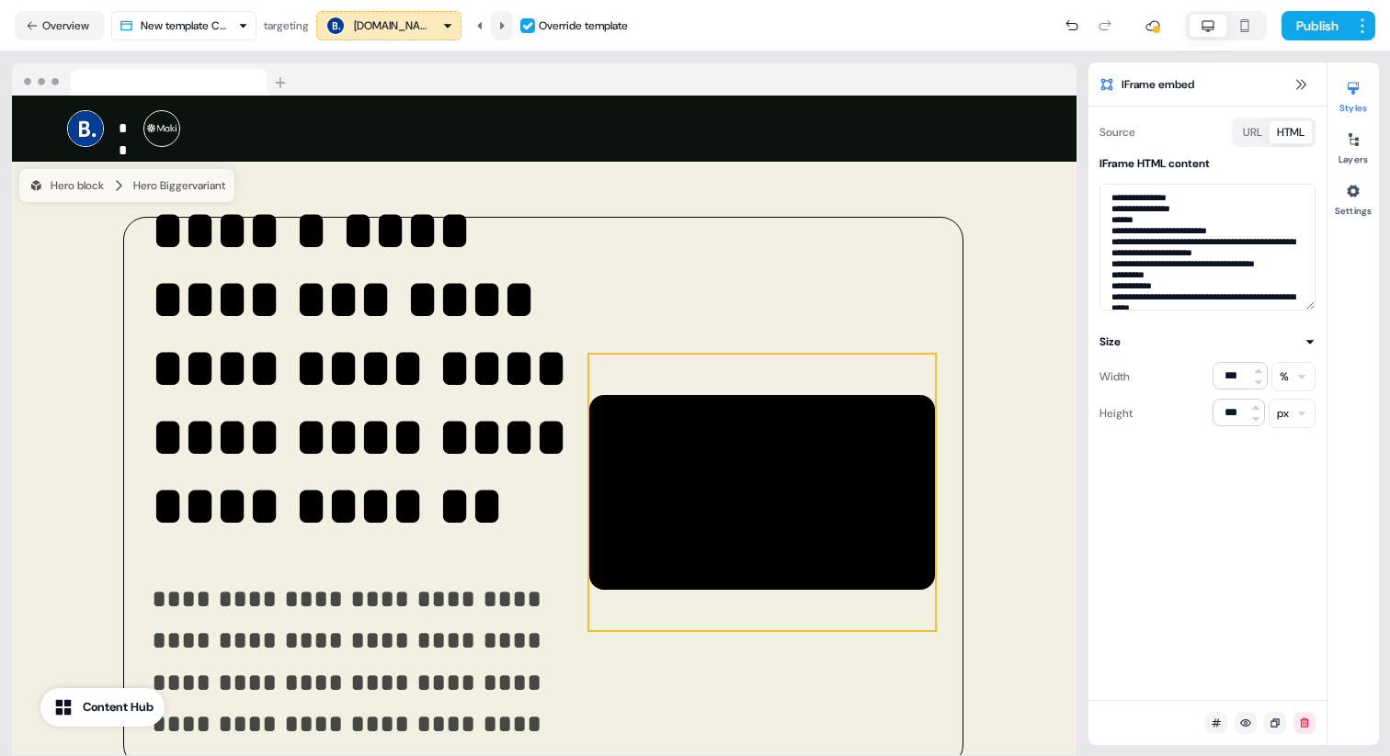
click at [506, 28] on icon at bounding box center [501, 25] width 11 height 11
click at [489, 27] on button at bounding box center [480, 25] width 22 height 29
click at [1175, 238] on textarea at bounding box center [1207, 247] width 216 height 127
paste textarea "**********"
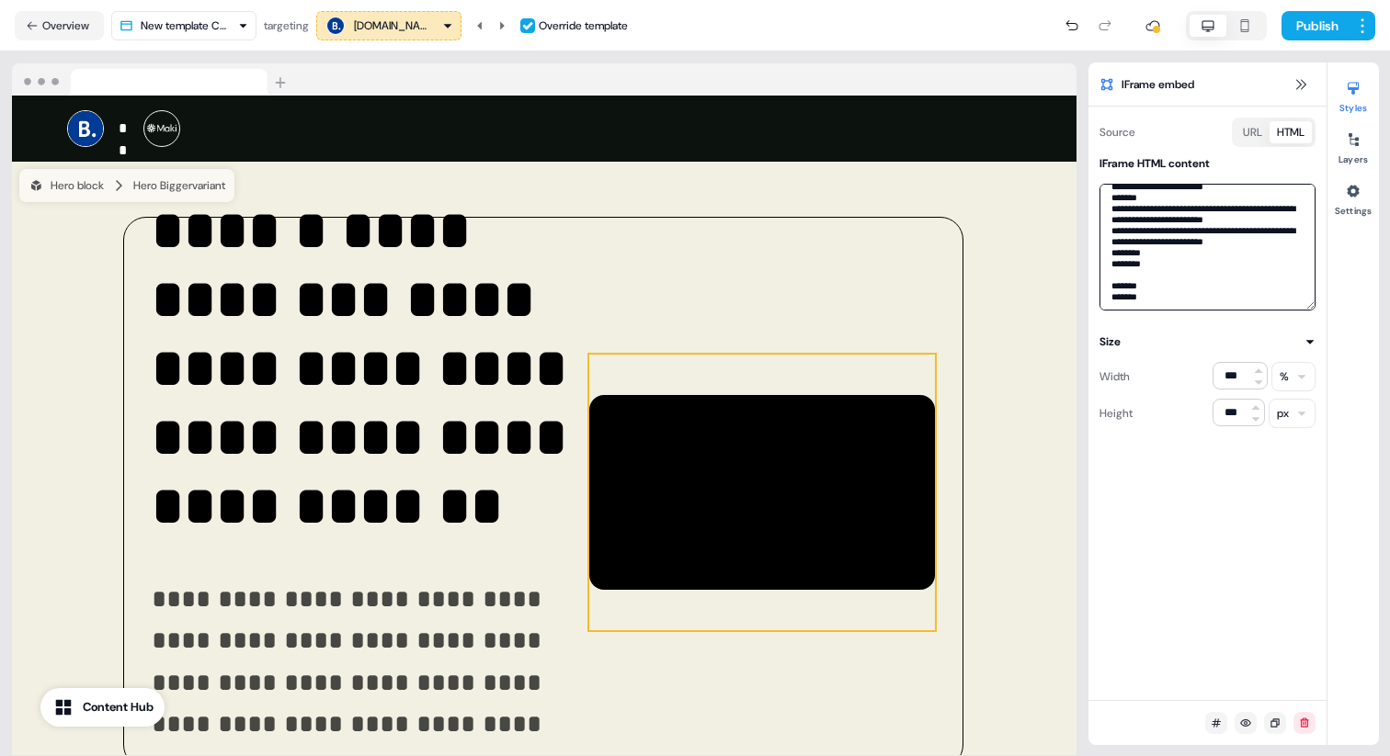
scroll to position [1302, 0]
click at [504, 28] on icon at bounding box center [502, 24] width 5 height 7
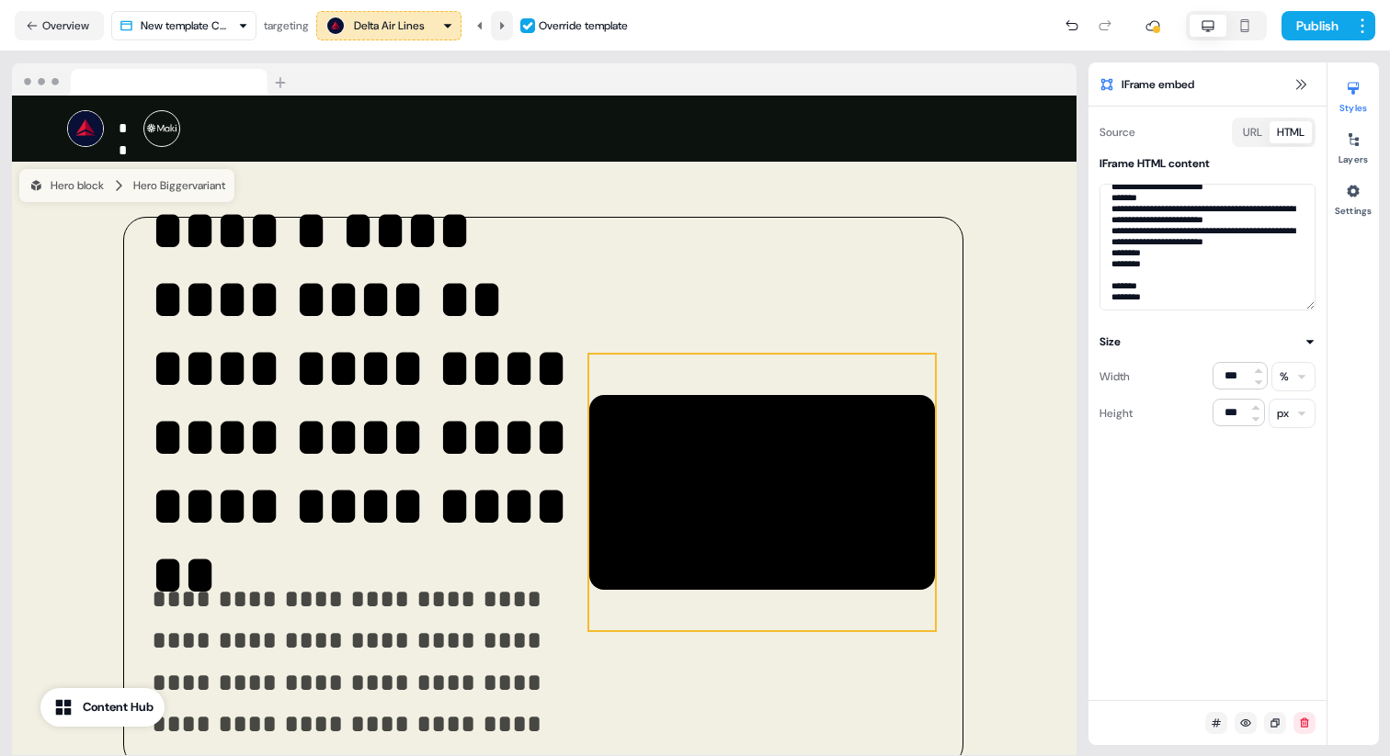
click at [504, 28] on icon at bounding box center [502, 24] width 5 height 7
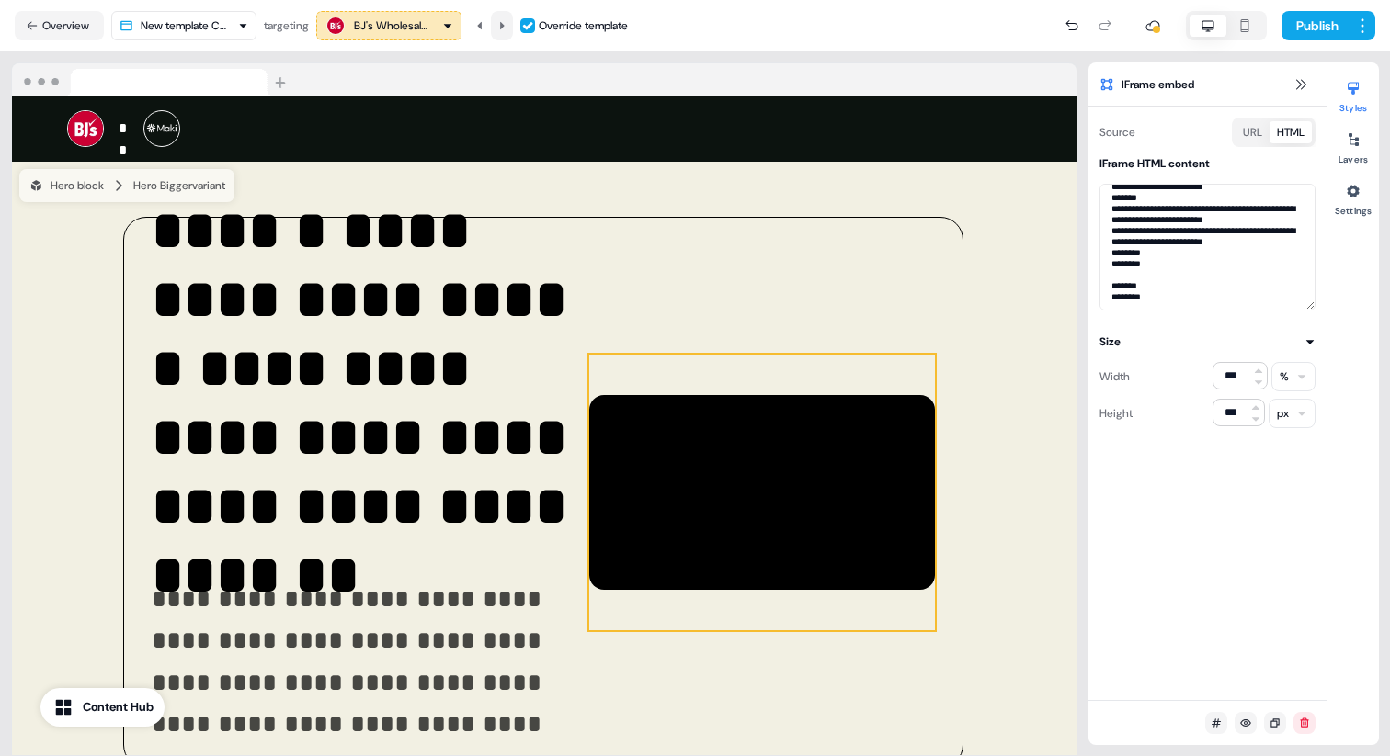
click at [504, 28] on icon at bounding box center [502, 24] width 5 height 7
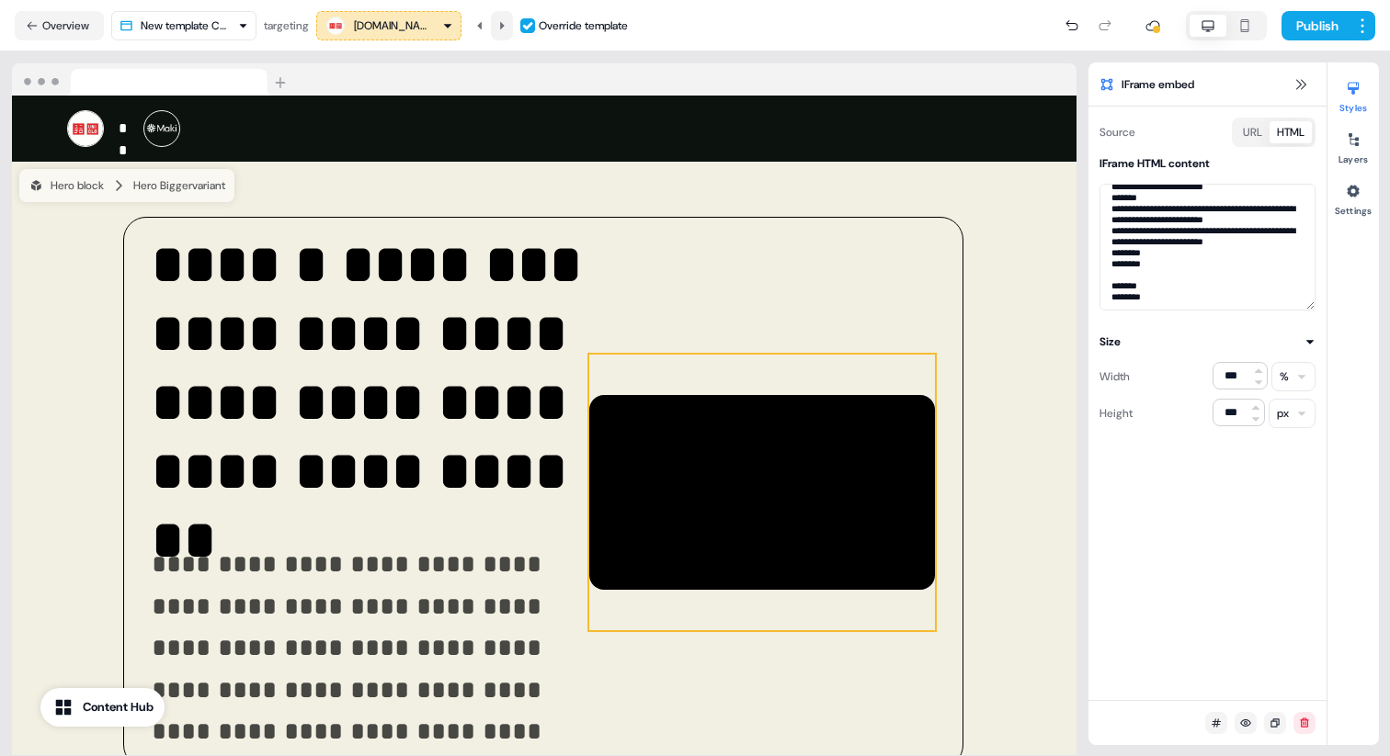
click at [504, 28] on icon at bounding box center [502, 24] width 5 height 7
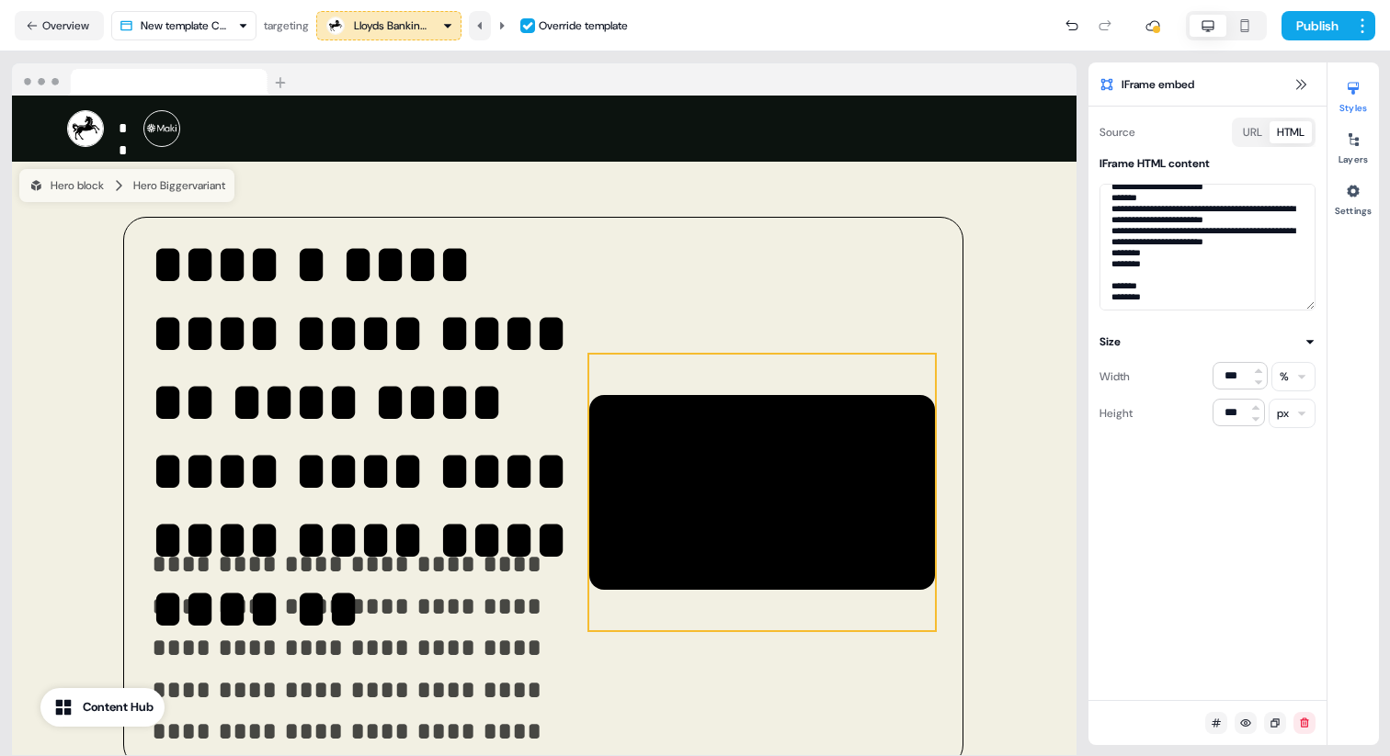
click at [479, 26] on icon at bounding box center [479, 25] width 11 height 11
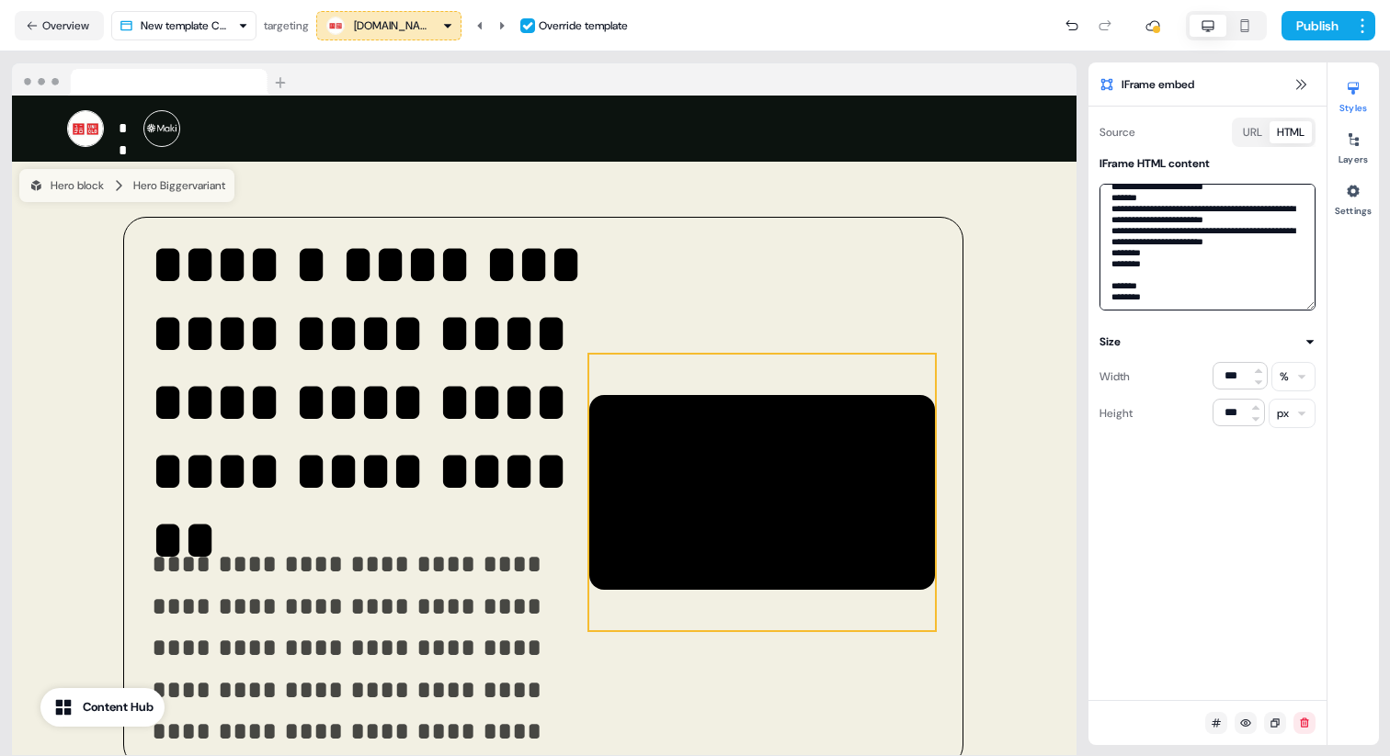
click at [1190, 235] on textarea at bounding box center [1207, 247] width 216 height 127
paste textarea "**********"
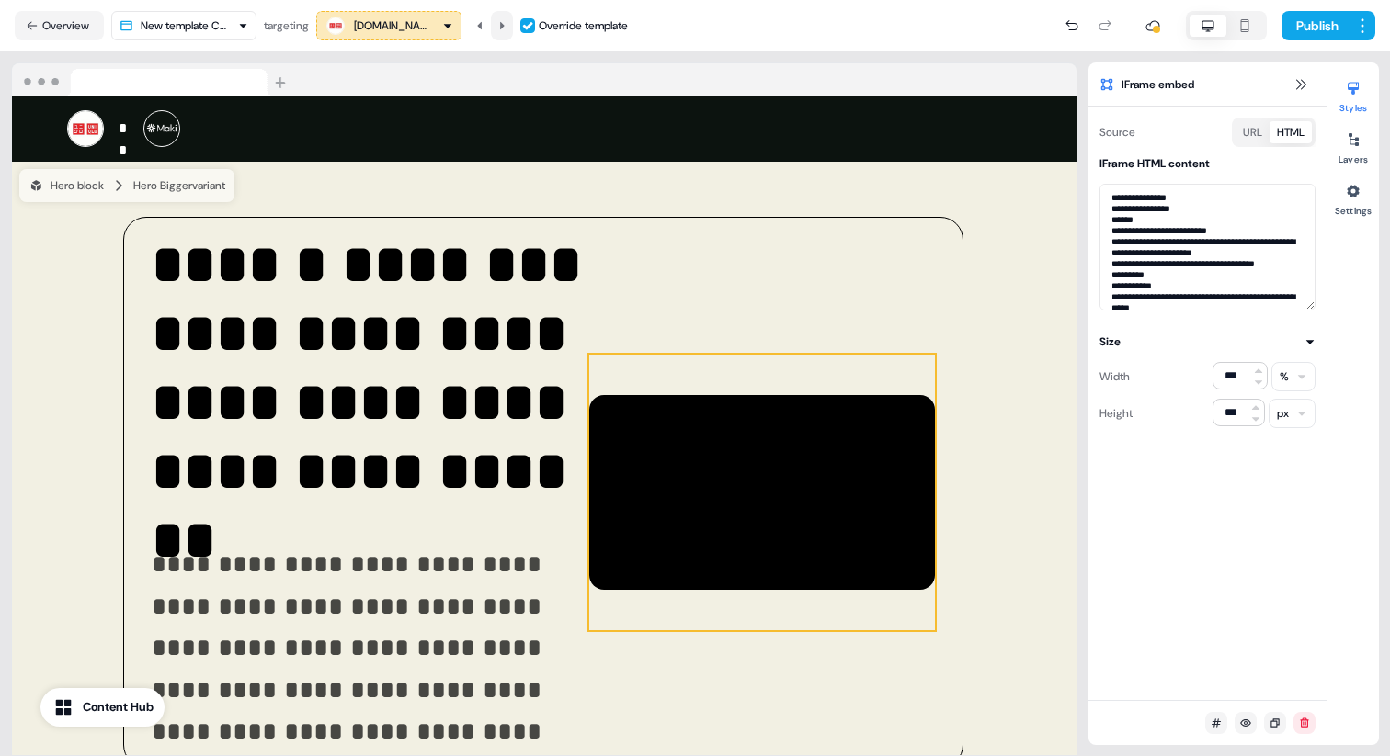
click at [506, 20] on icon at bounding box center [501, 25] width 11 height 11
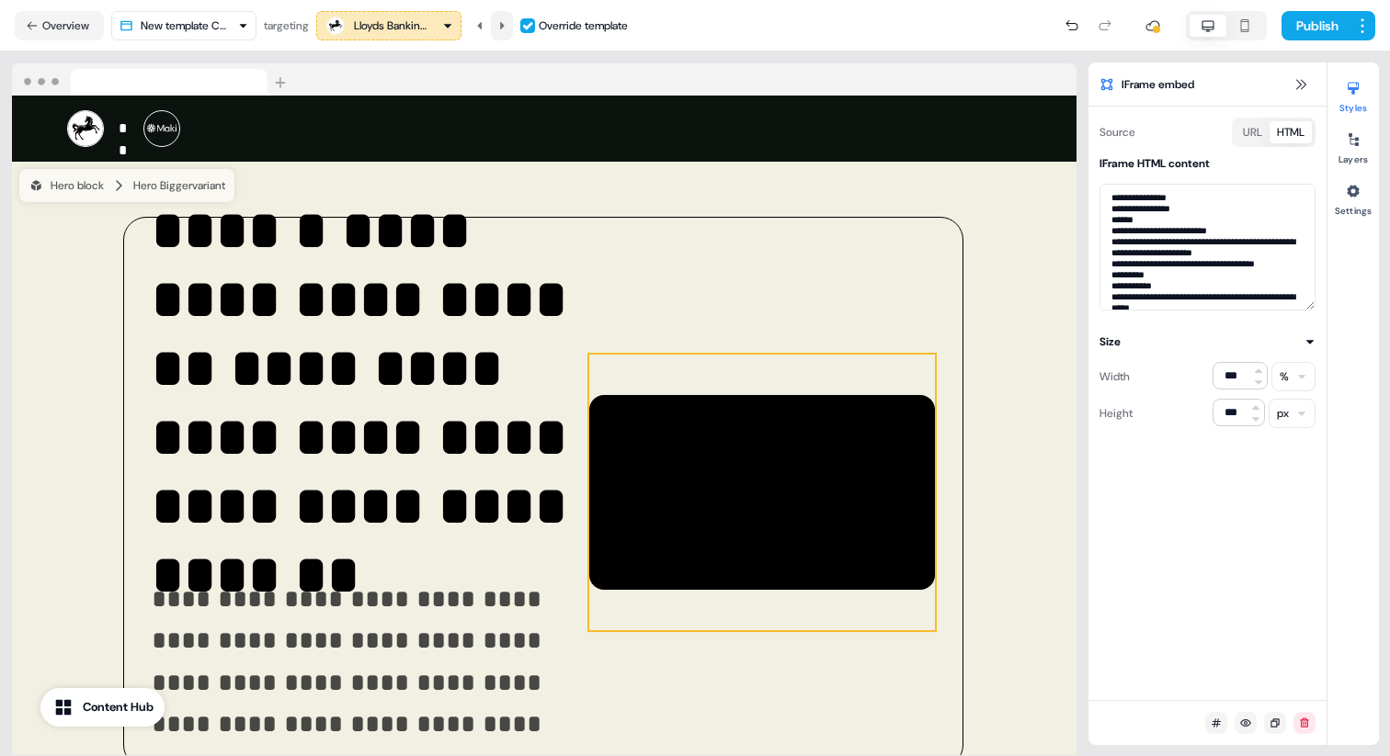
click at [506, 20] on icon at bounding box center [501, 25] width 11 height 11
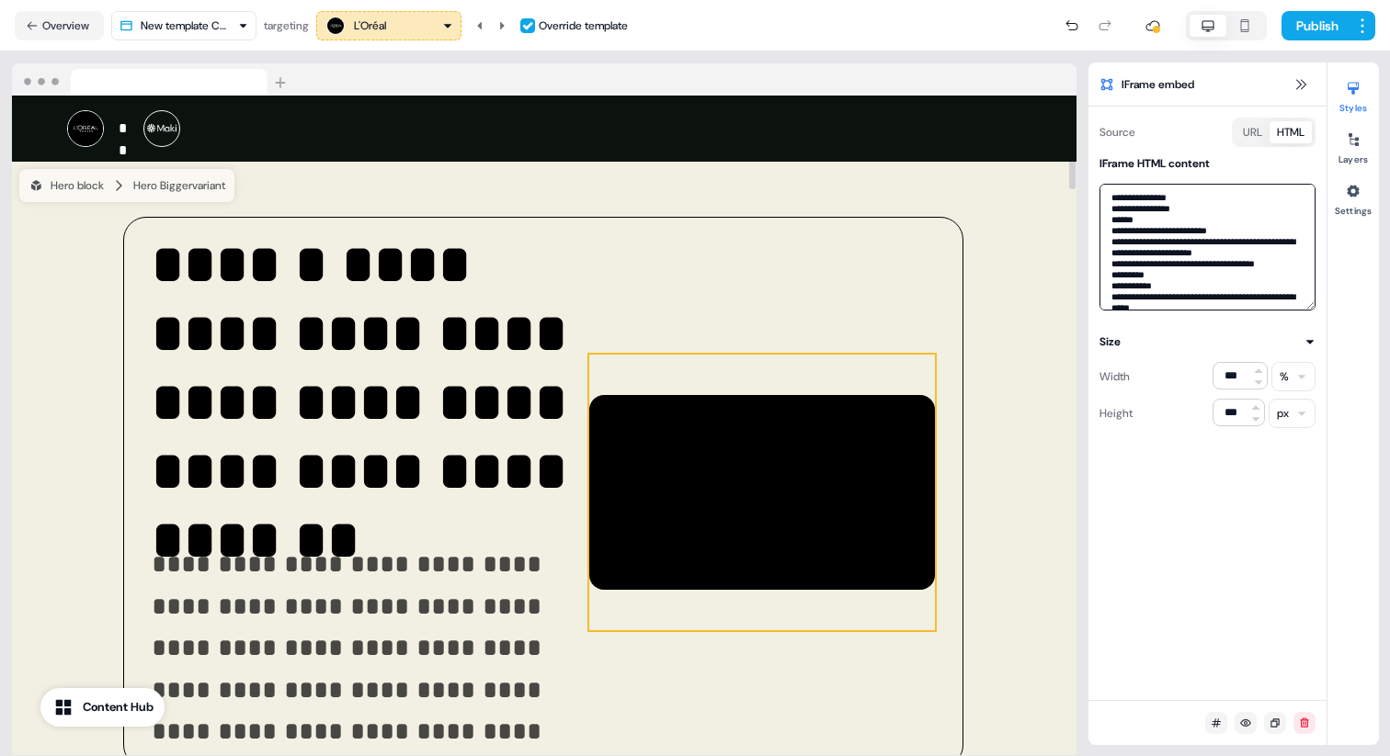
click at [1241, 239] on textarea at bounding box center [1207, 247] width 216 height 127
paste textarea "**********"
click at [507, 20] on icon at bounding box center [501, 25] width 11 height 11
type textarea "**********"
click at [1156, 257] on textarea at bounding box center [1207, 247] width 216 height 127
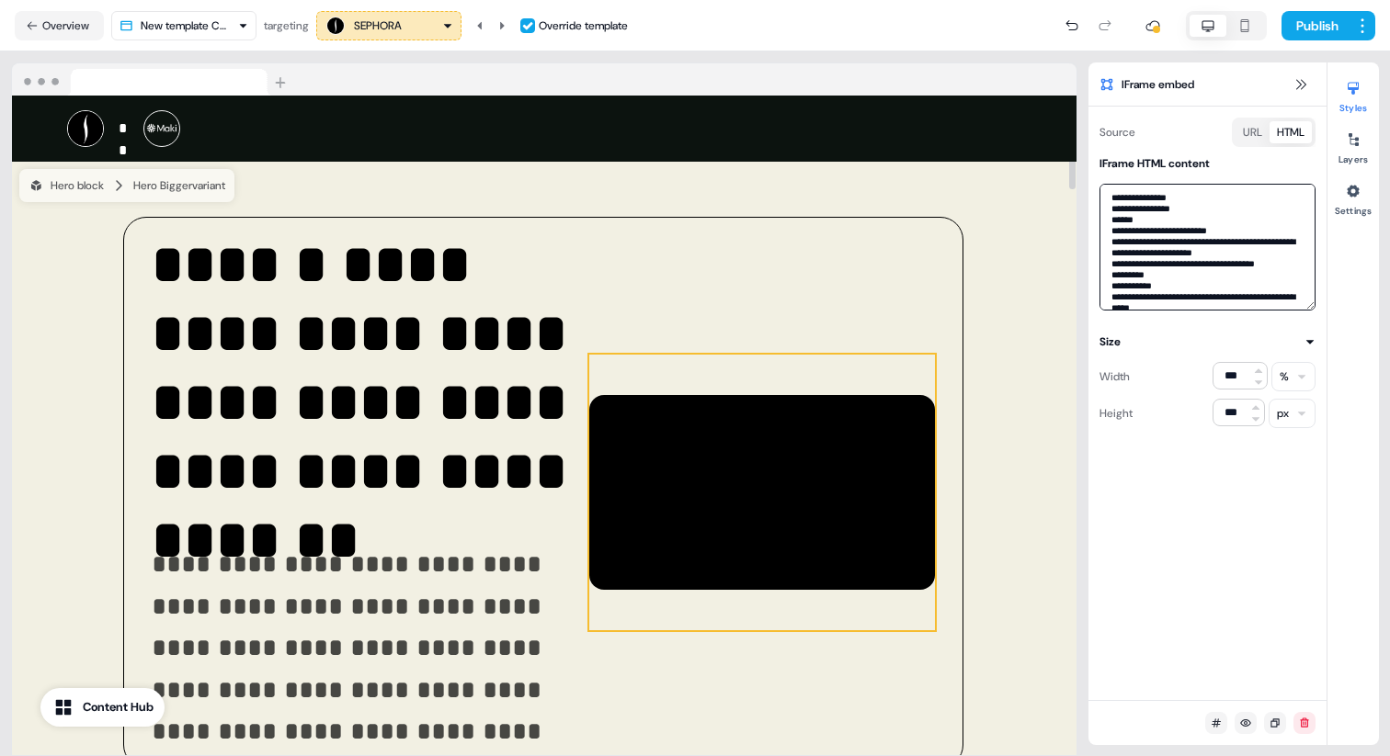
paste textarea
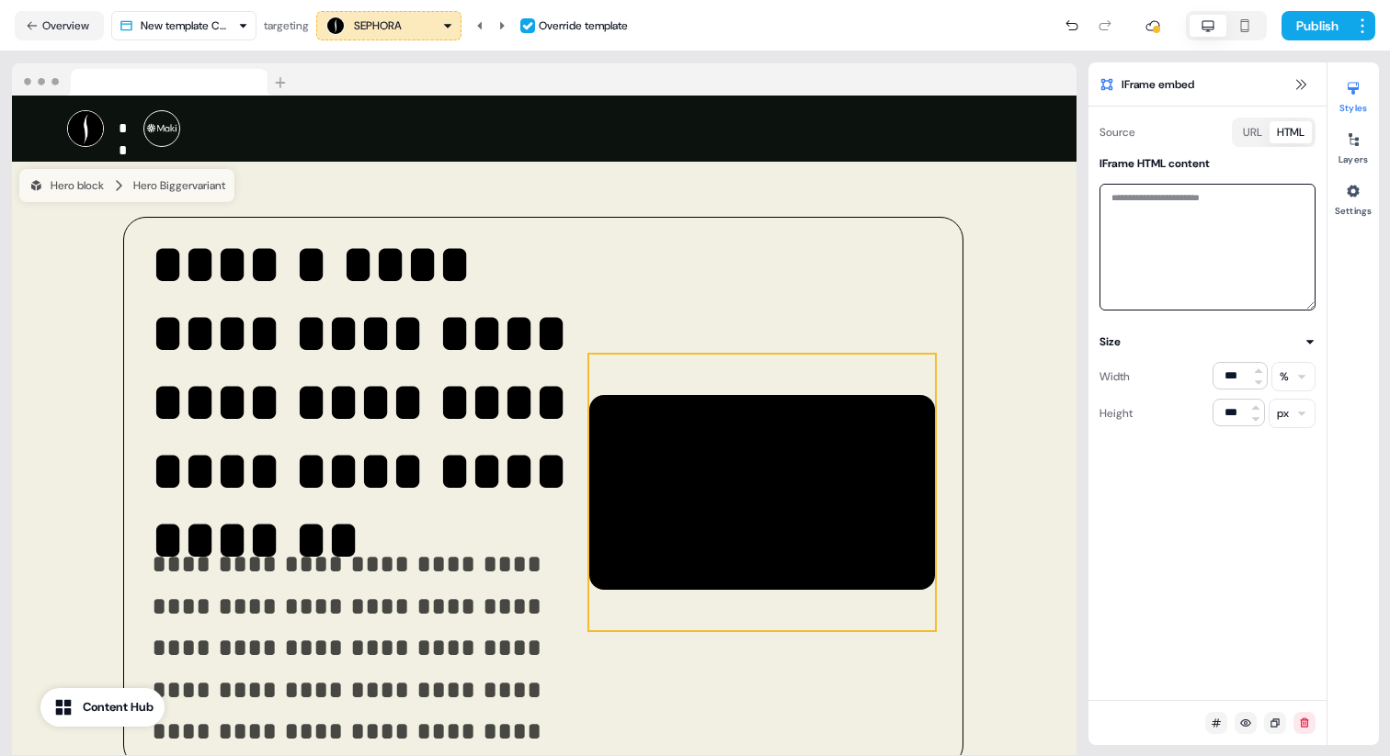
paste textarea "**********"
click at [1144, 212] on textarea at bounding box center [1207, 247] width 216 height 127
paste textarea
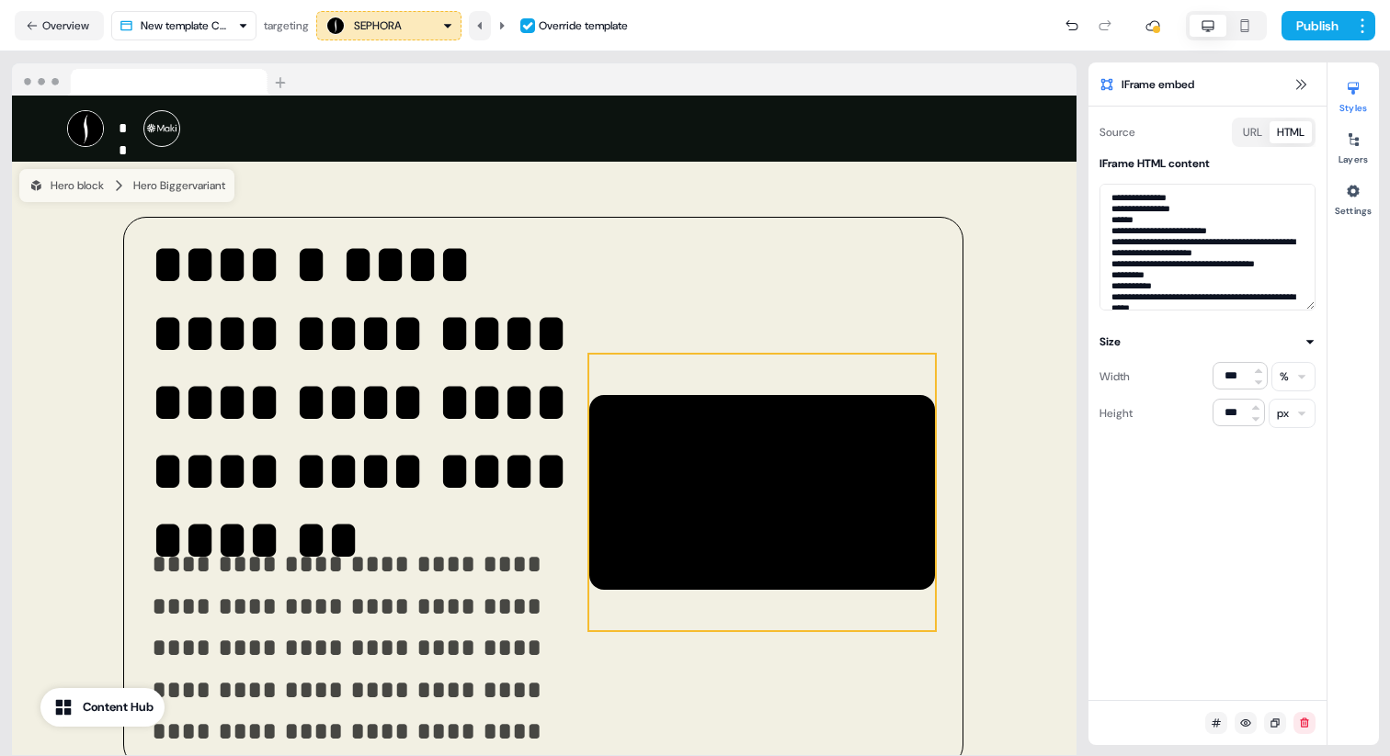
click at [482, 23] on icon at bounding box center [479, 24] width 5 height 7
click at [1222, 238] on textarea at bounding box center [1207, 247] width 216 height 127
drag, startPoint x: 511, startPoint y: 19, endPoint x: 714, endPoint y: 36, distance: 203.8
click at [511, 19] on button at bounding box center [502, 25] width 22 height 29
type textarea "**********"
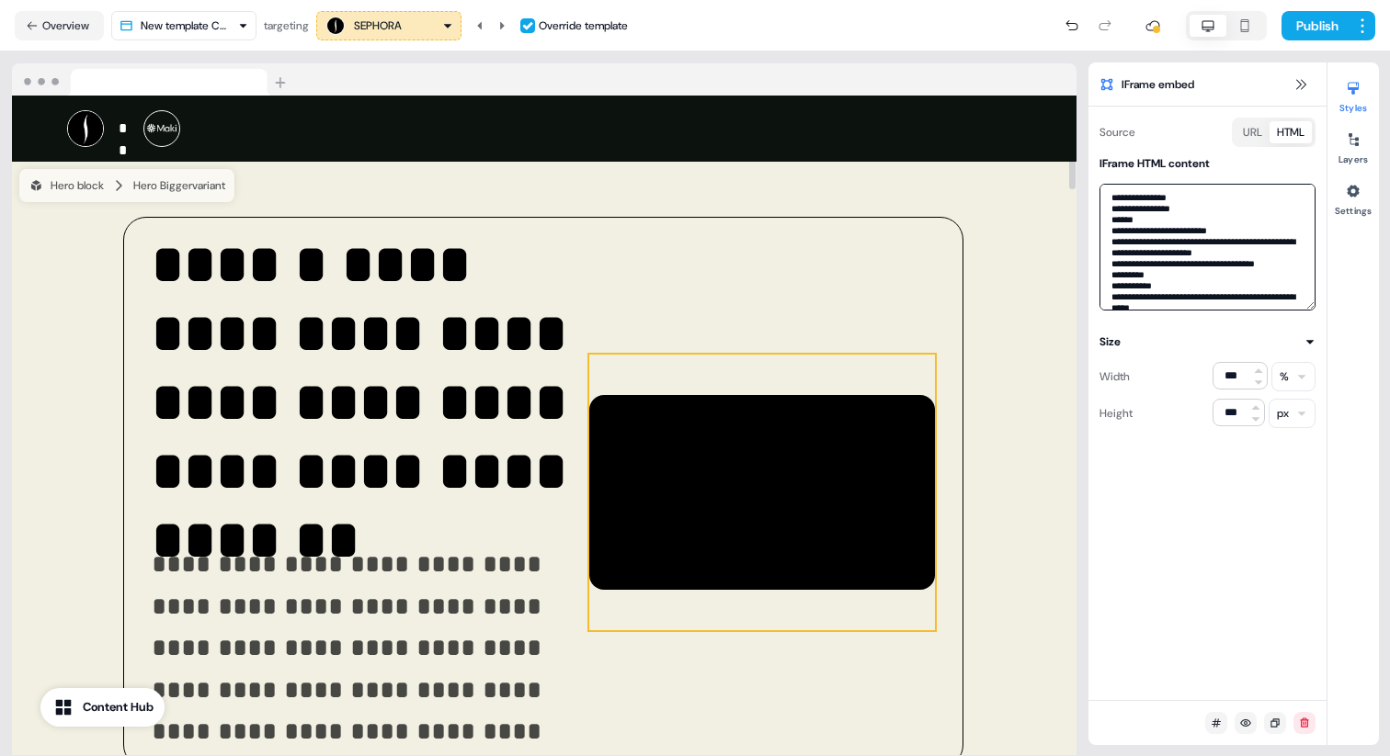
click at [1241, 243] on textarea at bounding box center [1207, 247] width 216 height 127
paste textarea "**********"
type textarea "**********"
click at [1310, 20] on button "Publish" at bounding box center [1315, 25] width 68 height 29
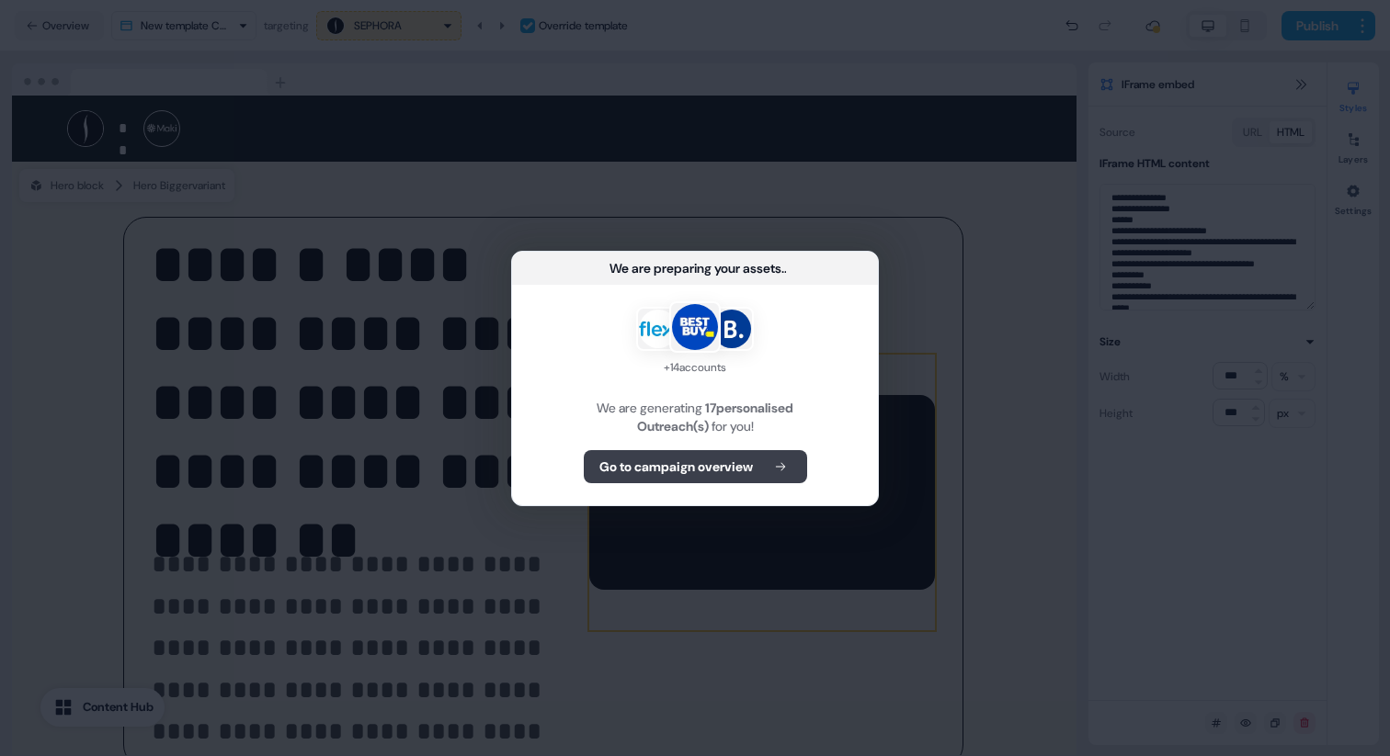
click at [707, 472] on b "Go to campaign overview" at bounding box center [675, 467] width 153 height 18
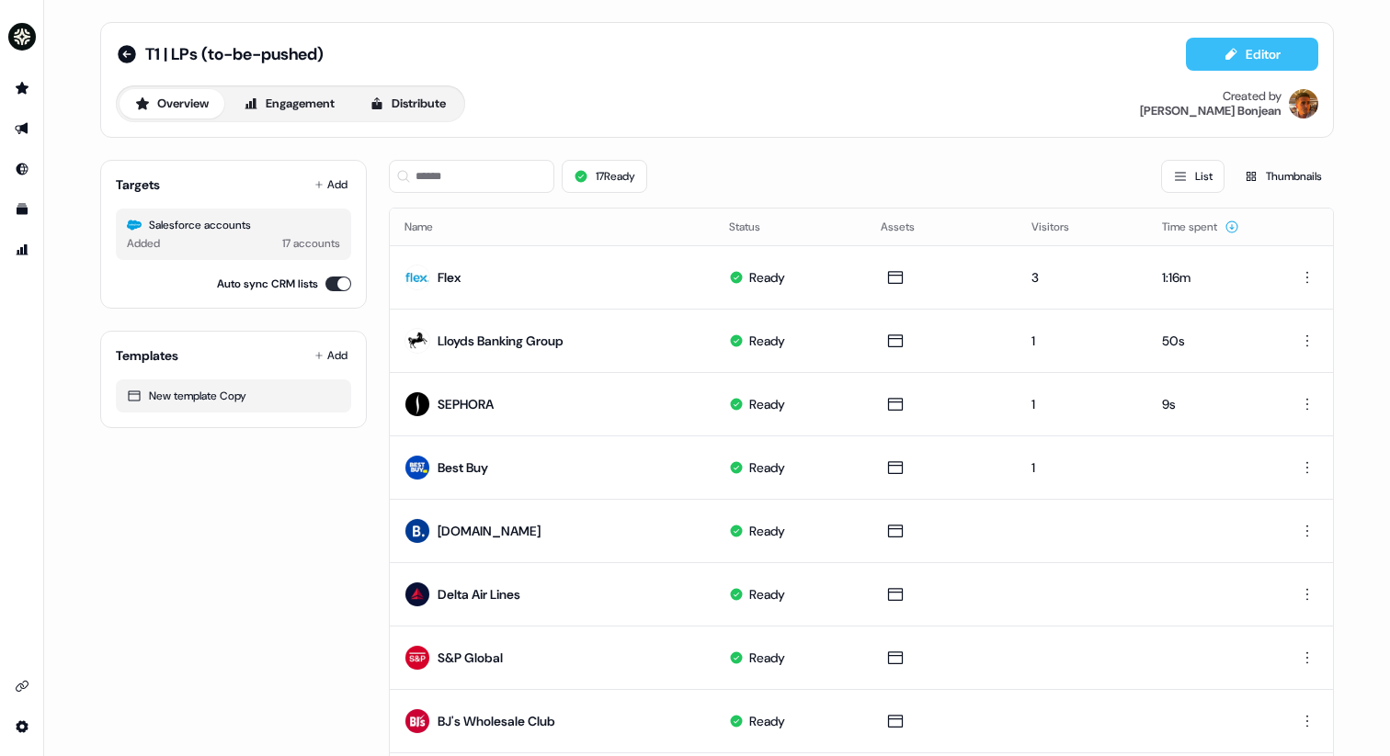
click at [1259, 51] on button "Editor" at bounding box center [1252, 54] width 132 height 33
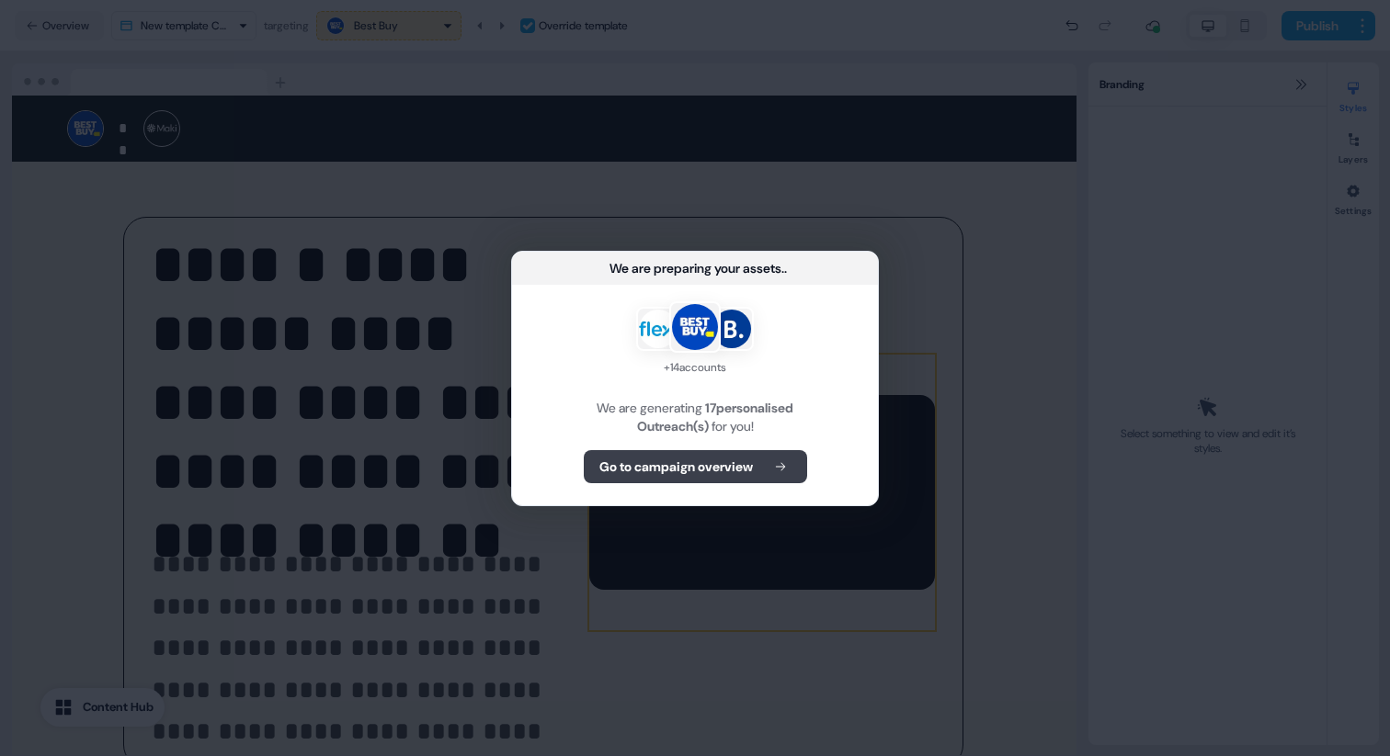
click at [648, 462] on b "Go to campaign overview" at bounding box center [675, 467] width 153 height 18
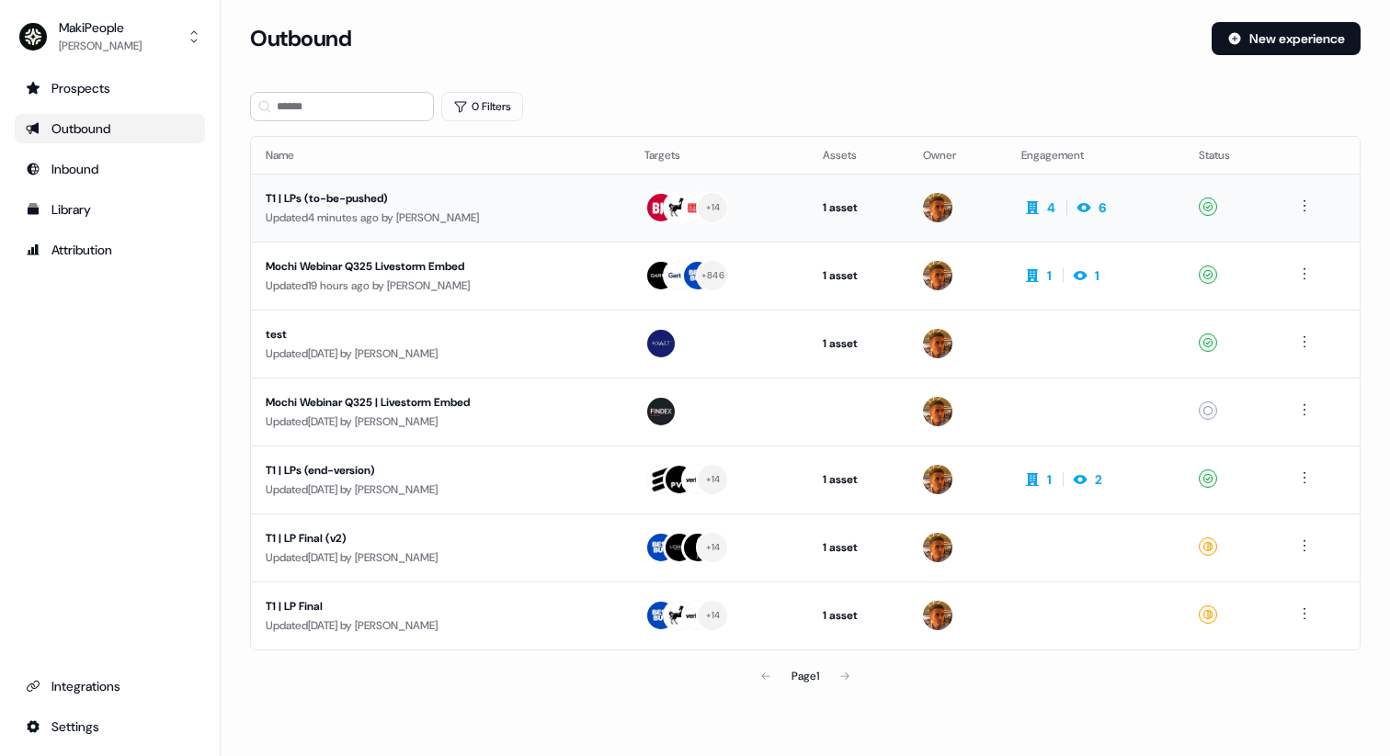
click at [499, 210] on div "Updated 4 minutes ago by Vincent Bonjean" at bounding box center [440, 218] width 349 height 18
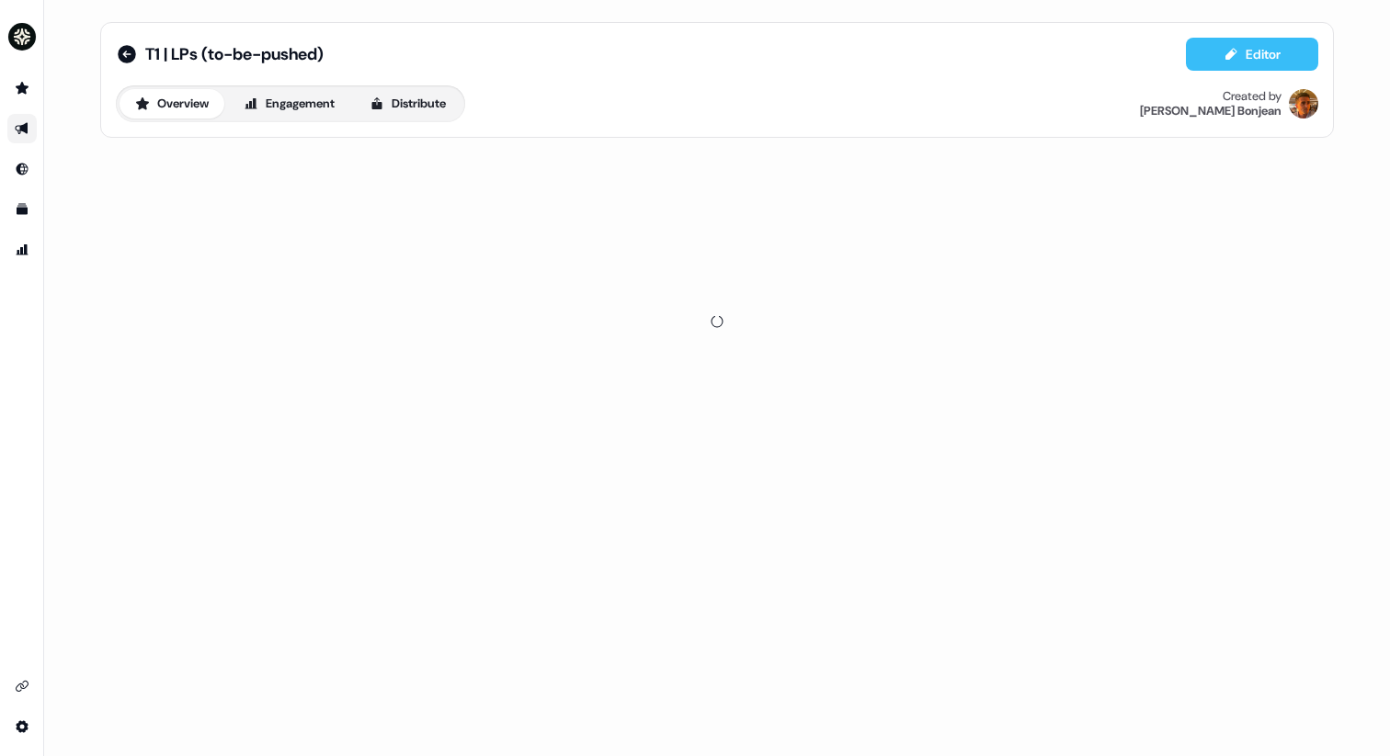
click at [1235, 53] on icon at bounding box center [1230, 54] width 15 height 15
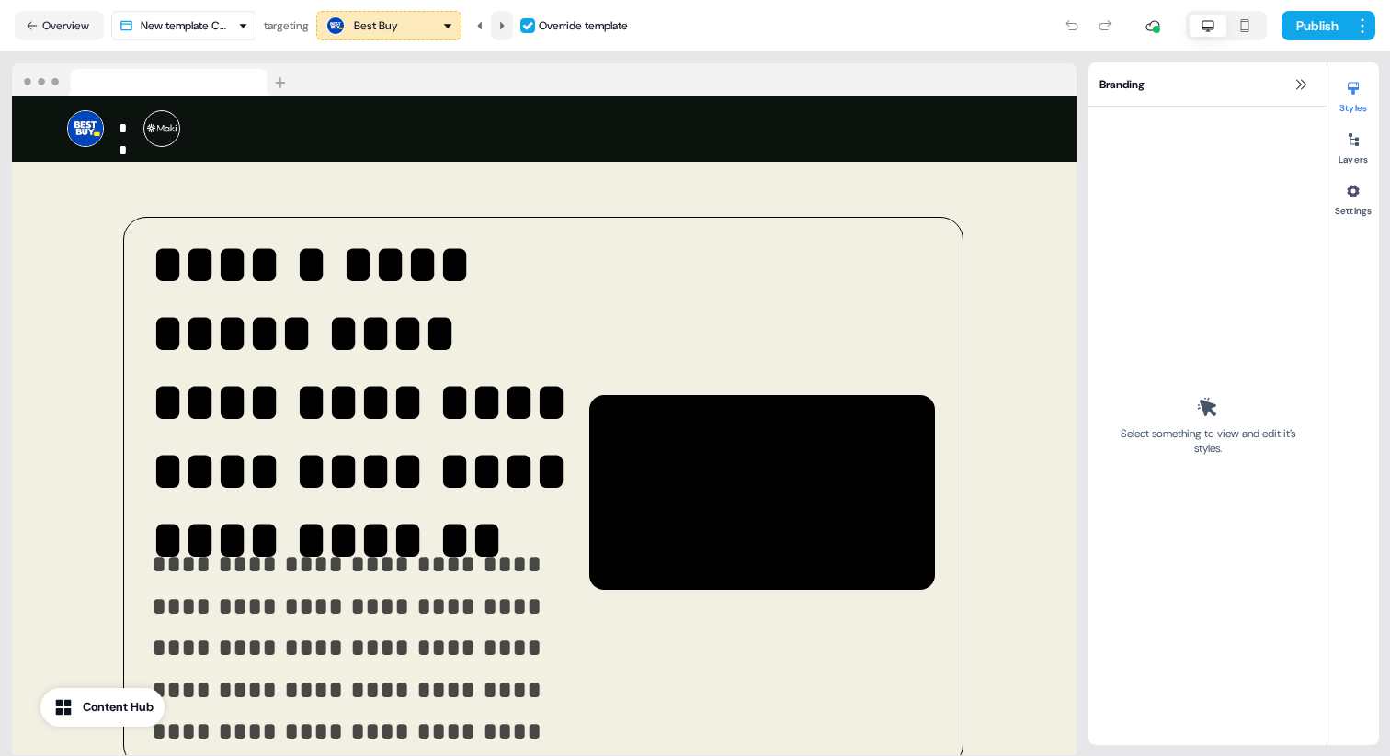
click at [506, 21] on icon at bounding box center [501, 25] width 11 height 11
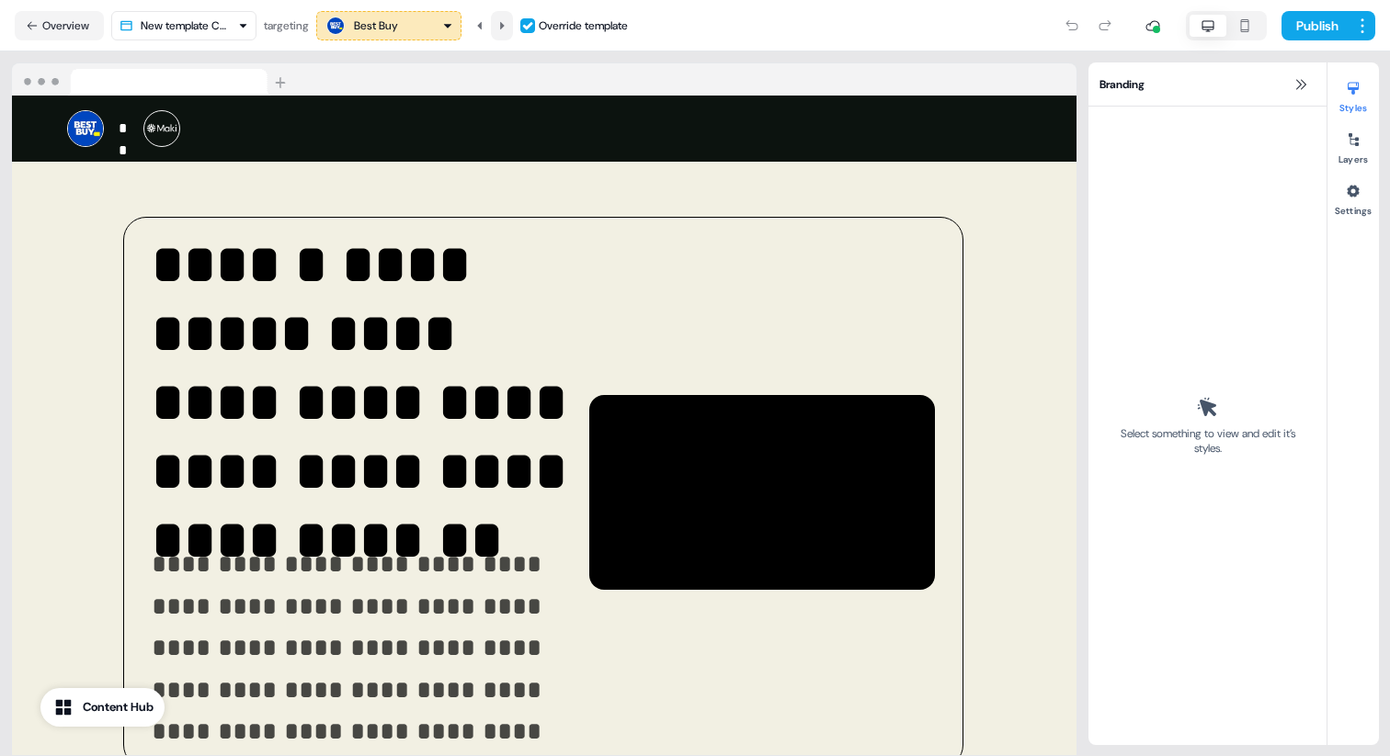
click at [506, 21] on icon at bounding box center [501, 25] width 11 height 11
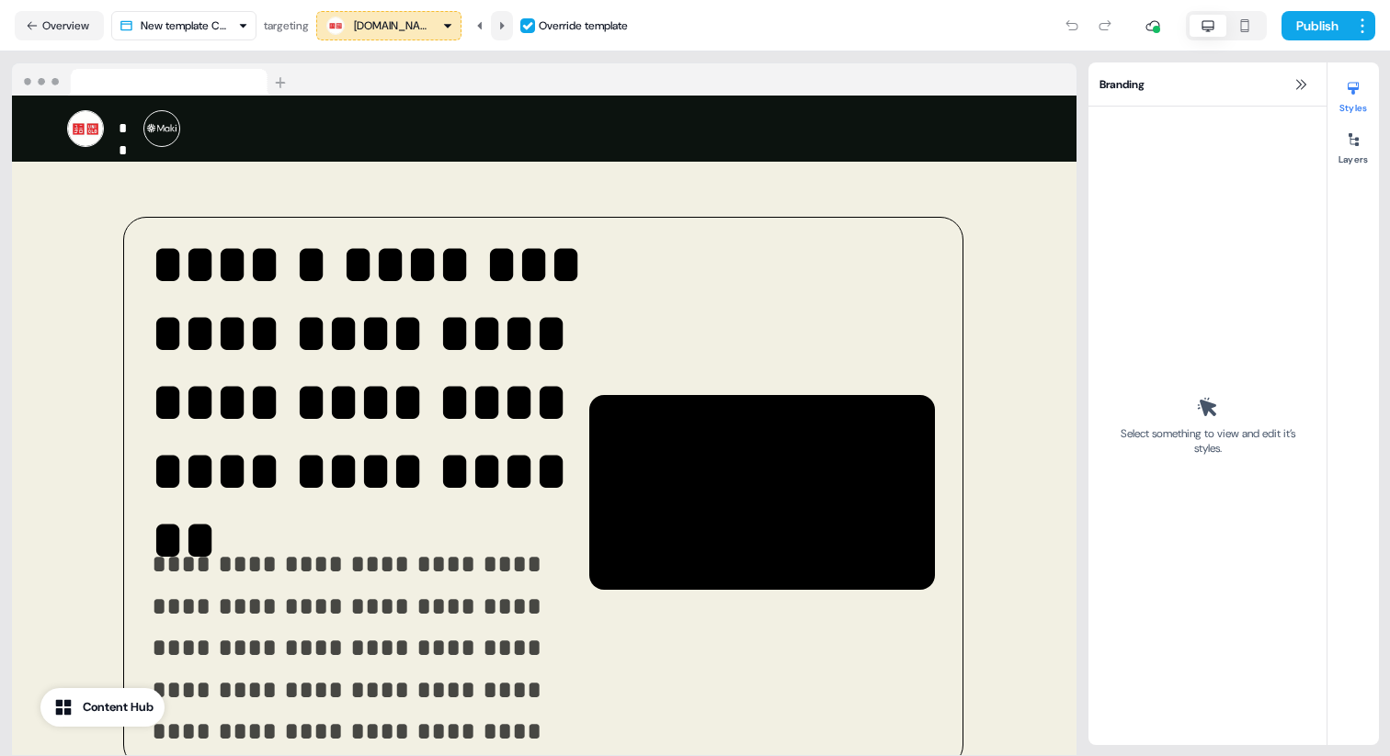
click at [506, 21] on icon at bounding box center [501, 25] width 11 height 11
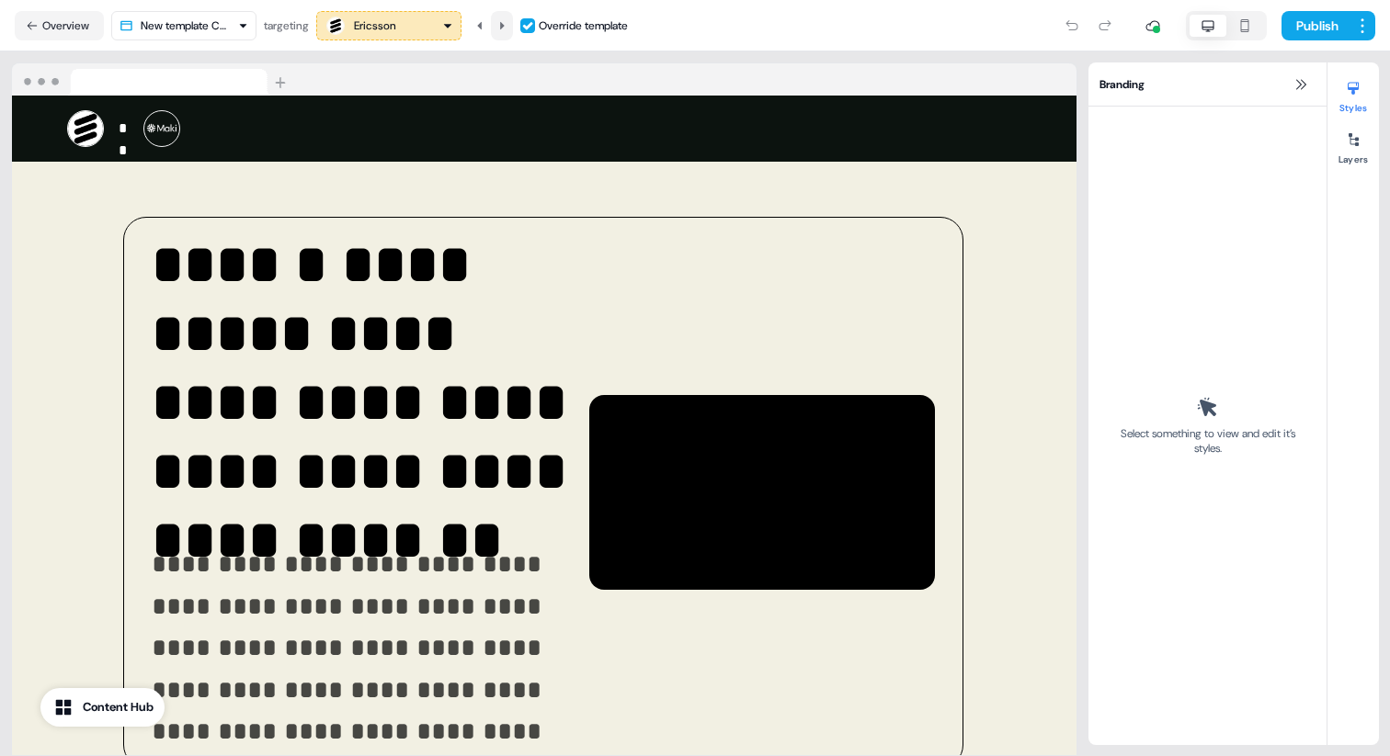
click at [506, 21] on icon at bounding box center [501, 25] width 11 height 11
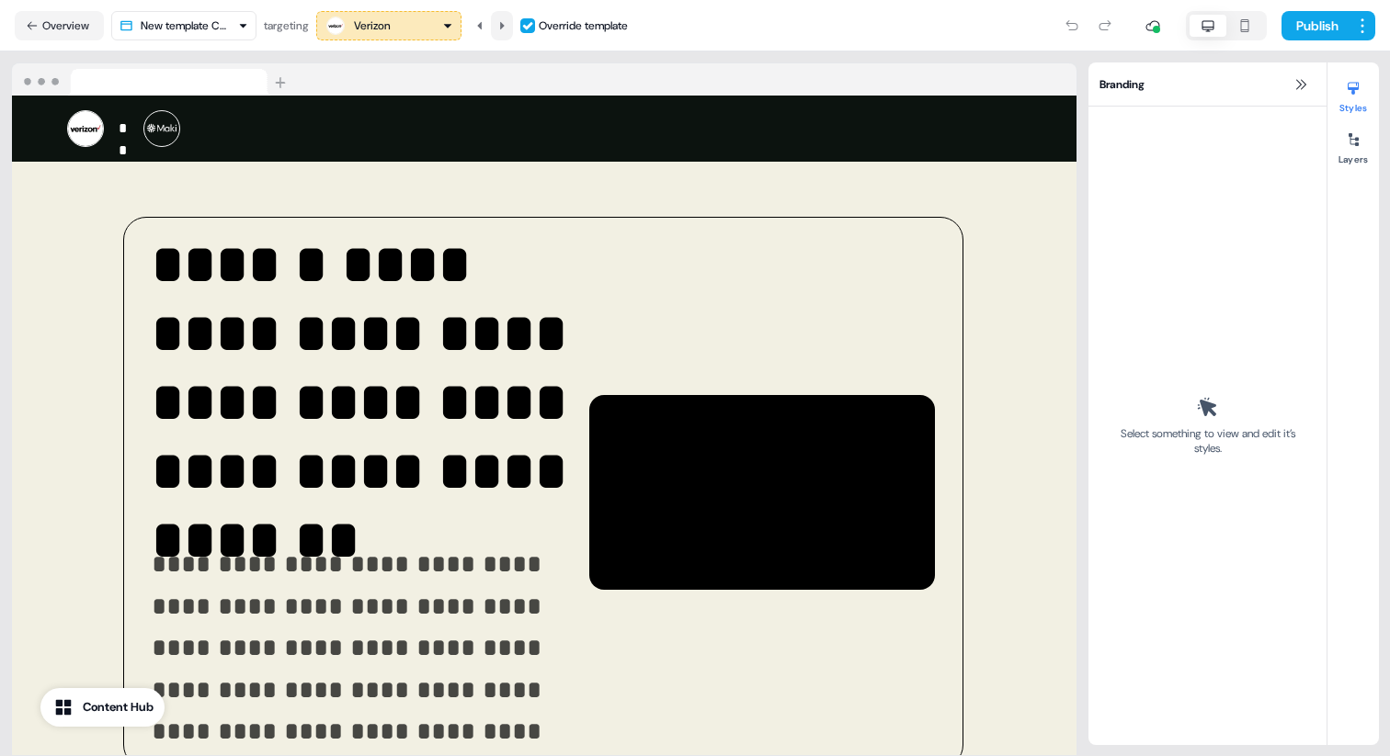
click at [506, 21] on icon at bounding box center [501, 25] width 11 height 11
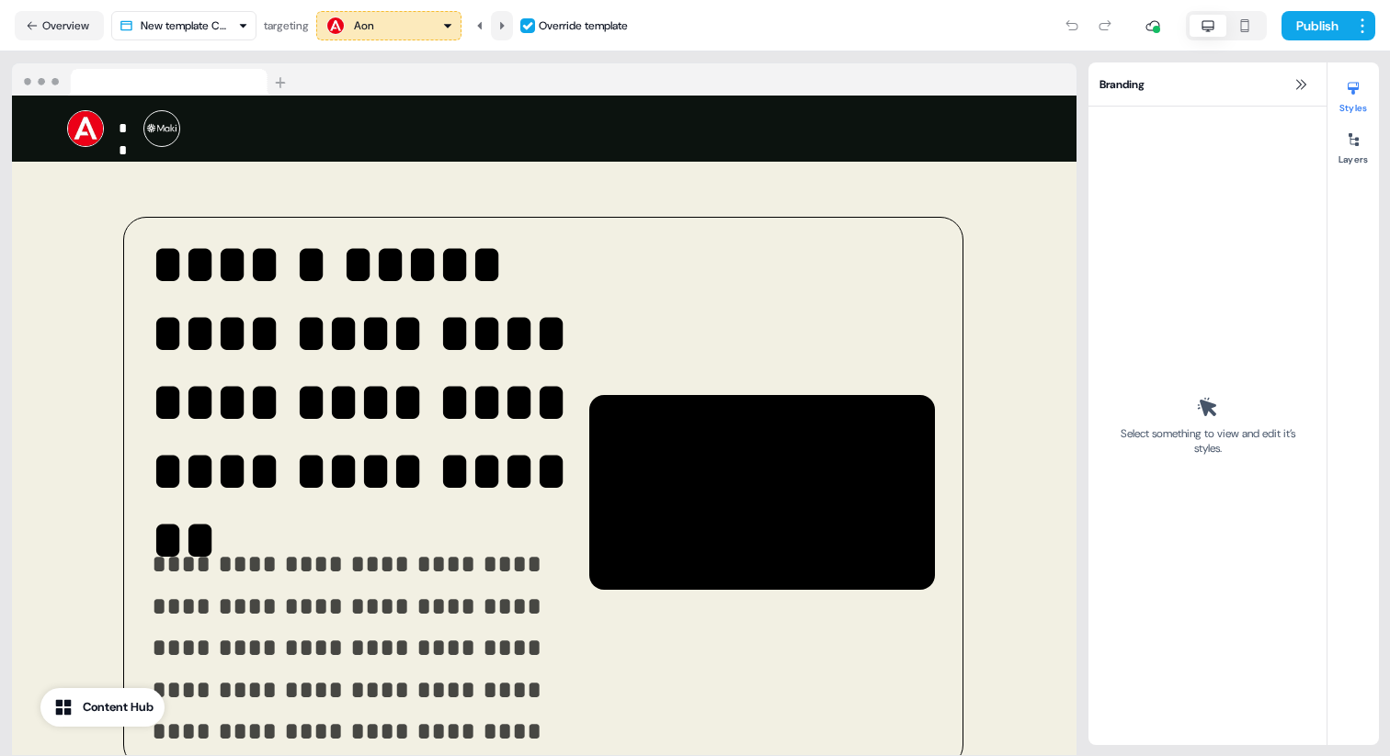
click at [506, 21] on icon at bounding box center [501, 25] width 11 height 11
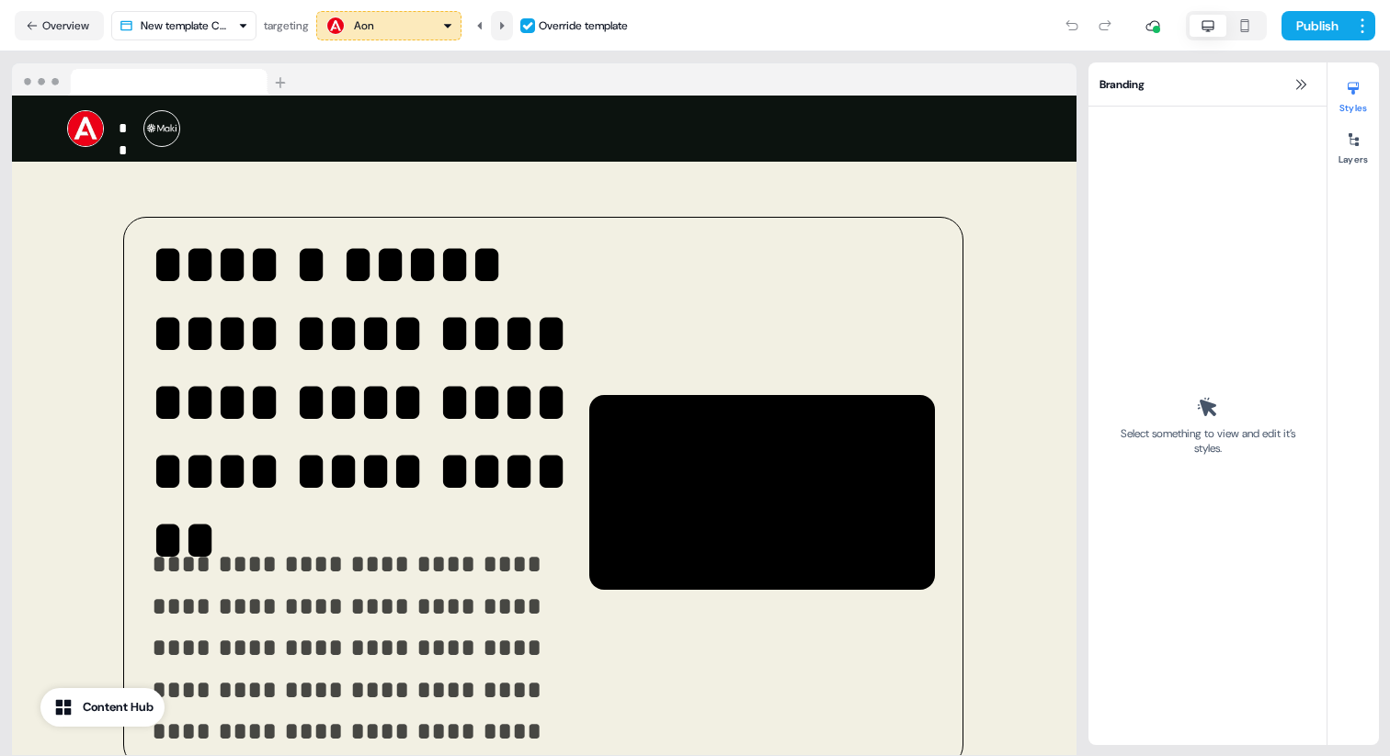
click at [506, 21] on icon at bounding box center [501, 25] width 11 height 11
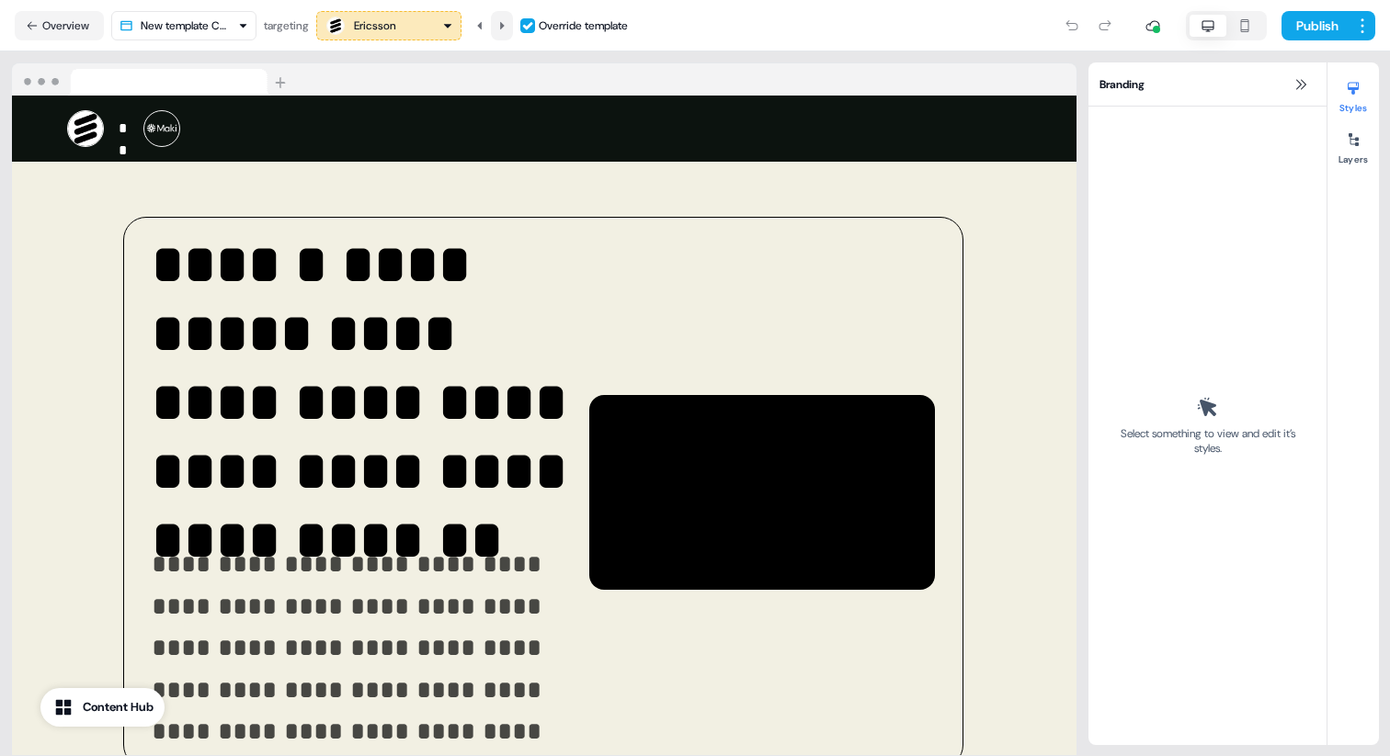
click at [506, 21] on icon at bounding box center [501, 25] width 11 height 11
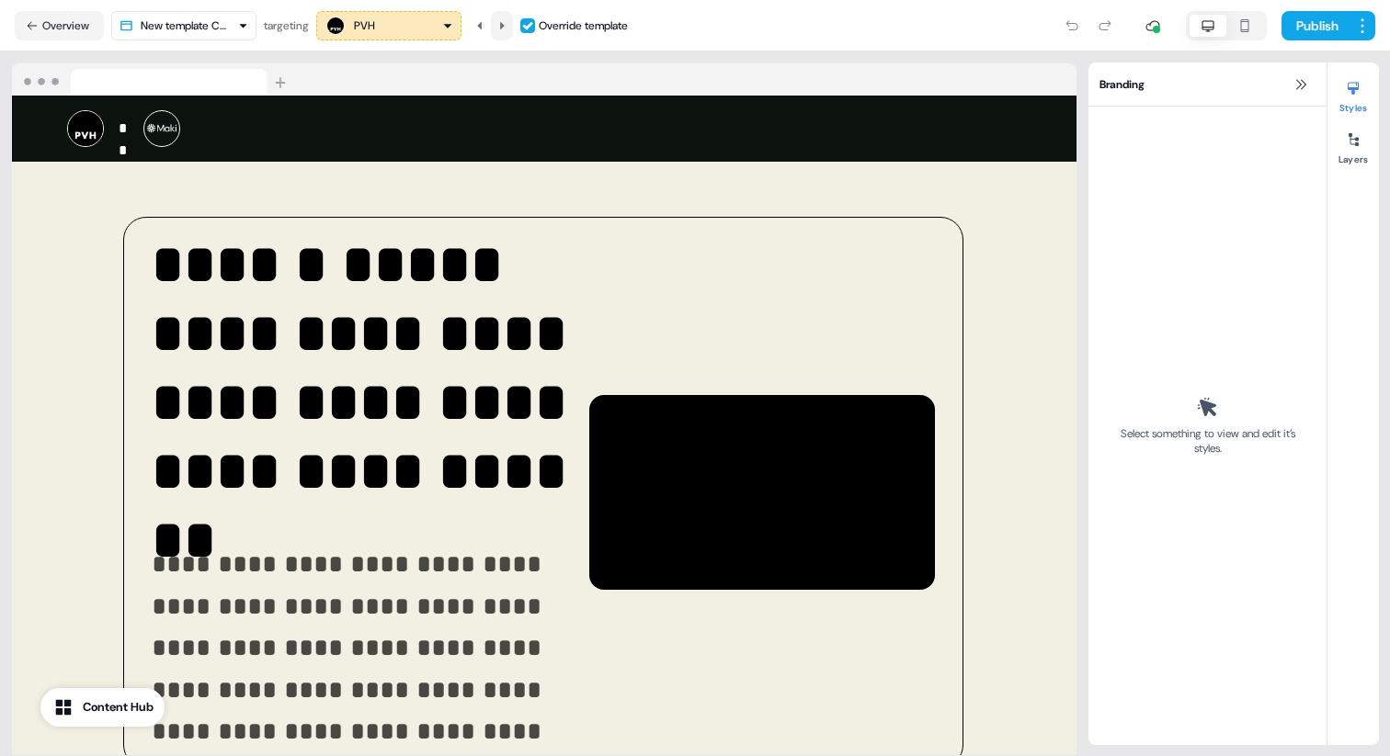
click at [506, 21] on icon at bounding box center [501, 25] width 11 height 11
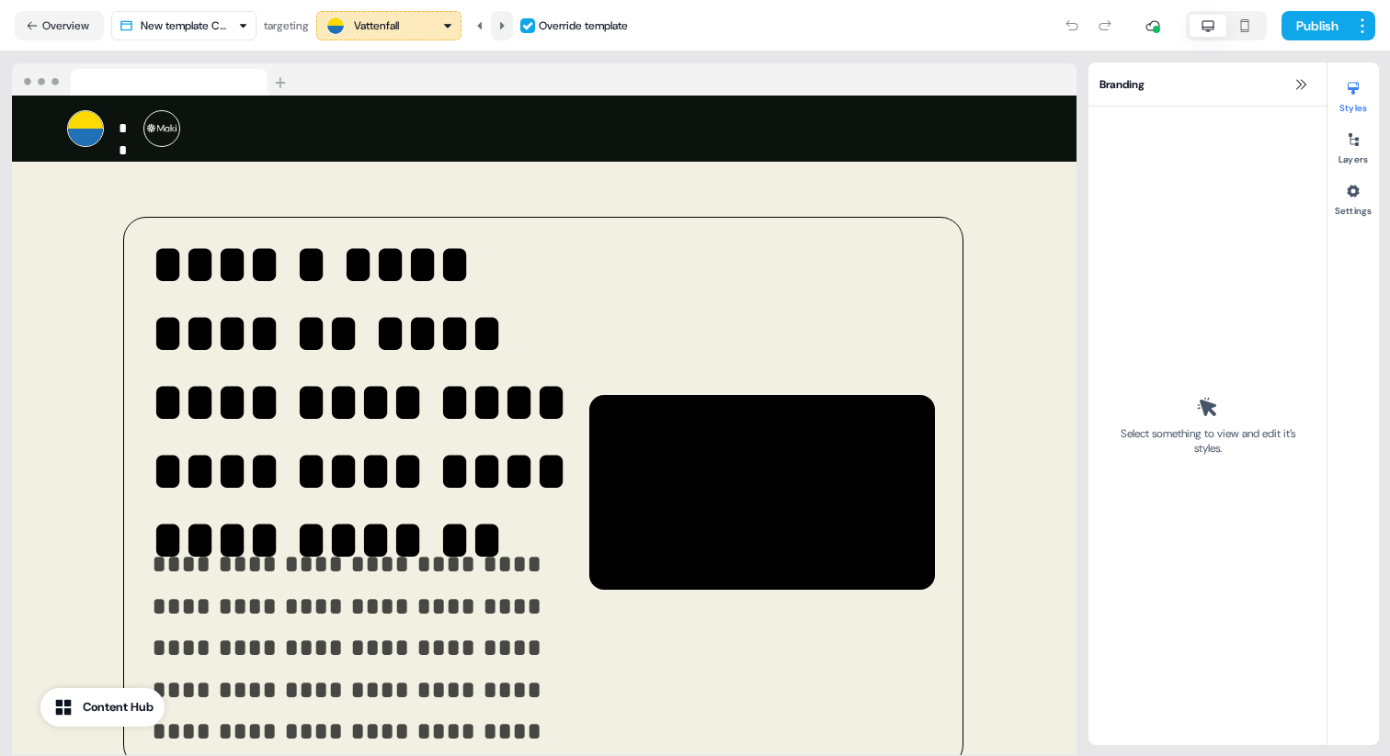
click at [506, 21] on icon at bounding box center [501, 25] width 11 height 11
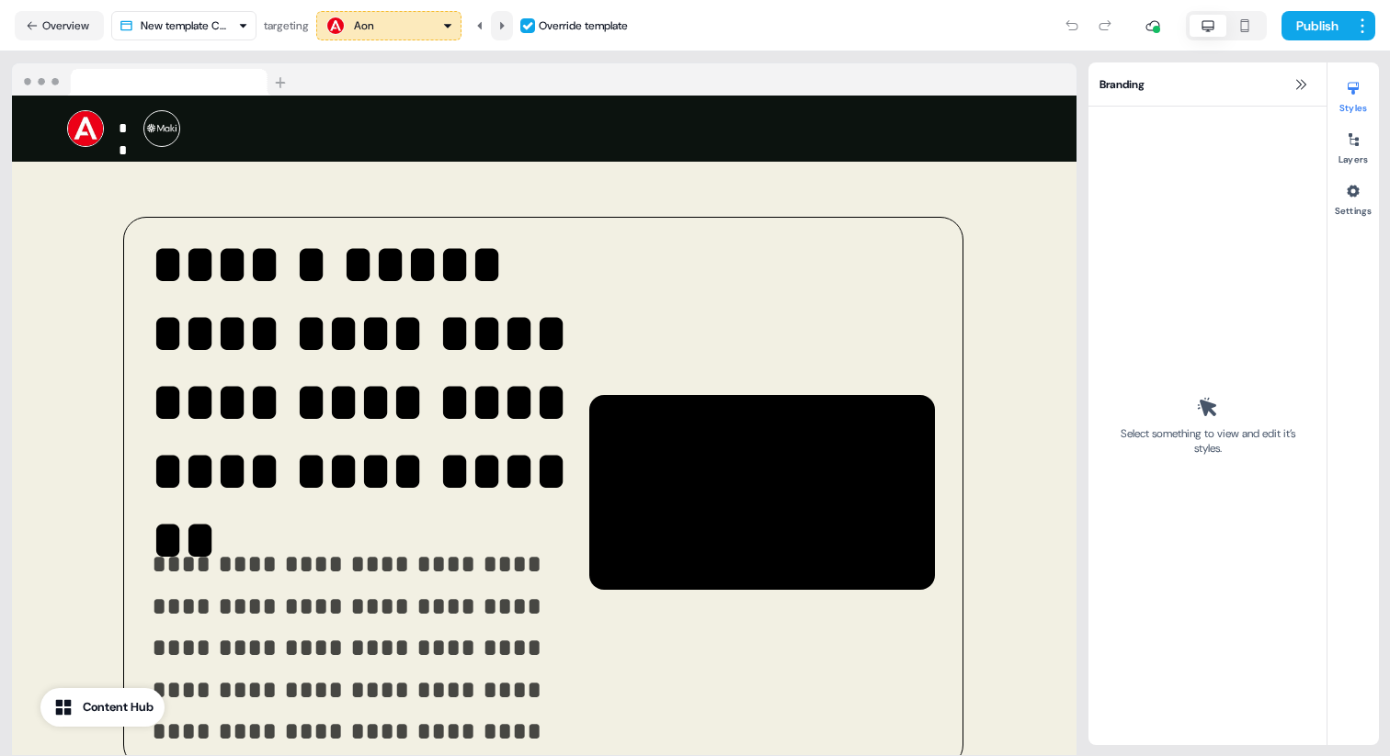
click at [506, 21] on icon at bounding box center [501, 25] width 11 height 11
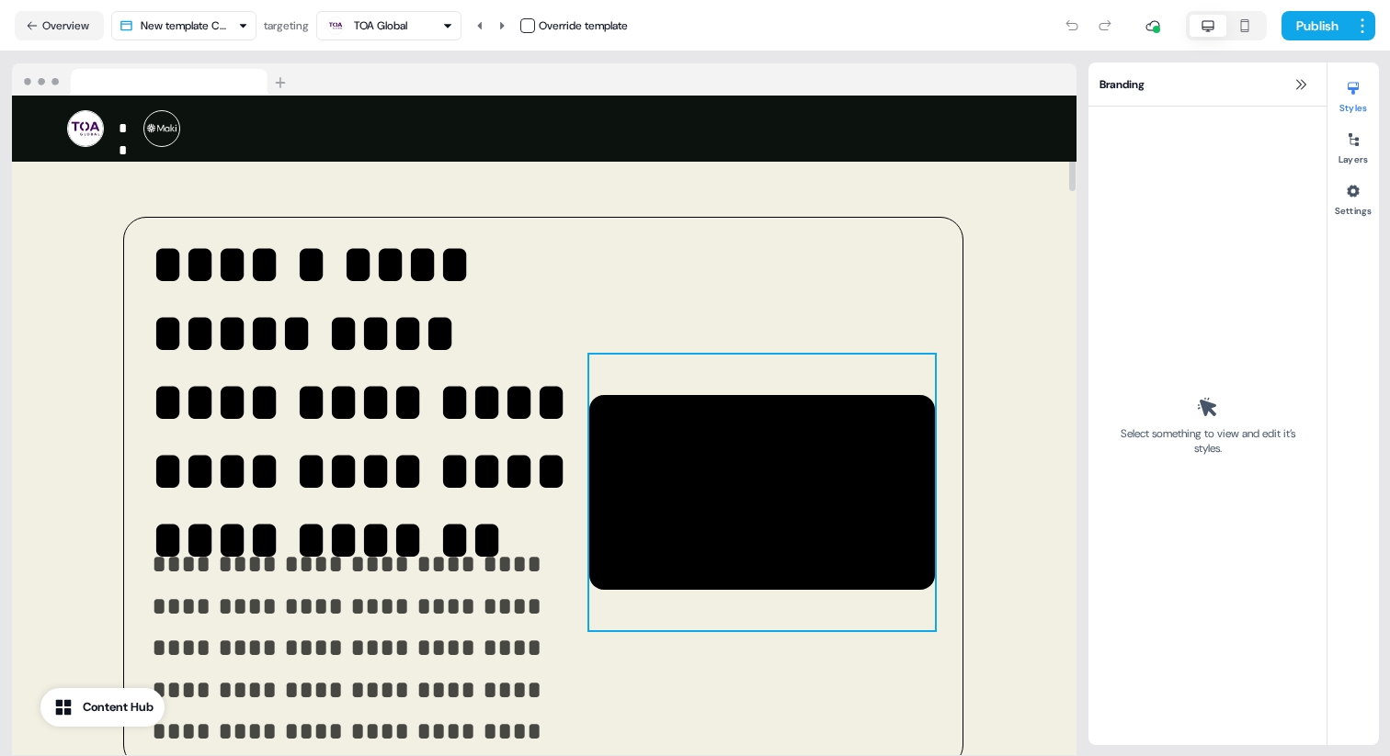
click at [789, 489] on div at bounding box center [762, 493] width 346 height 276
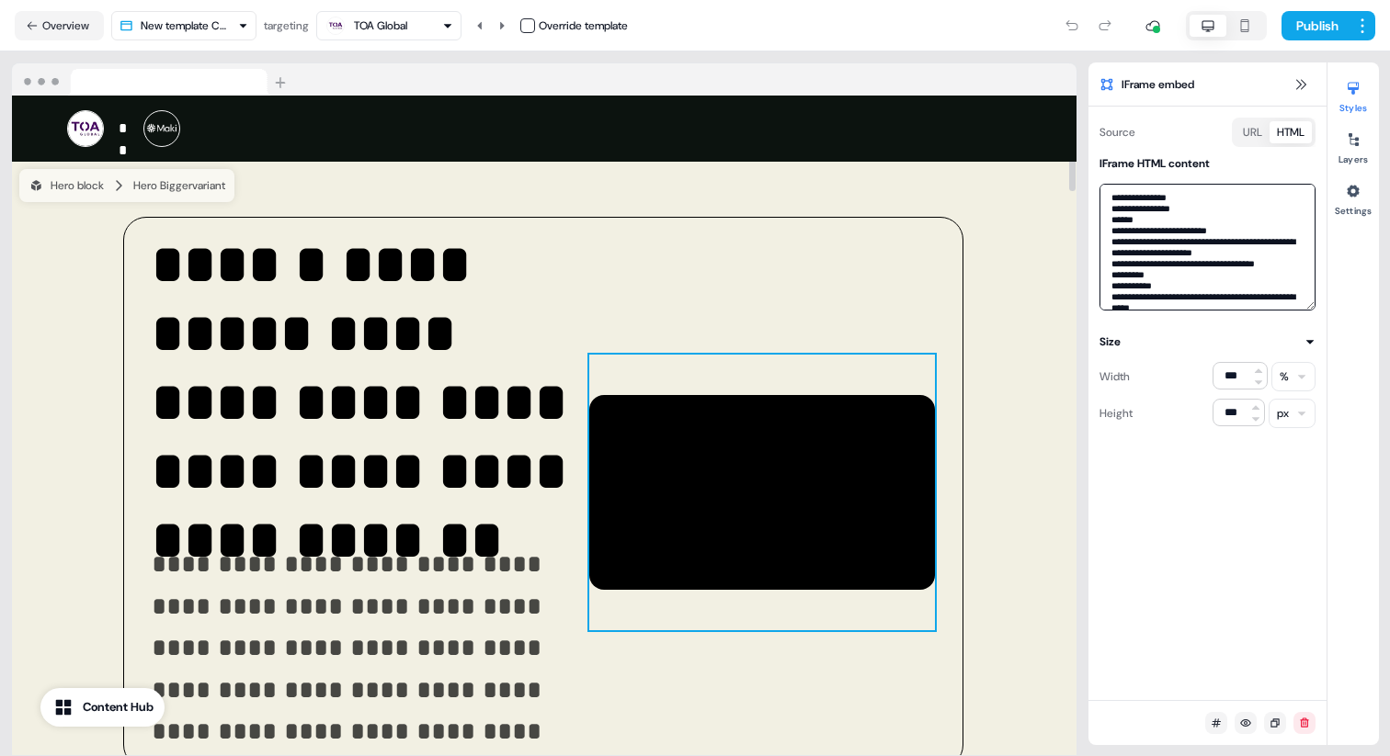
click at [1226, 213] on textarea at bounding box center [1207, 247] width 216 height 127
paste textarea "**********"
type textarea "**********"
click at [1303, 19] on button "Publish" at bounding box center [1315, 25] width 68 height 29
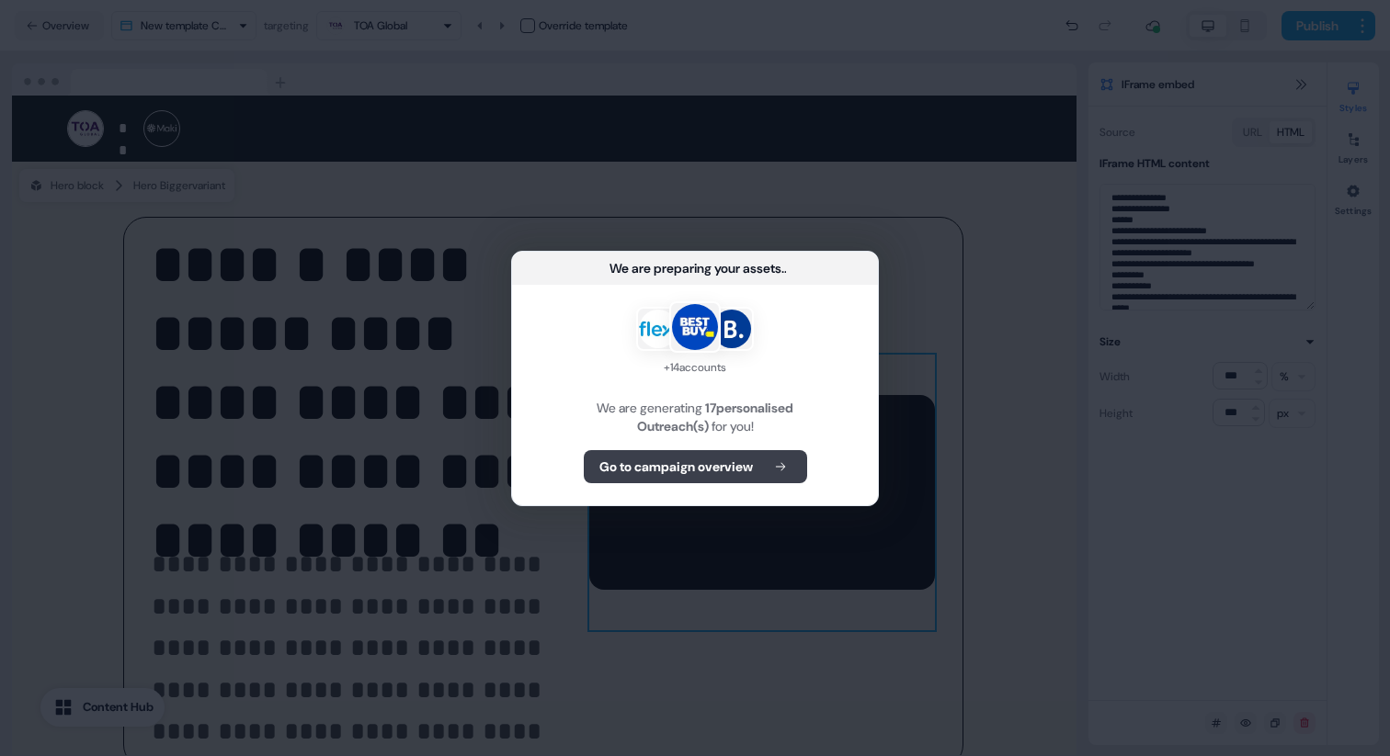
click at [750, 452] on button "Go to campaign overview" at bounding box center [695, 466] width 223 height 33
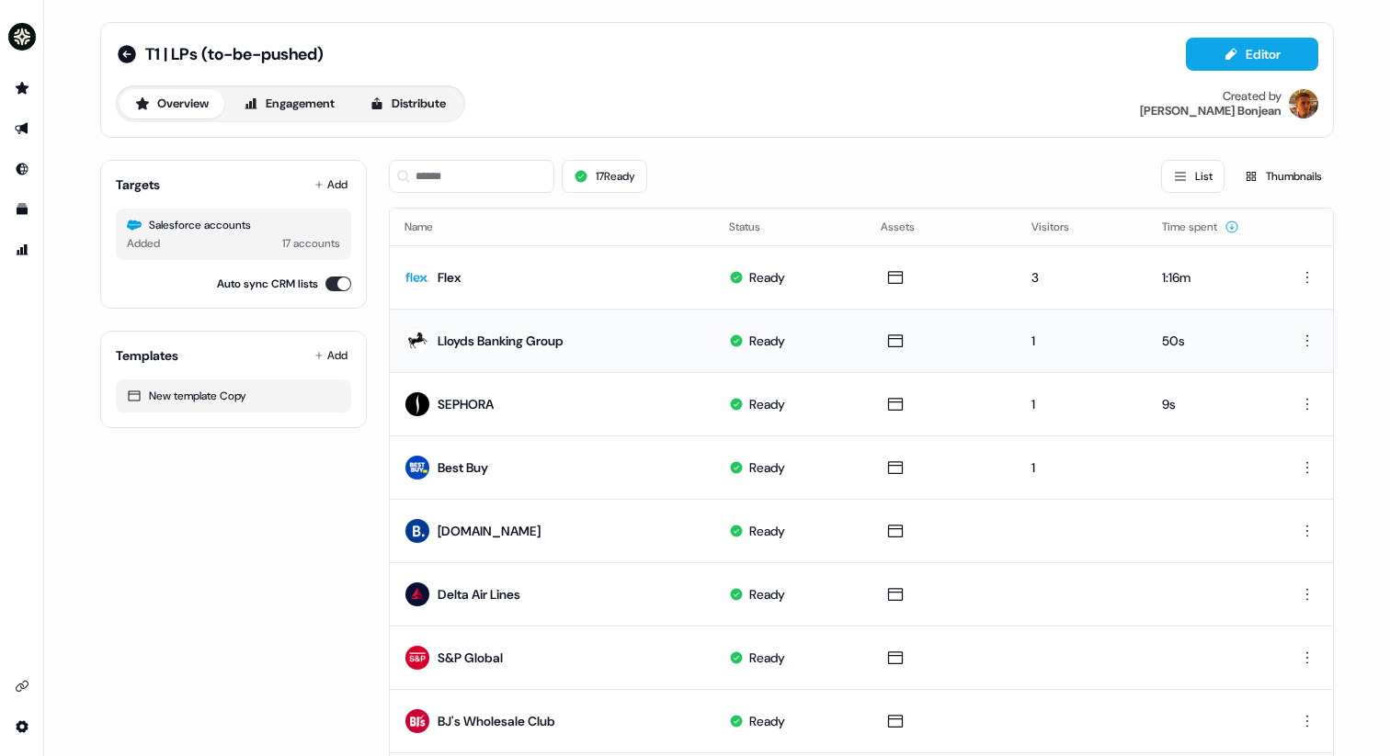
scroll to position [626, 0]
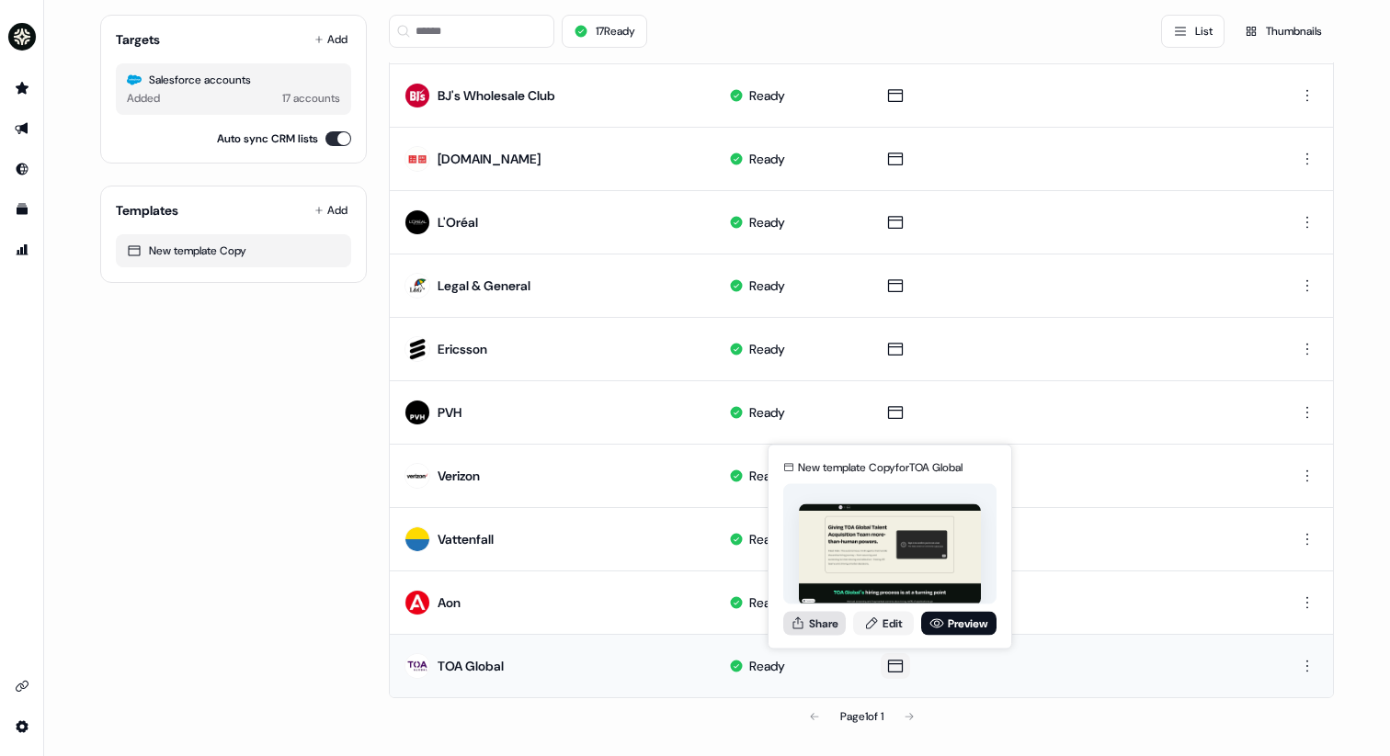
click at [815, 625] on button "Share" at bounding box center [814, 623] width 63 height 24
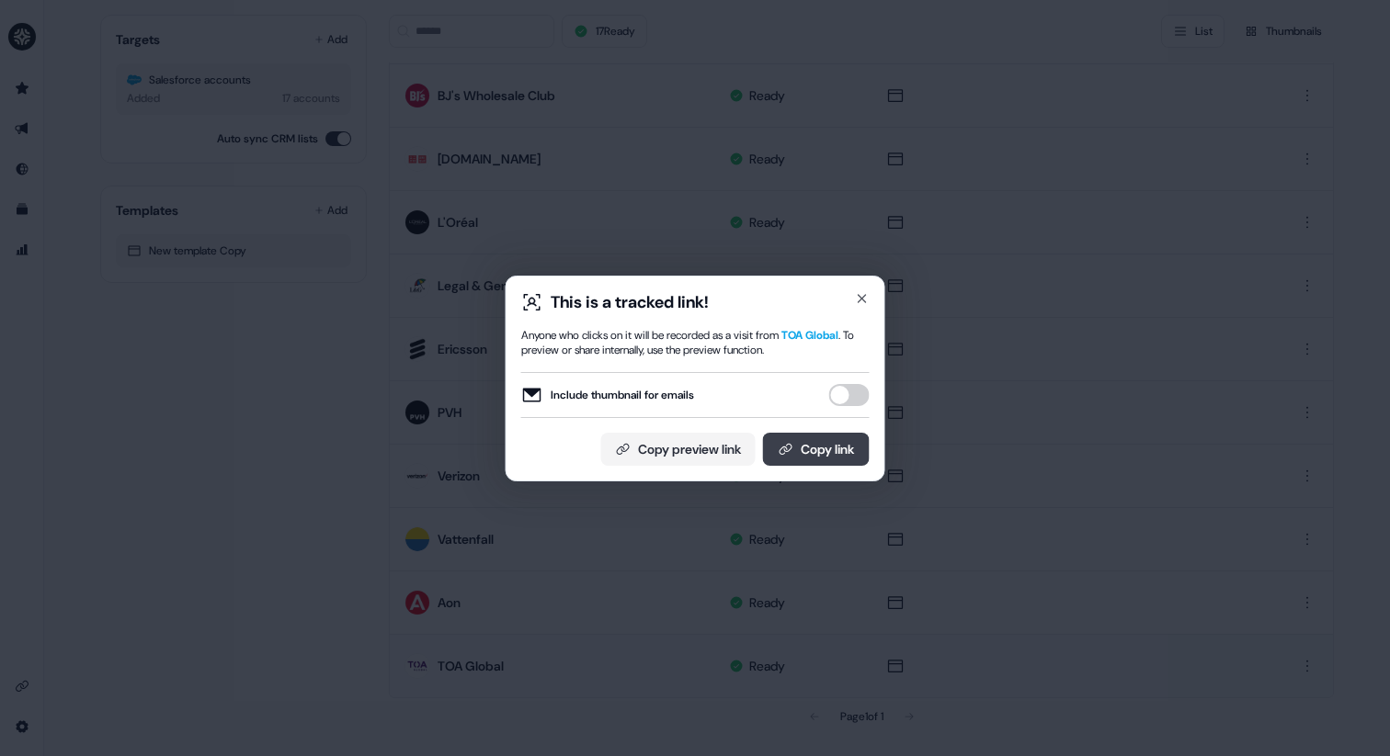
click at [813, 449] on button "Copy link" at bounding box center [816, 449] width 107 height 33
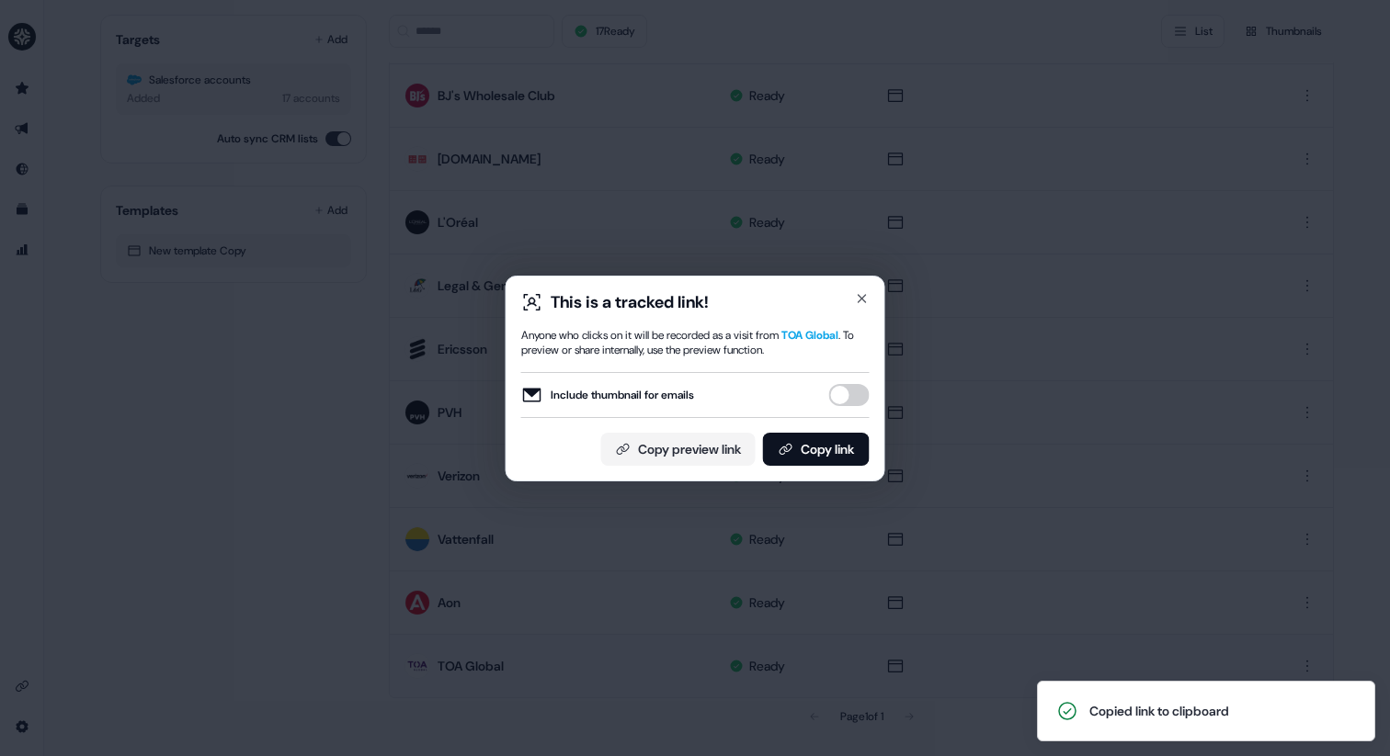
click at [909, 667] on div "This is a tracked link! Anyone who clicks on it will be recorded as a visit fro…" at bounding box center [695, 378] width 1390 height 756
